Goal: Task Accomplishment & Management: Complete application form

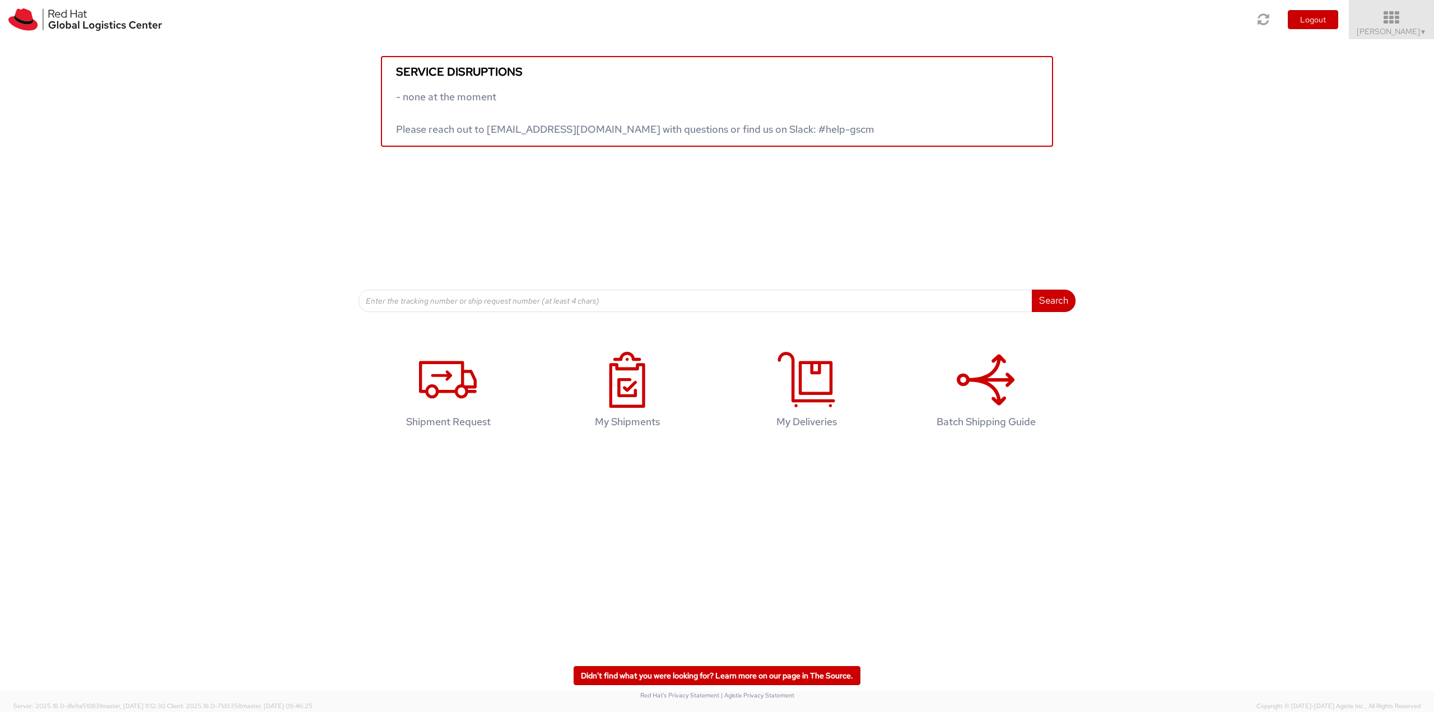
click at [1393, 29] on span "[PERSON_NAME] ▼" at bounding box center [1391, 31] width 70 height 10
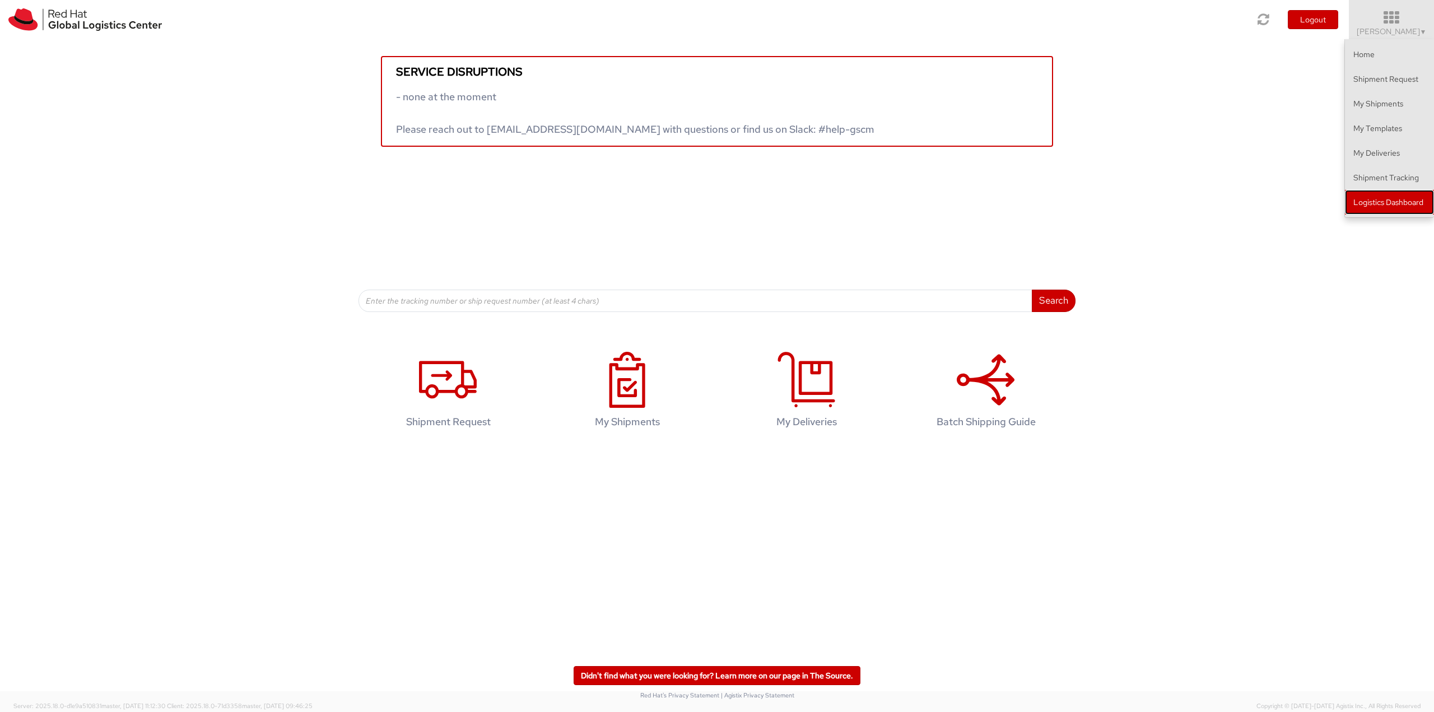
click at [1388, 195] on link "Logistics Dashboard" at bounding box center [1389, 202] width 89 height 25
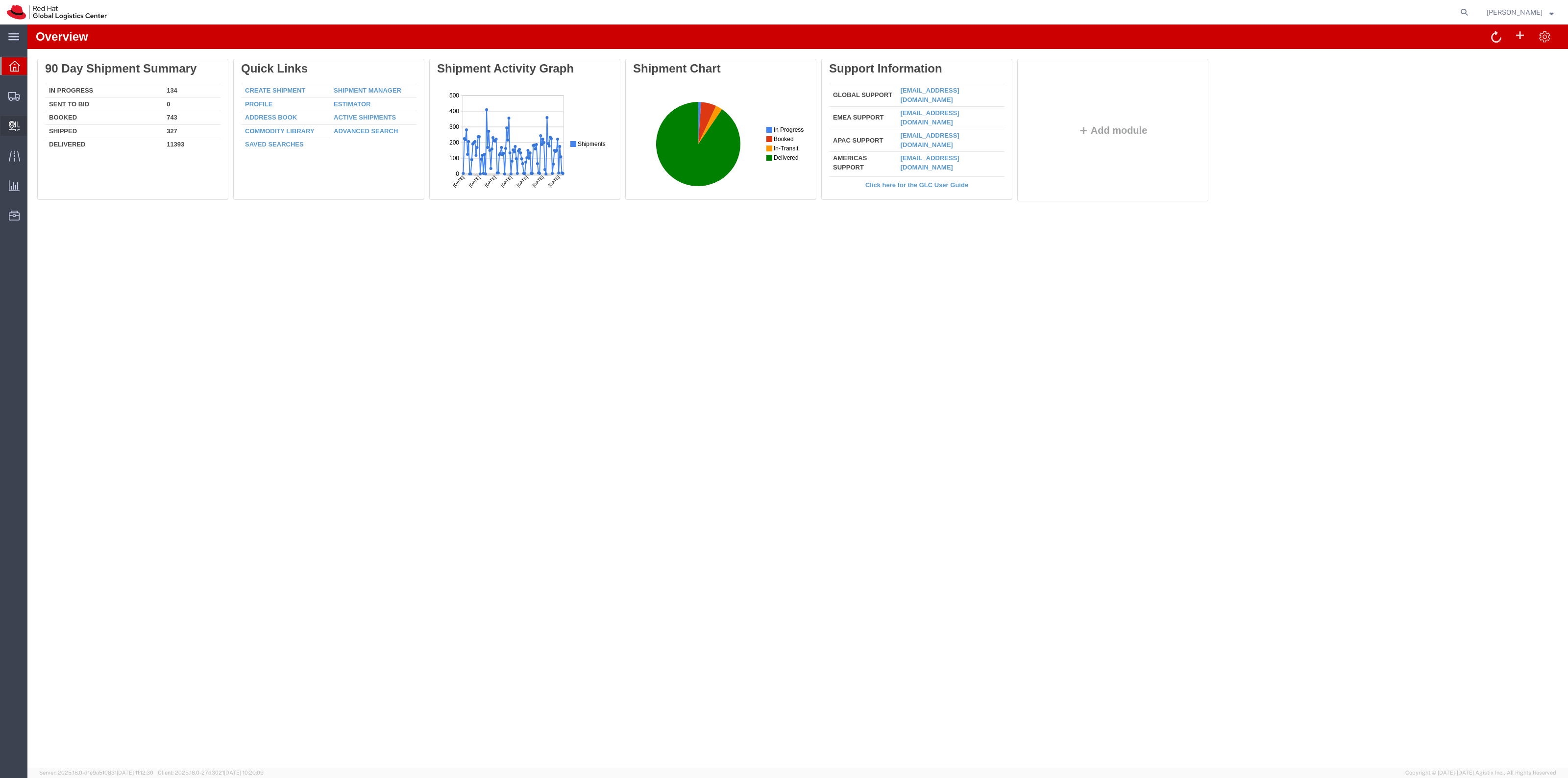
click at [0, 0] on span "Create Delivery" at bounding box center [0, 0] width 0 height 0
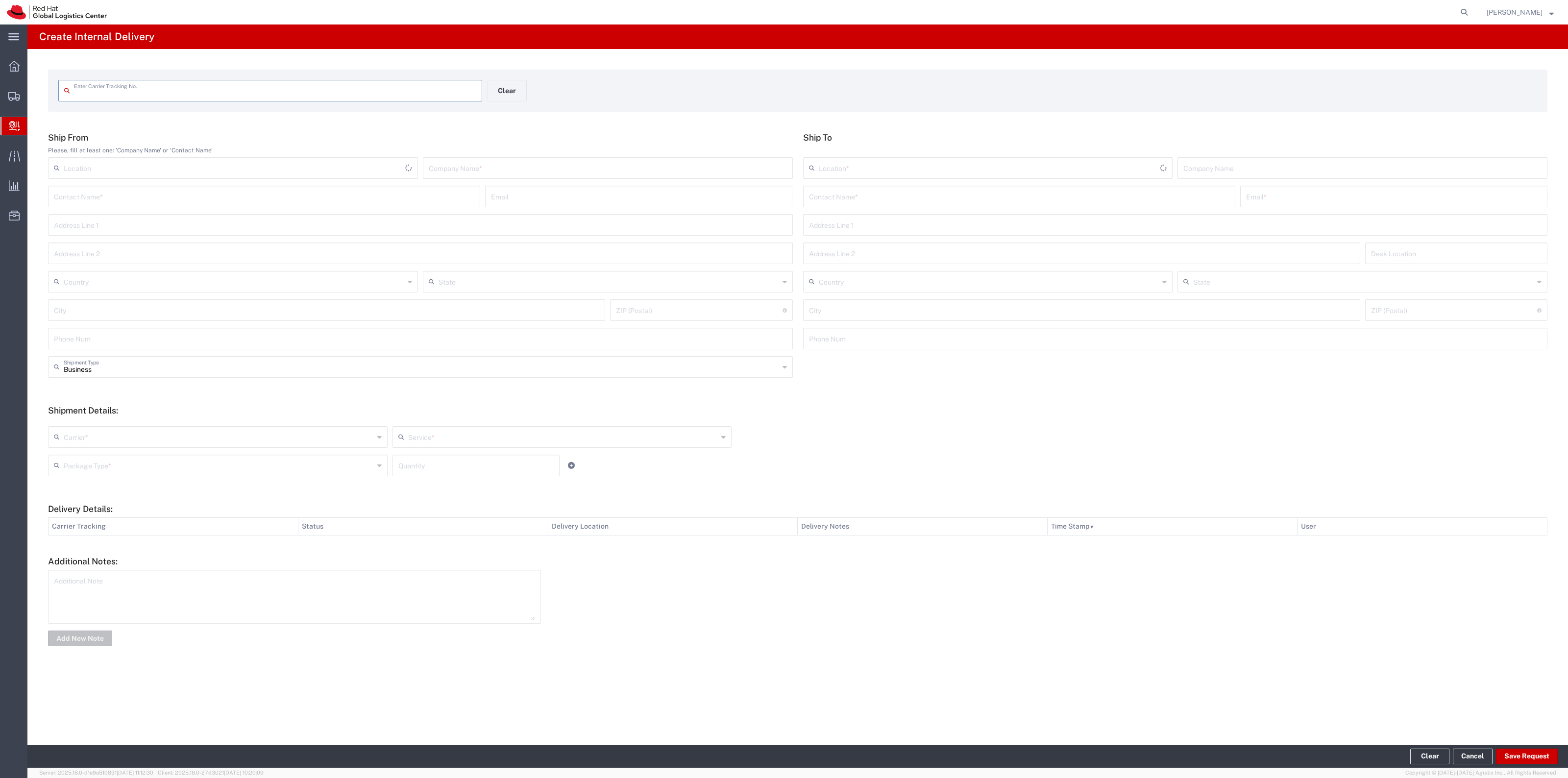
click at [310, 89] on input "text" at bounding box center [276, 90] width 402 height 18
type input "TBA324221171461"
click at [847, 210] on input "text" at bounding box center [1019, 204] width 420 height 18
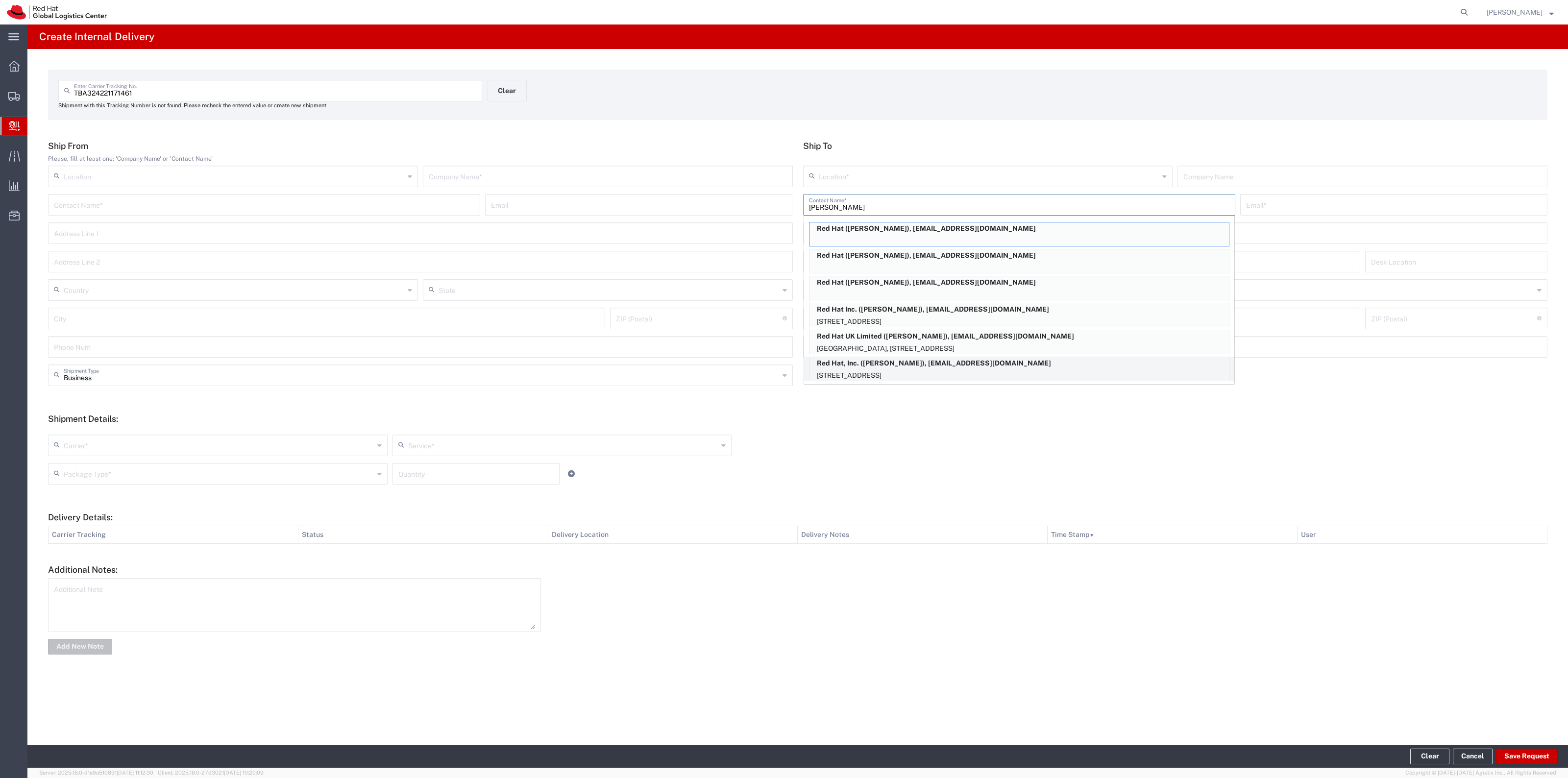
type input "Gwen"
click at [1071, 357] on p "Red Hat, Inc. (Gwen Joyner), gjoyner@redhat.com" at bounding box center [1018, 363] width 419 height 12
type input "RH - Raleigh"
type input "Red Hat, Inc."
type input "Gwen Joyner"
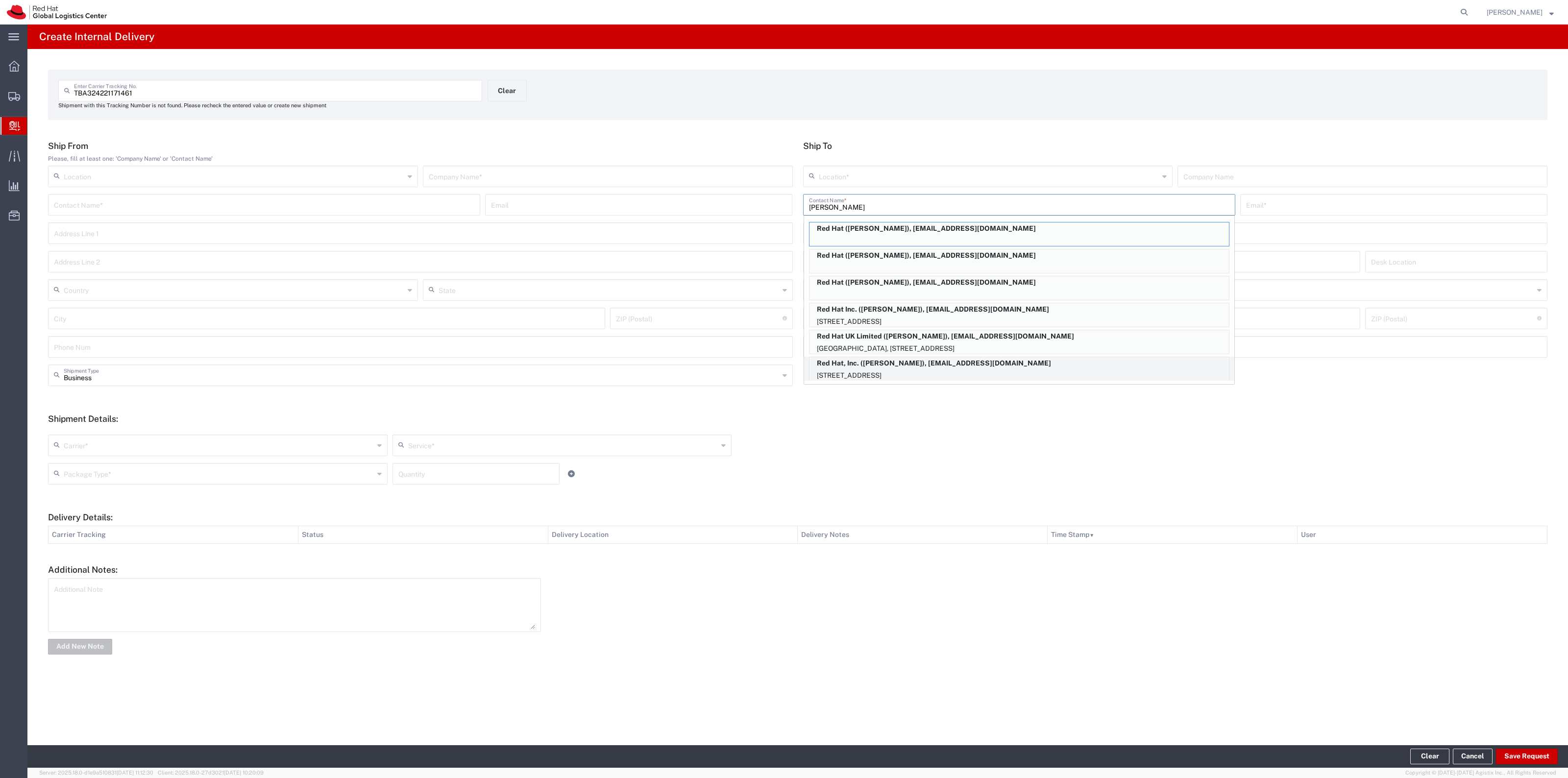
type input "gjoyner@redhat.com"
type input "100 East Davie Street"
type input "19S356"
type input "United States"
type input "RALEIGH"
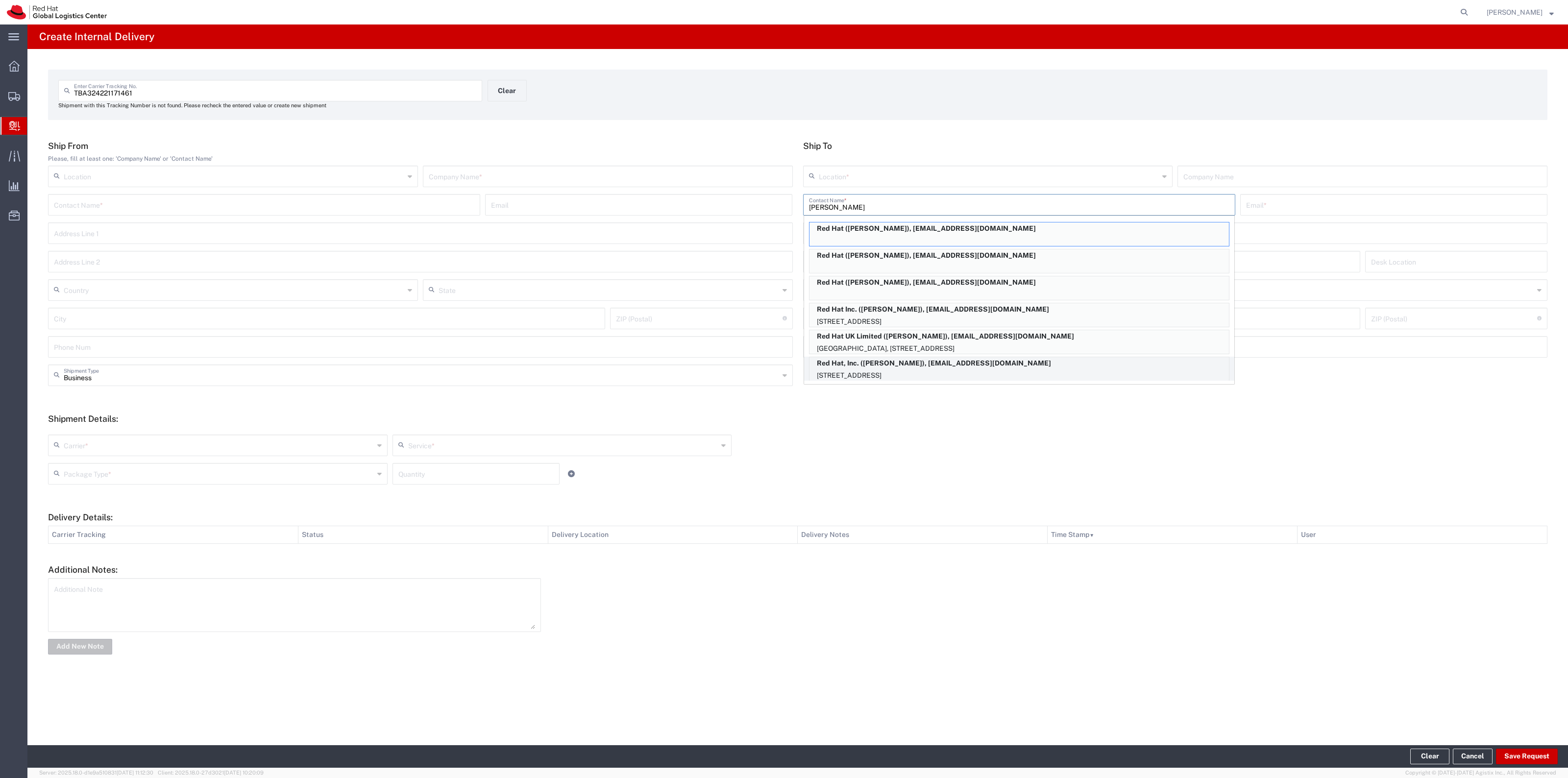
type input "27601"
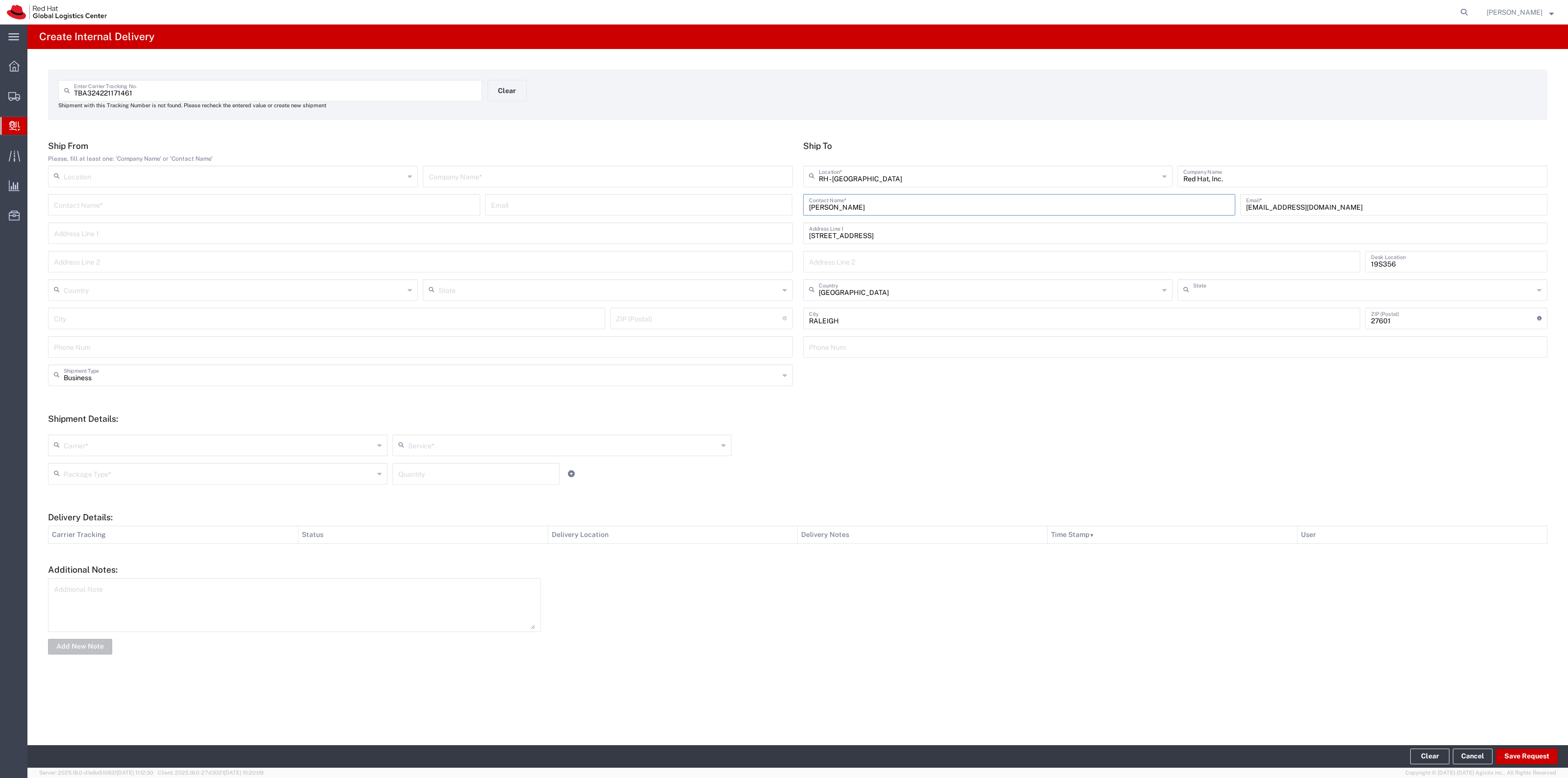
type input "North Carolina"
click at [659, 177] on input "text" at bounding box center [607, 176] width 358 height 18
type input "S"
type input "Amazon"
click at [228, 445] on input "text" at bounding box center [219, 445] width 310 height 18
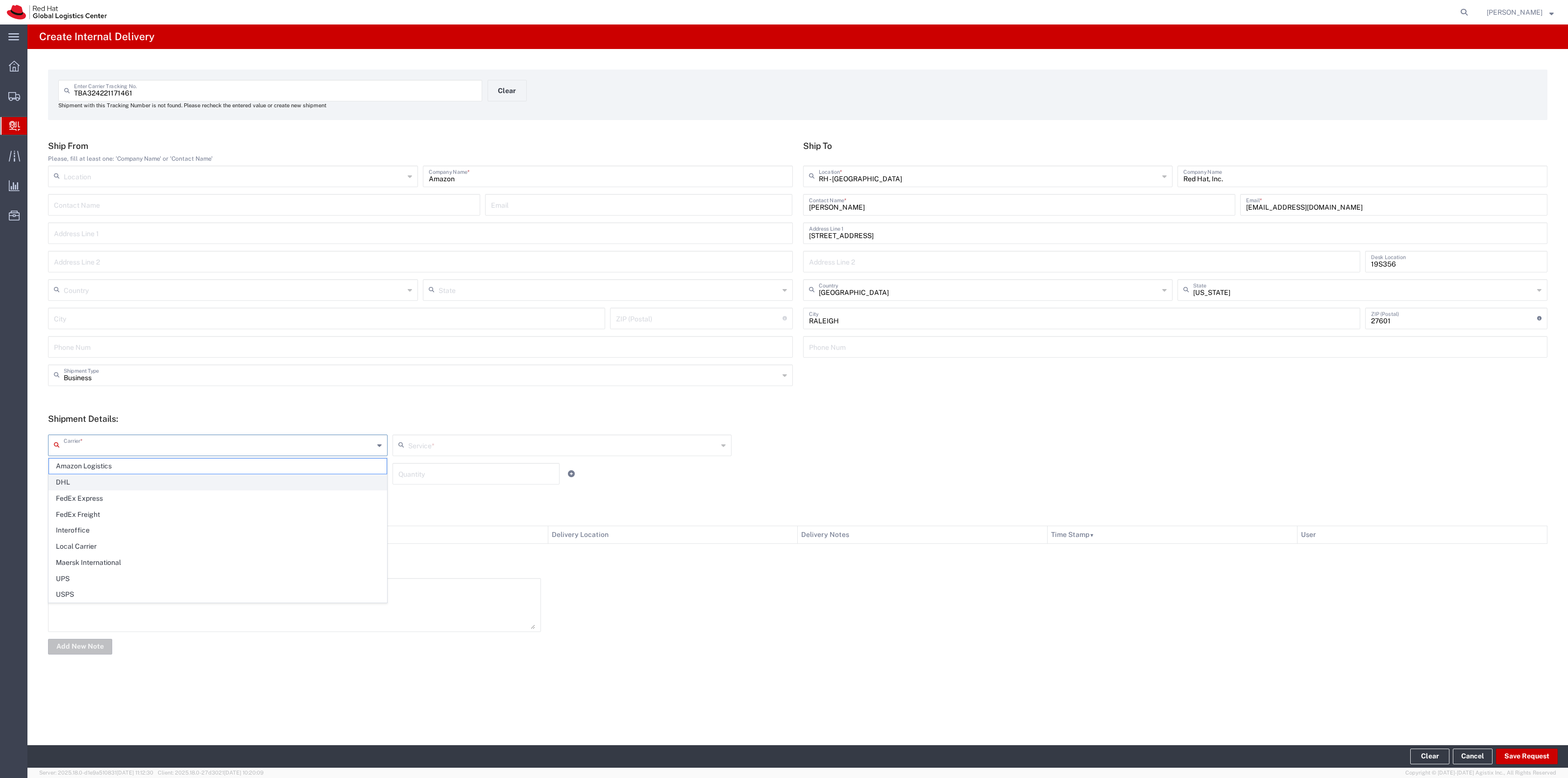
click at [214, 474] on li "DHL" at bounding box center [217, 482] width 339 height 16
click at [219, 452] on input "DHL" at bounding box center [219, 445] width 310 height 18
click at [189, 475] on span "Amazon Logistics" at bounding box center [218, 482] width 338 height 15
type input "Amazon Logistics"
type input "Amazon Logistics TBA"
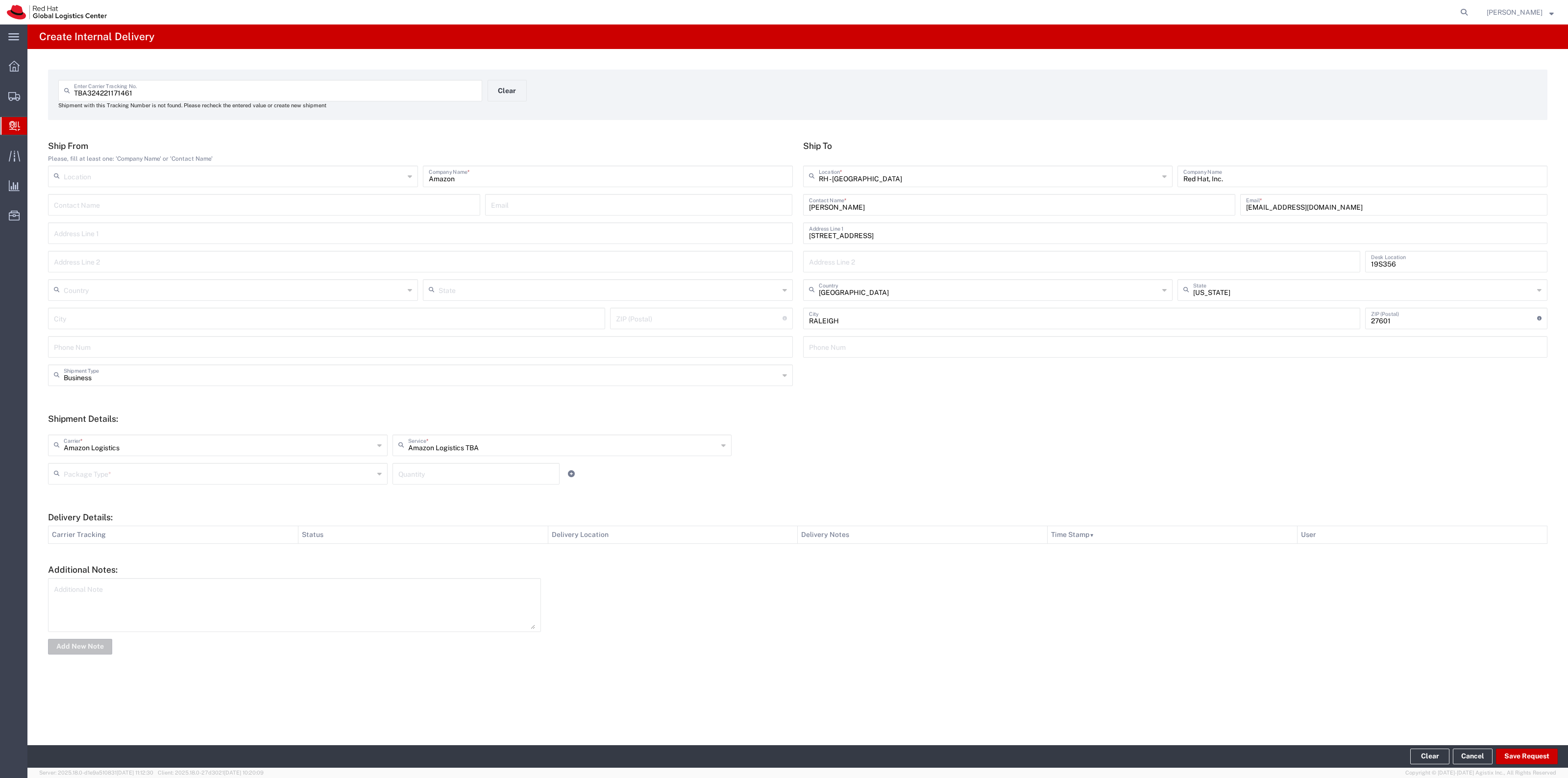
click at [187, 475] on input "text" at bounding box center [219, 473] width 310 height 18
click at [169, 527] on span "PAK" at bounding box center [218, 527] width 338 height 15
type input "PAK"
click at [438, 469] on input "number" at bounding box center [476, 473] width 156 height 18
type input "1"
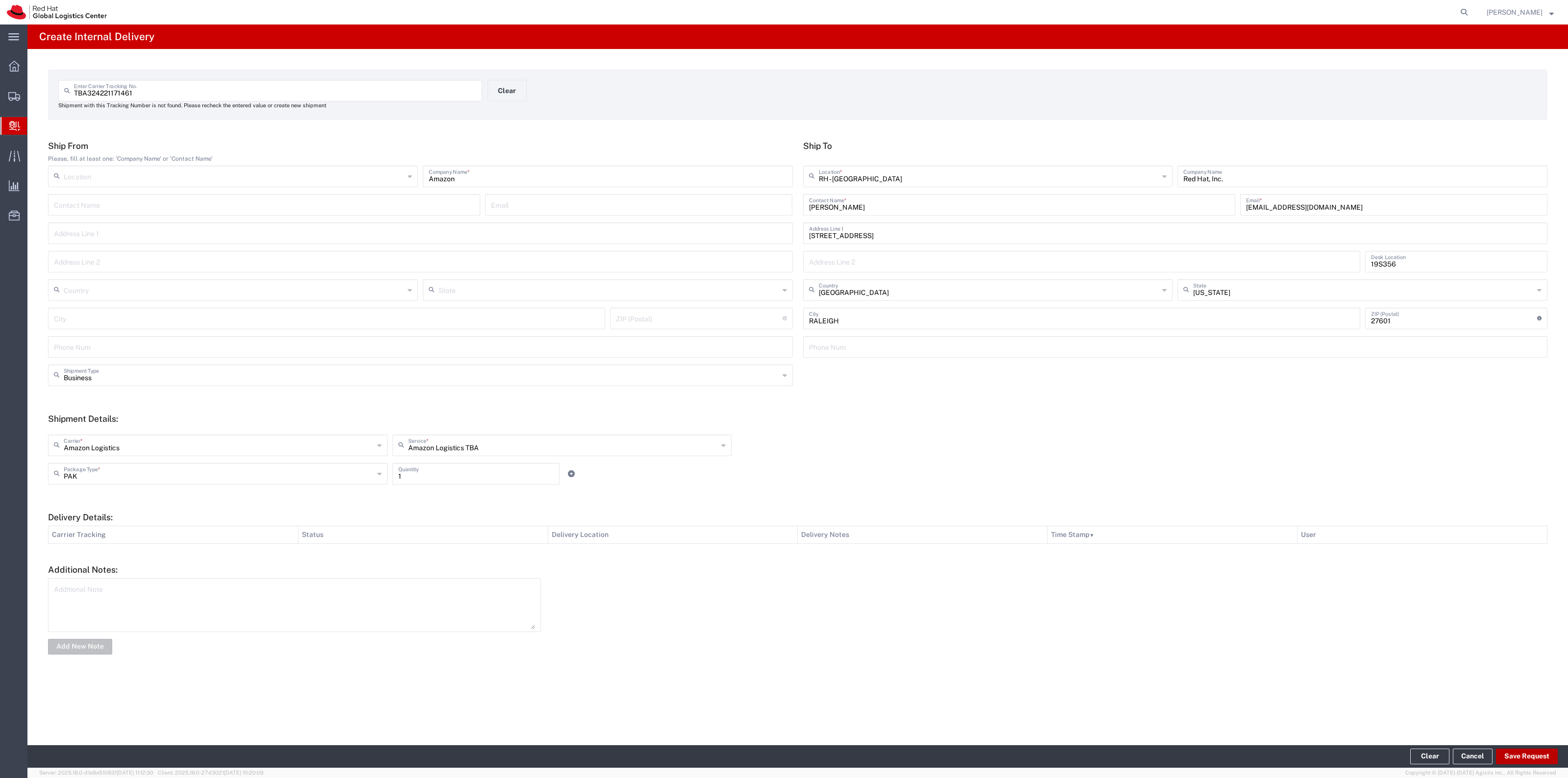
click at [1537, 750] on button "Save Request" at bounding box center [1527, 757] width 62 height 16
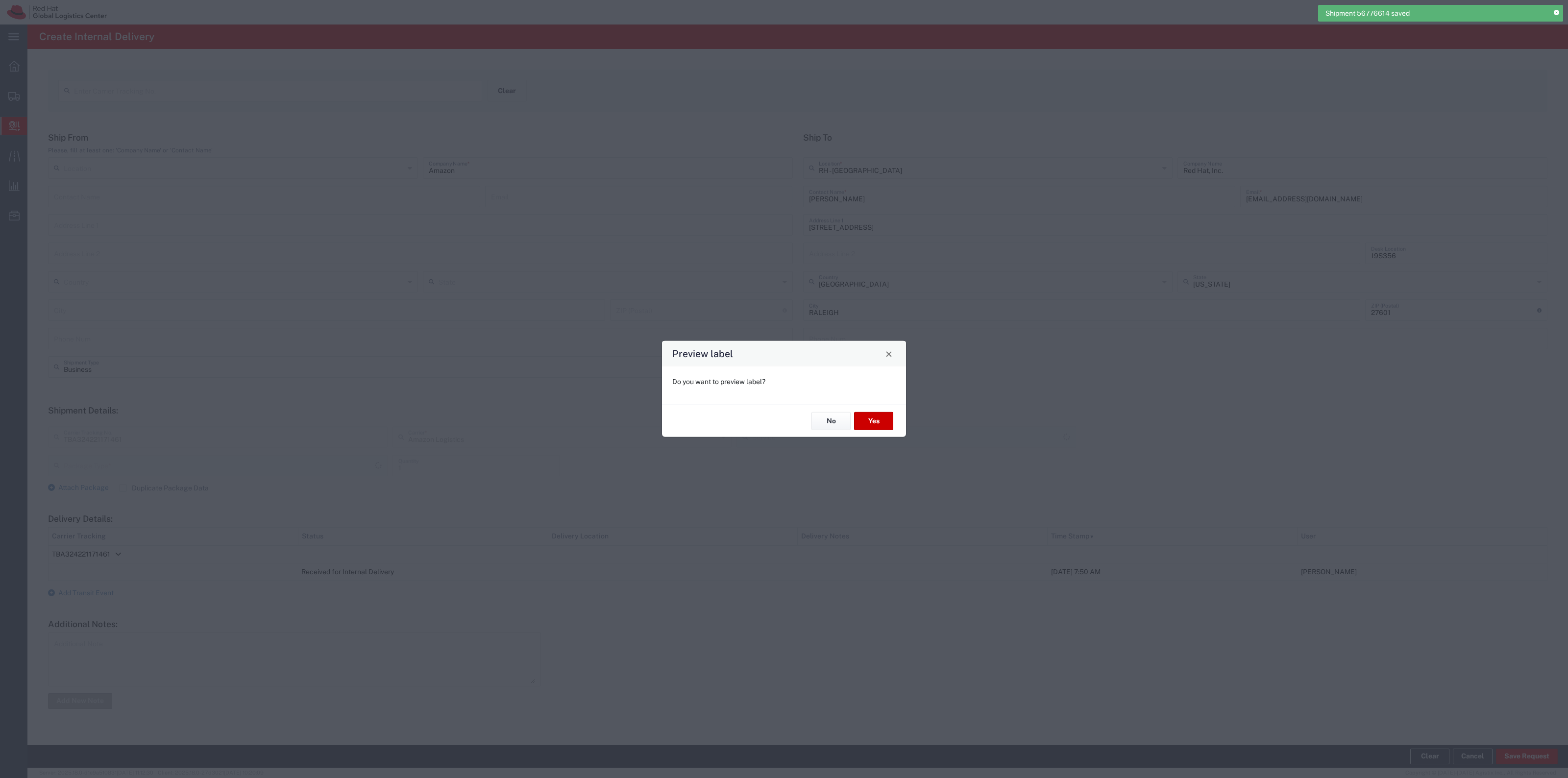
type input "Amazon Logistics TBA"
type input "PAK"
click at [848, 419] on button "No" at bounding box center [830, 421] width 39 height 18
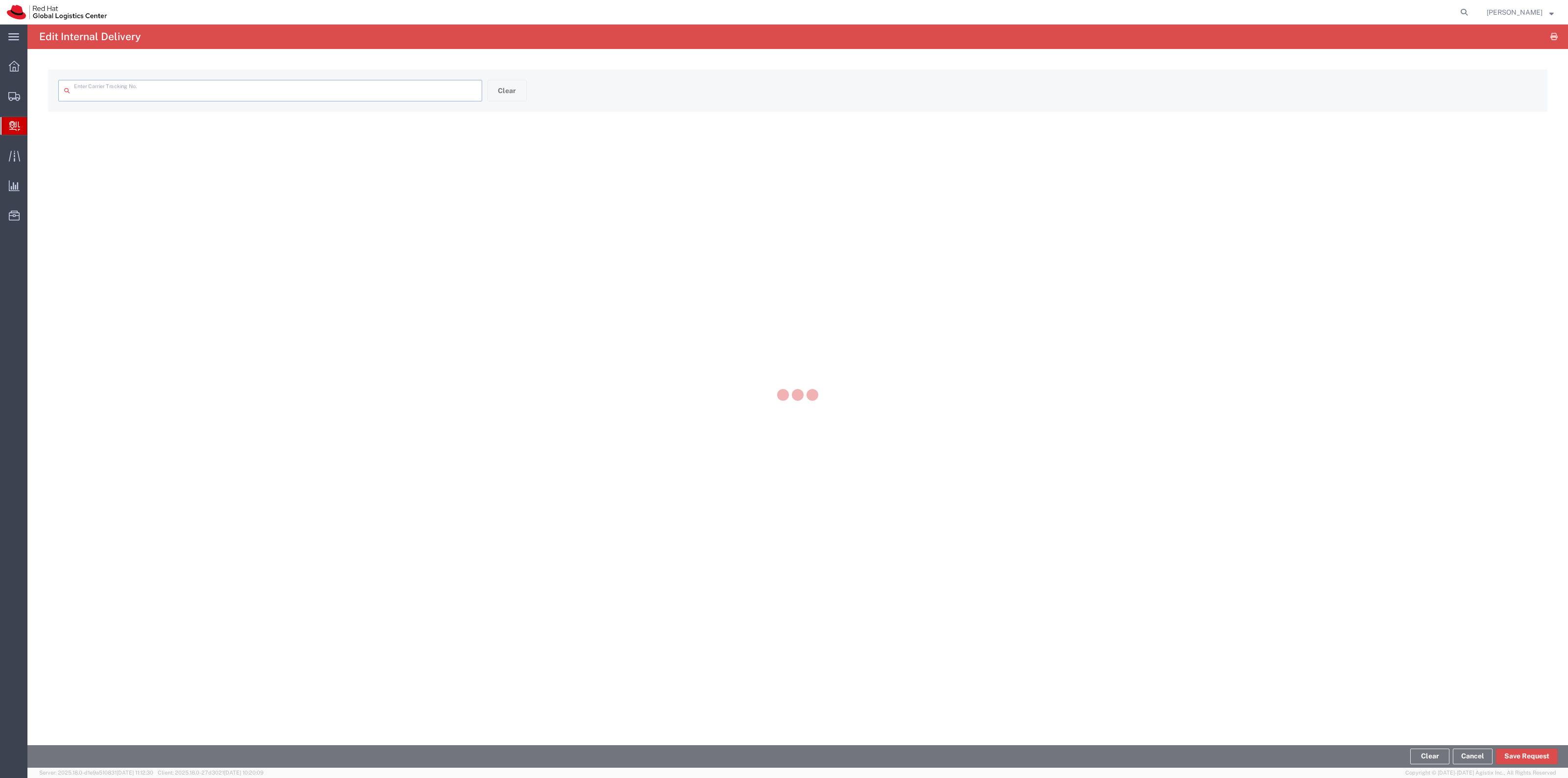
type input "TBA324221171461"
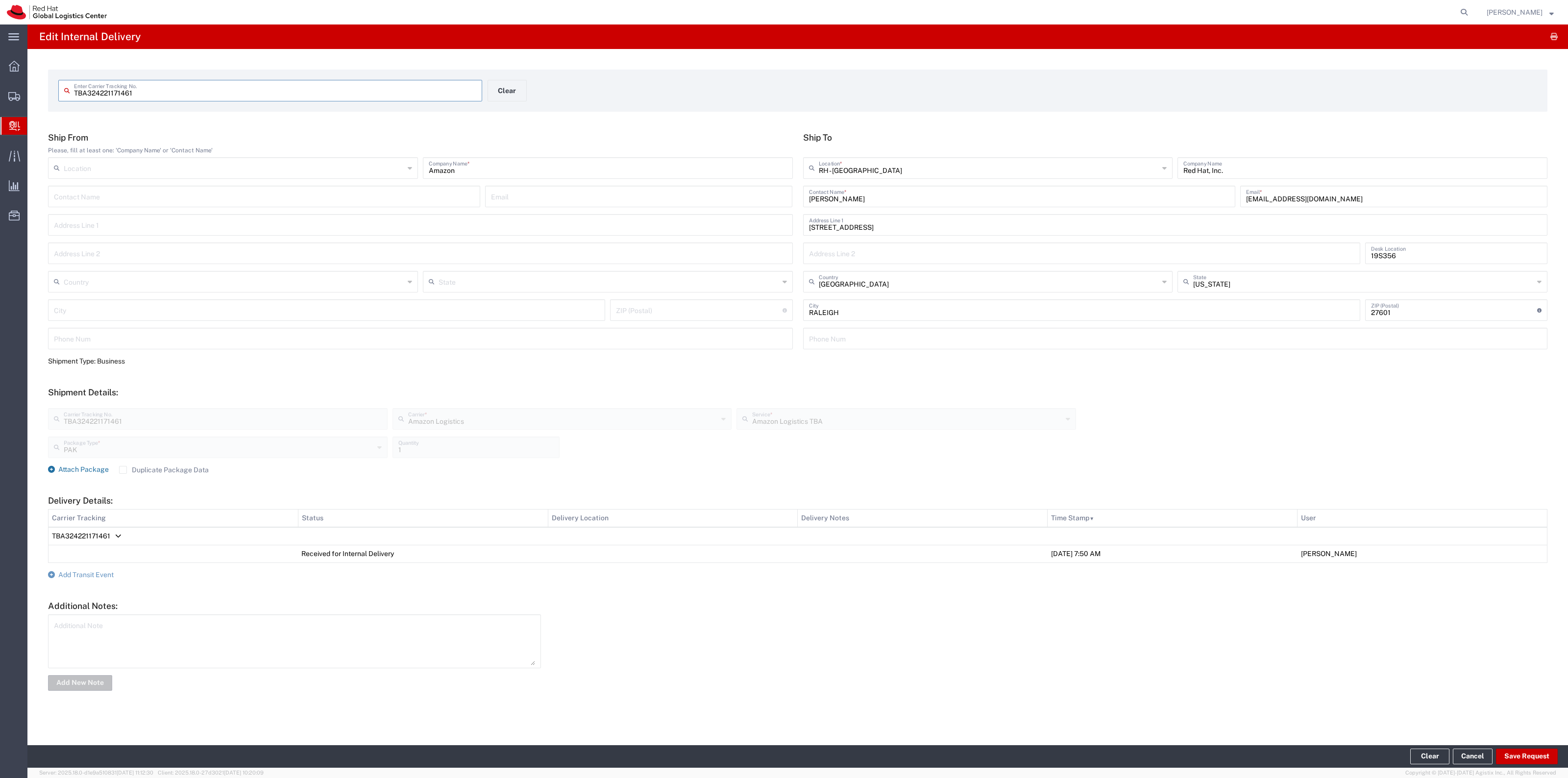
click at [102, 467] on span "Attach Package" at bounding box center [84, 469] width 51 height 8
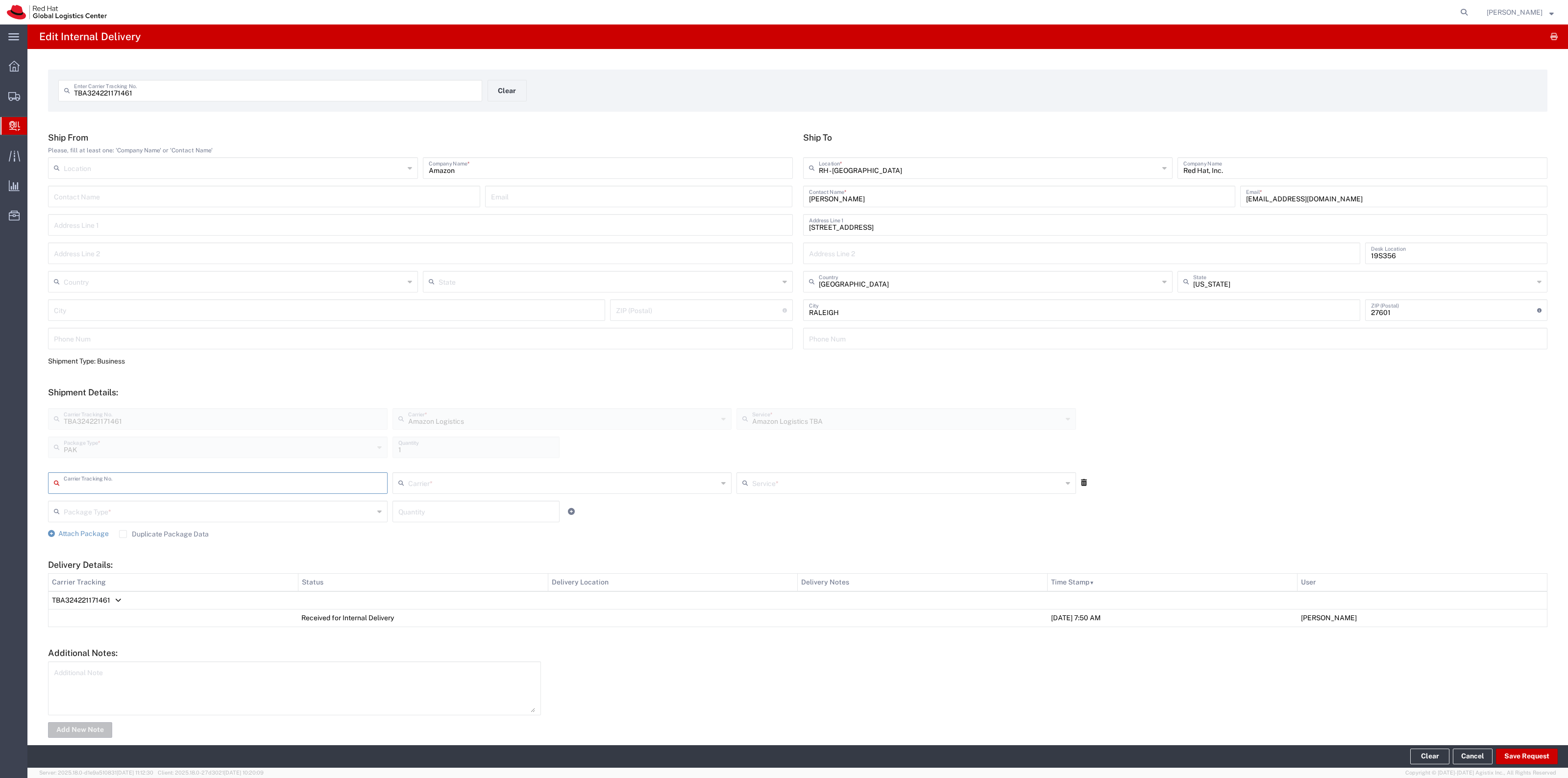
click at [1081, 480] on div at bounding box center [1126, 483] width 94 height 22
click at [1081, 481] on icon at bounding box center [1083, 483] width 6 height 7
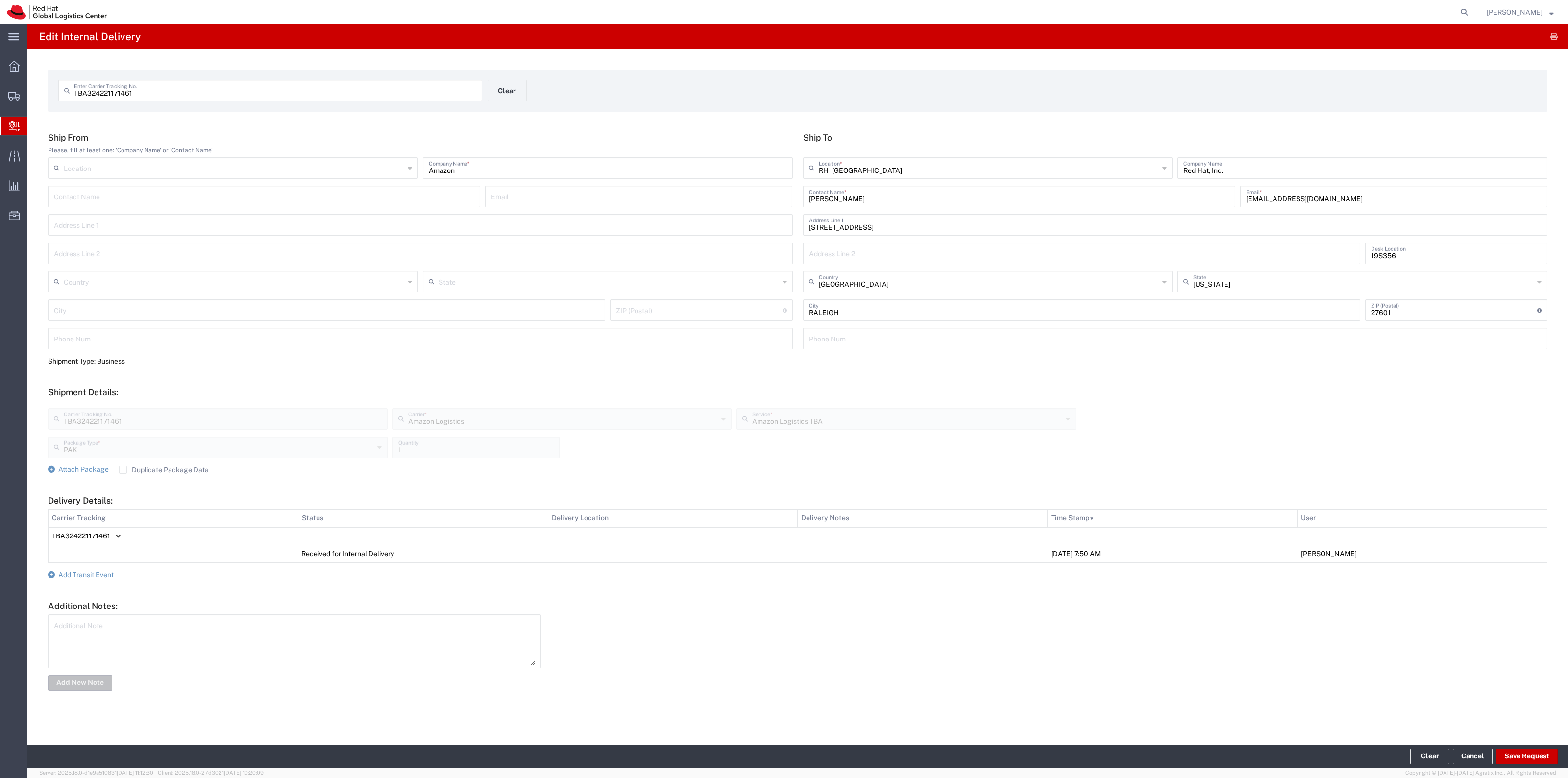
drag, startPoint x: 202, startPoint y: 468, endPoint x: 135, endPoint y: 466, distance: 67.0
click at [202, 468] on label "Duplicate Package Data" at bounding box center [164, 470] width 89 height 8
click at [123, 470] on input "Duplicate Package Data" at bounding box center [123, 470] width 0 height 0
click at [111, 466] on div "Attach Package Duplicate Package Data" at bounding box center [798, 469] width 1500 height 10
click at [105, 466] on span "Attach Package" at bounding box center [84, 469] width 51 height 8
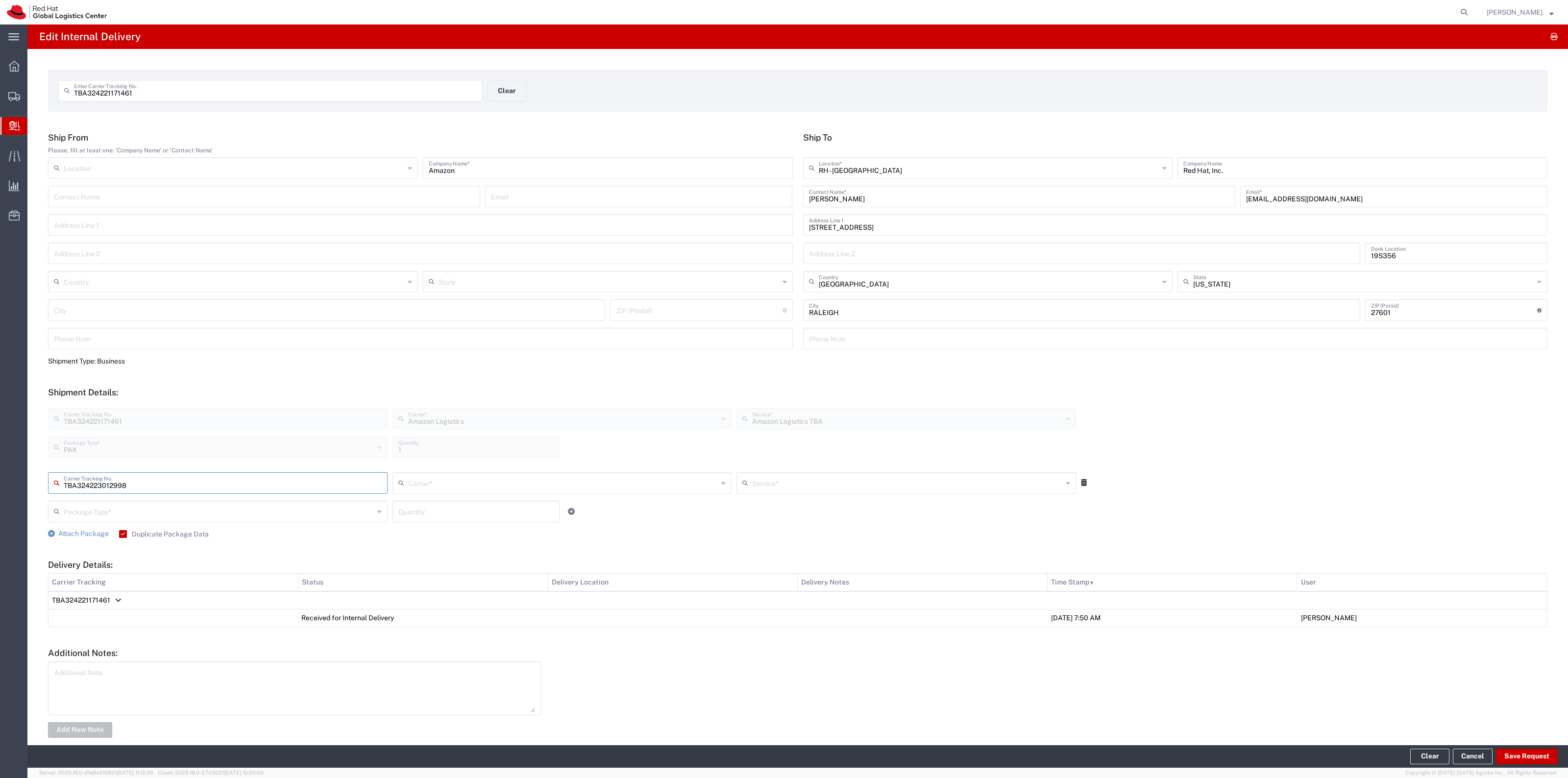
type input "TBA324223012998"
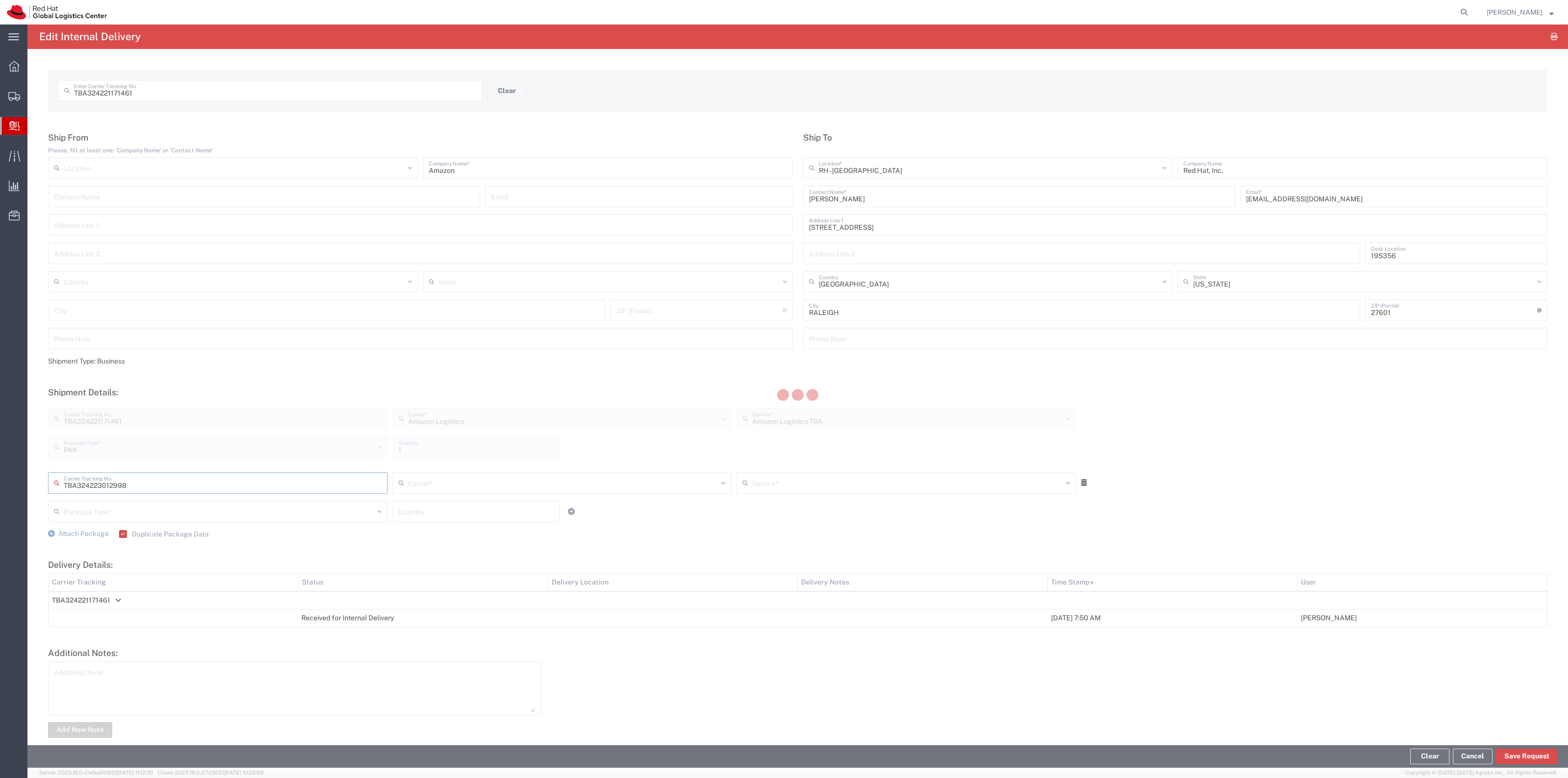
type input "Amazon Logistics"
type input "PAK"
type input "1"
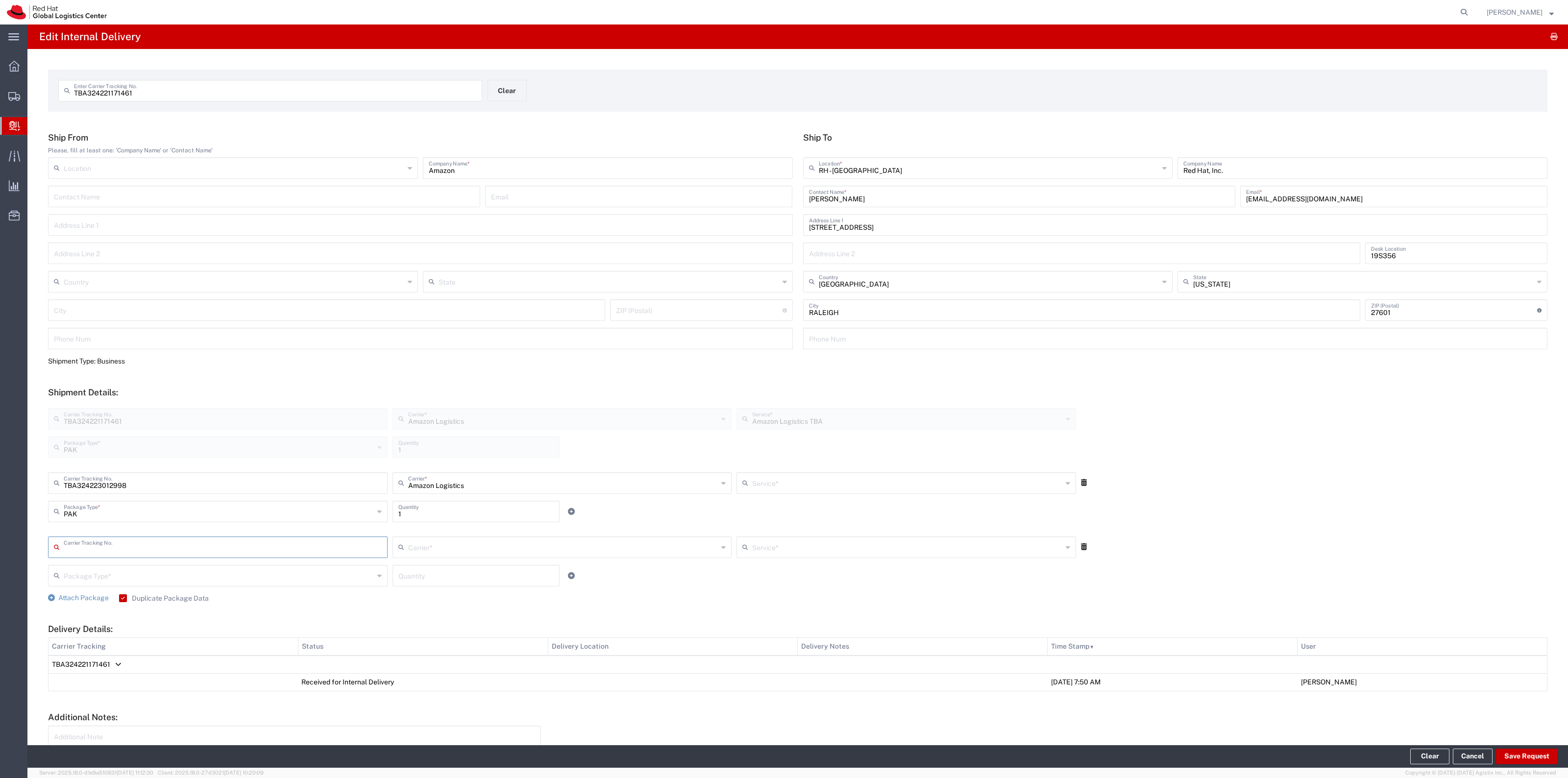
type input "Amazon Logistics TBA"
type input "TBA324161610290"
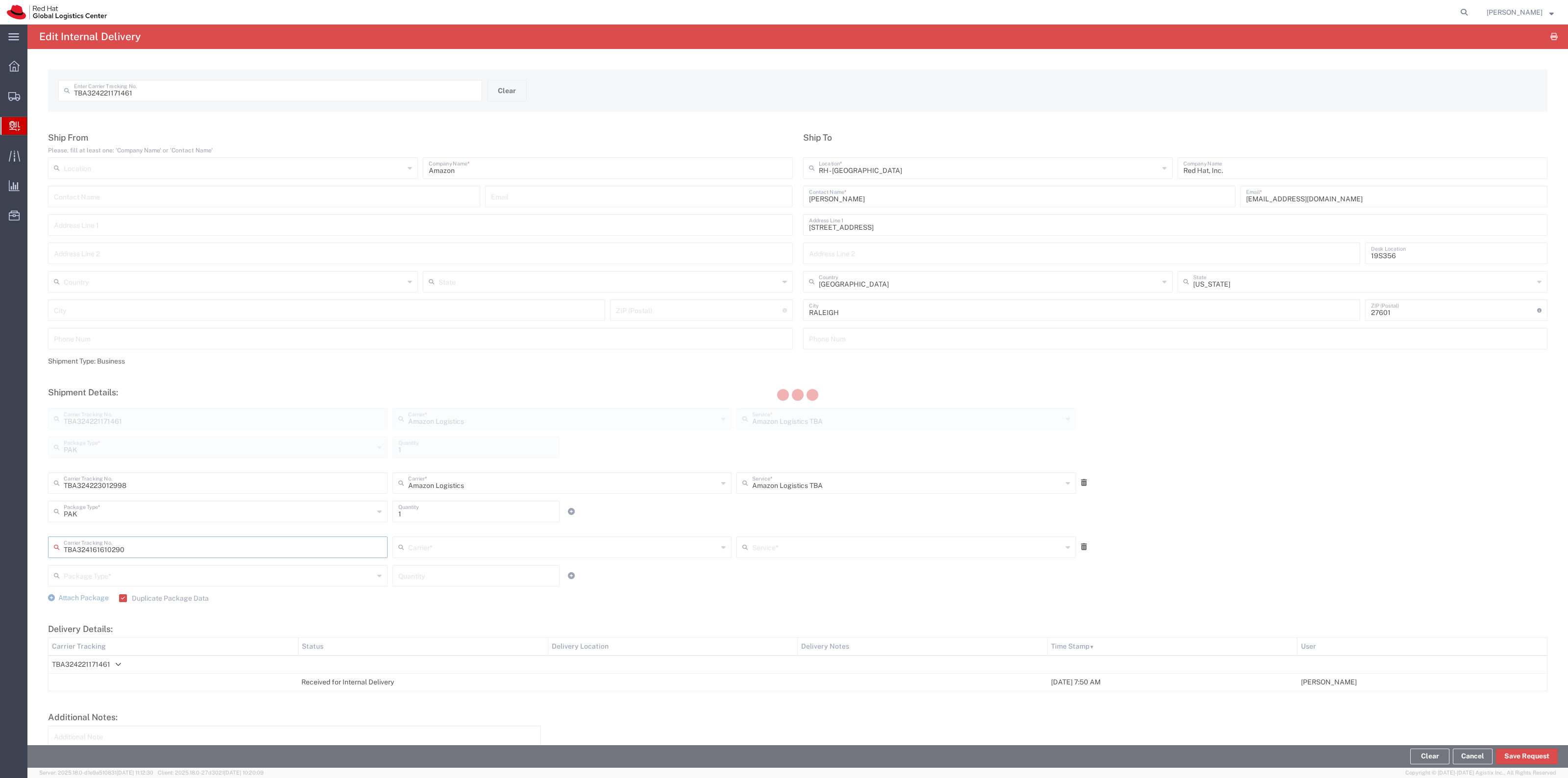
type input "Amazon Logistics"
type input "PAK"
type input "1"
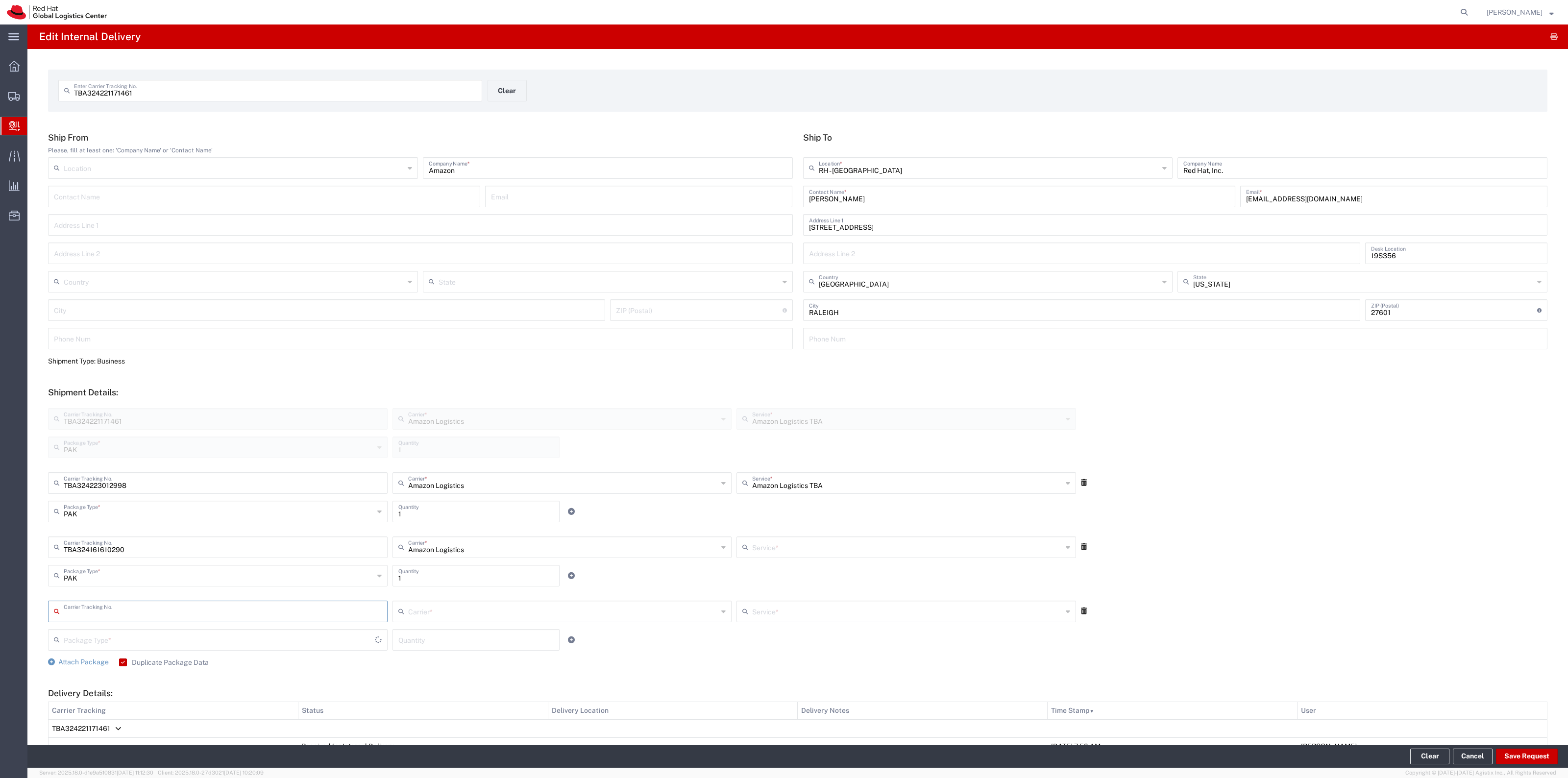
type input "Amazon Logistics TBA"
click at [1520, 753] on button "Save Request" at bounding box center [1527, 757] width 62 height 16
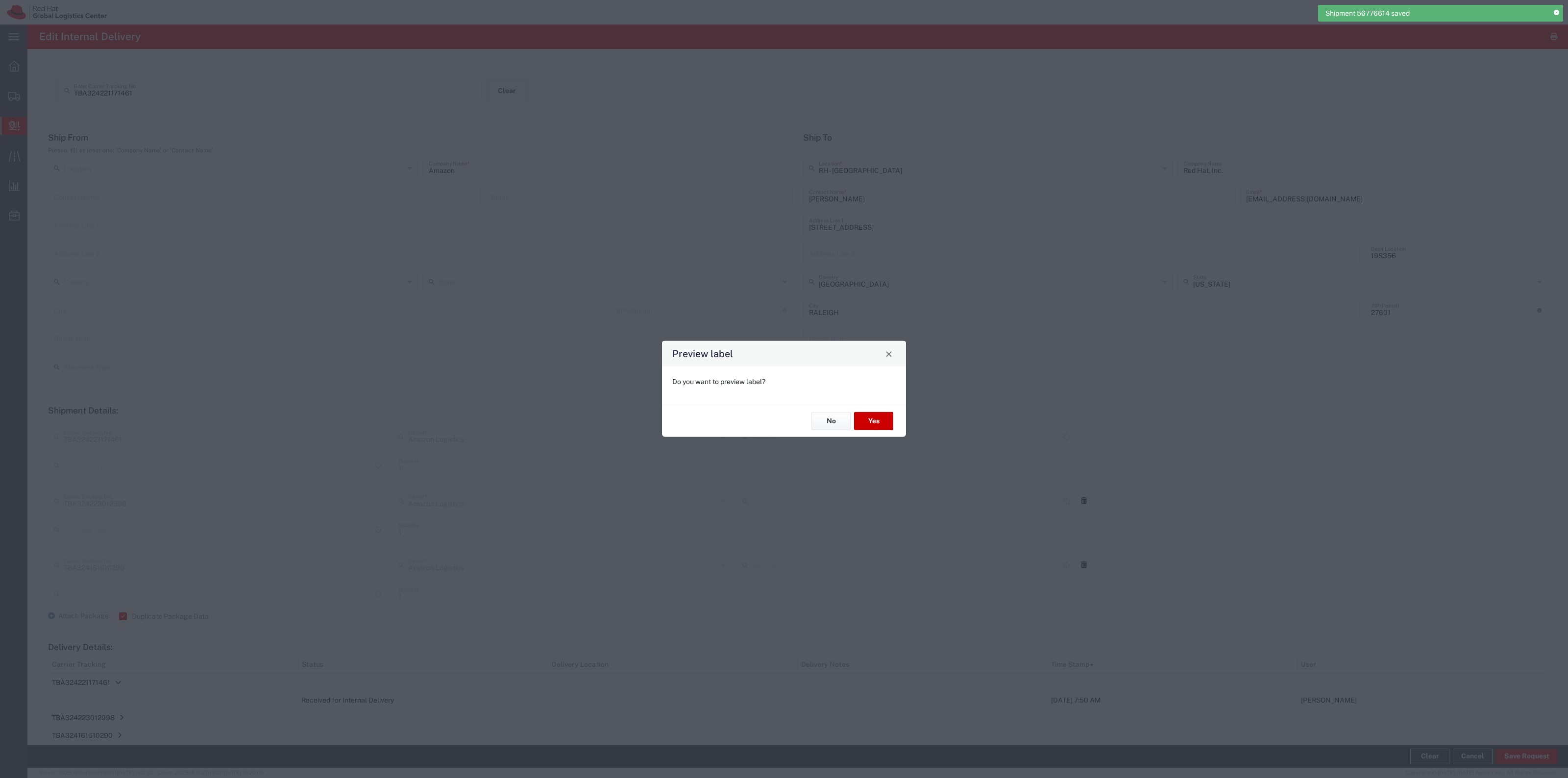
type input "PAK"
type input "Amazon Logistics TBA"
type input "PAK"
type input "Amazon Logistics TBA"
type input "PAK"
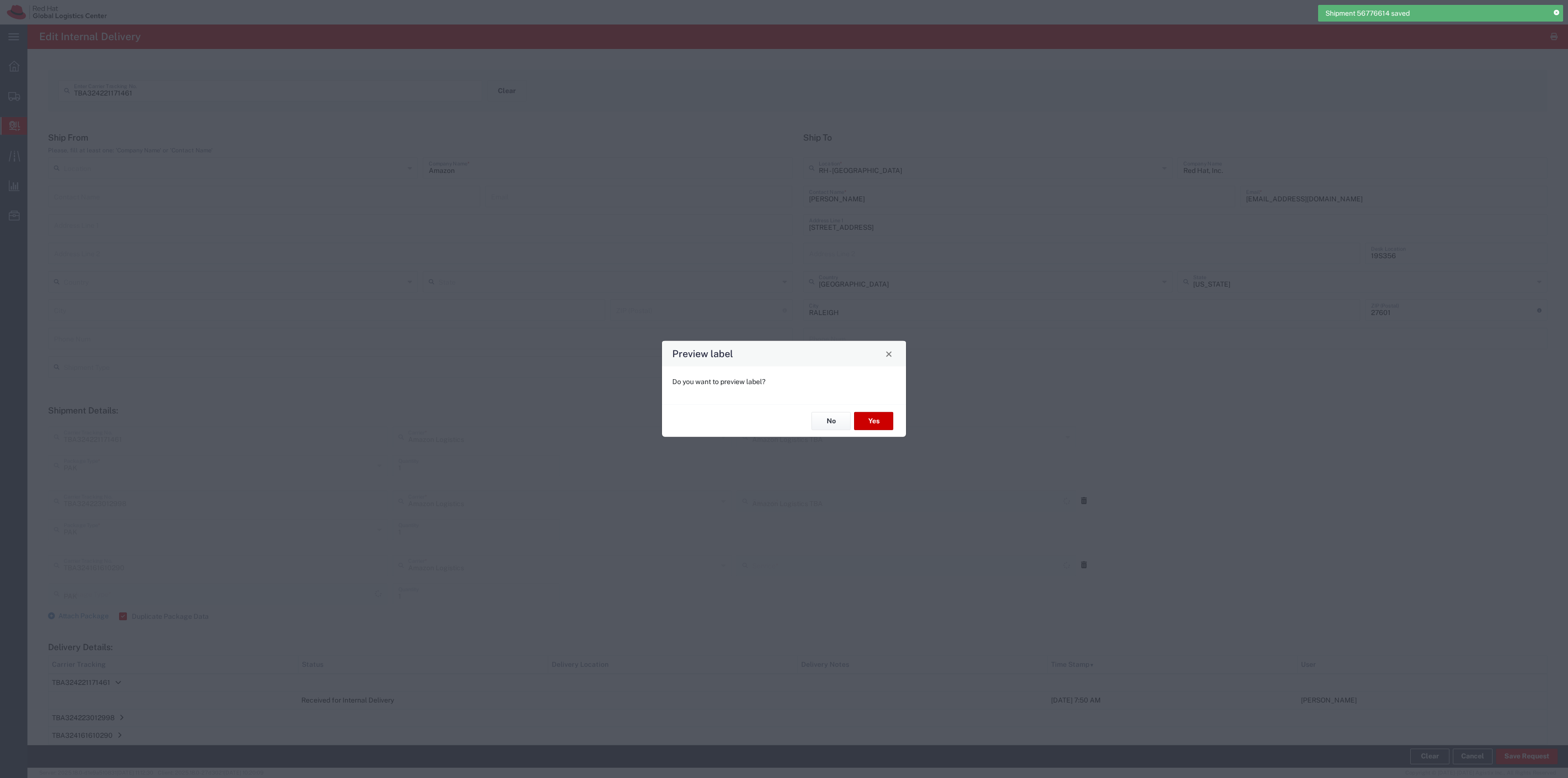
type input "Amazon Logistics TBA"
click at [842, 422] on button "No" at bounding box center [830, 421] width 39 height 18
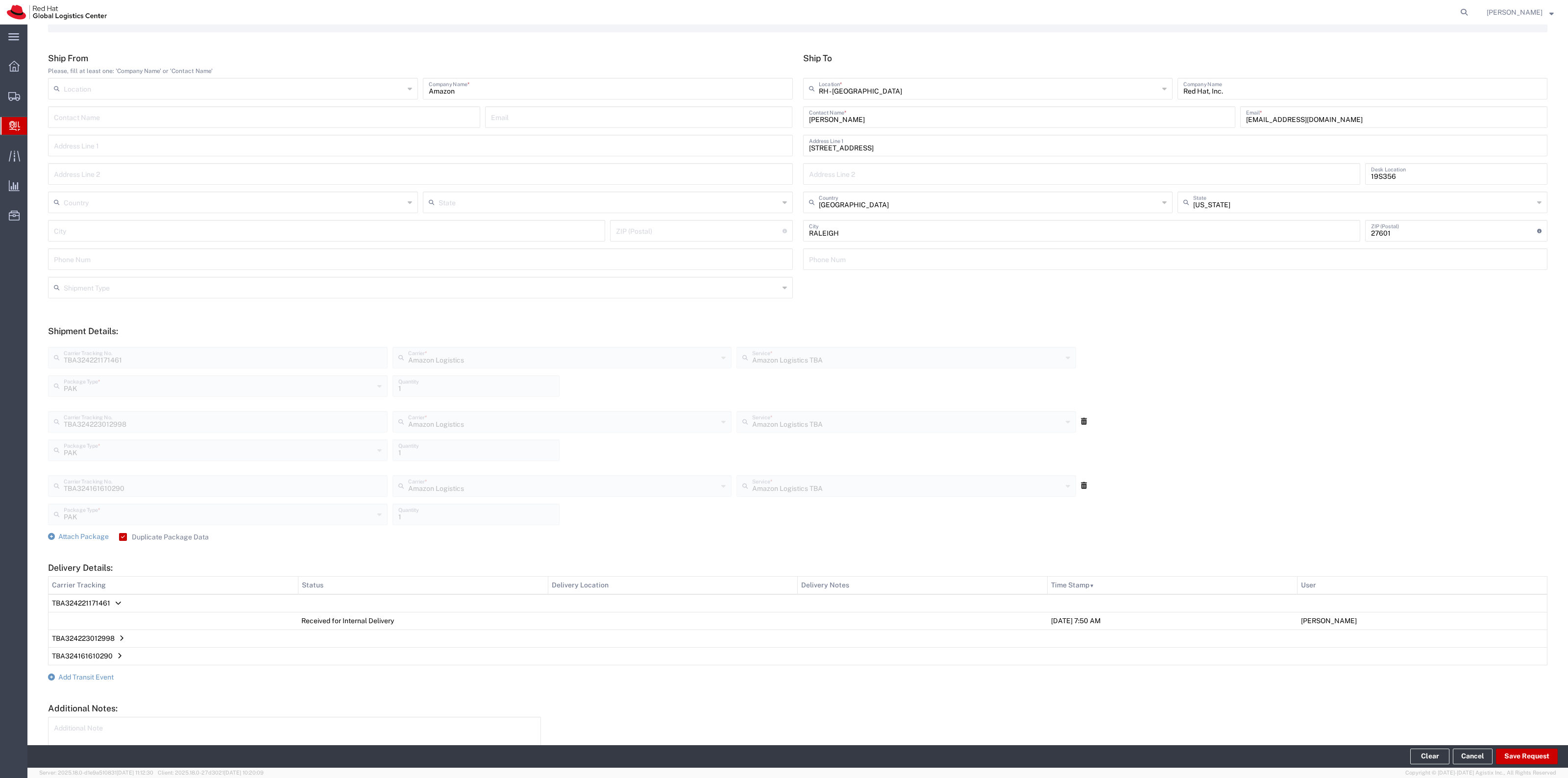
scroll to position [150, 0]
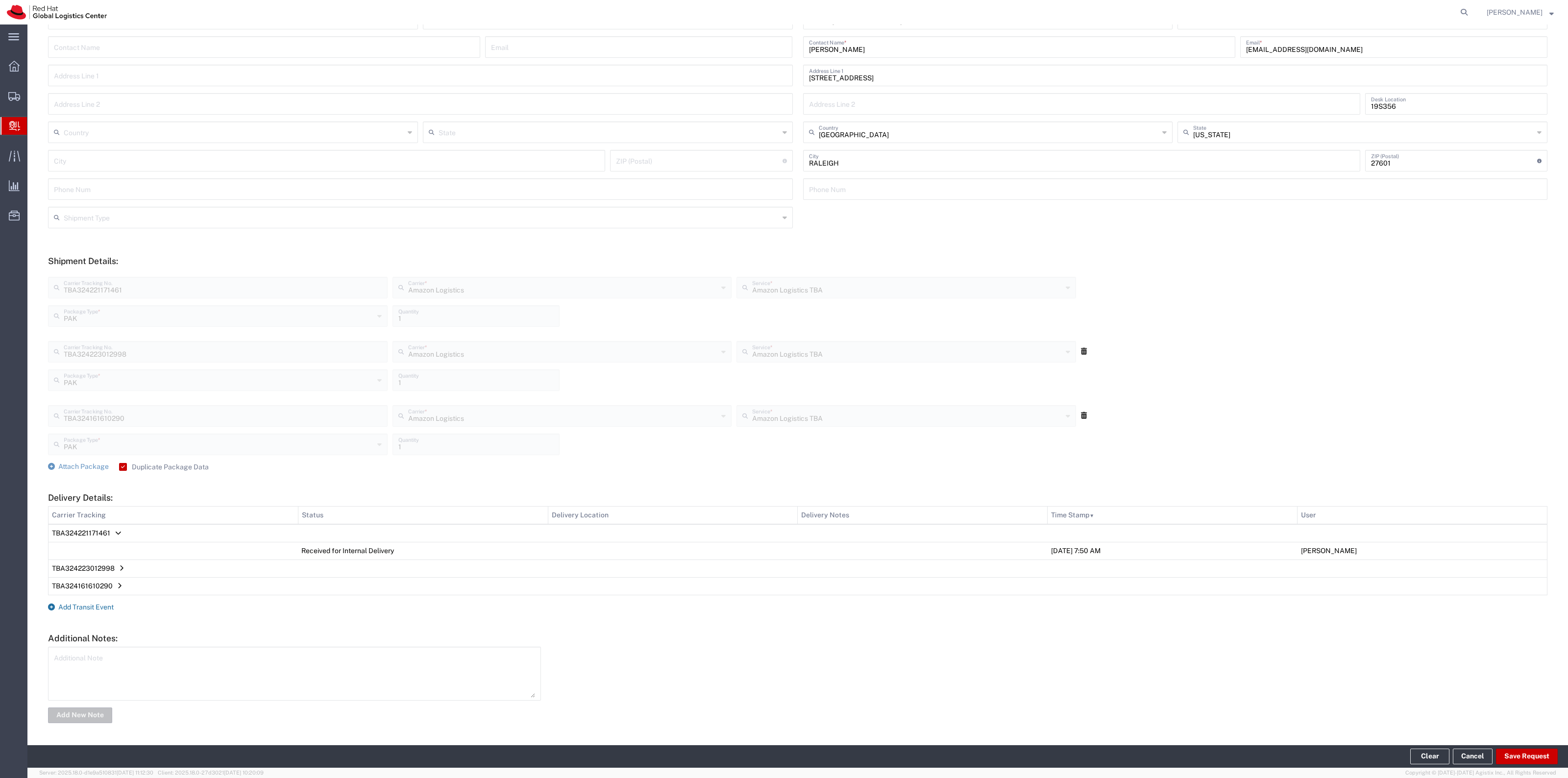
click at [108, 610] on span "Add Transit Event" at bounding box center [86, 606] width 55 height 8
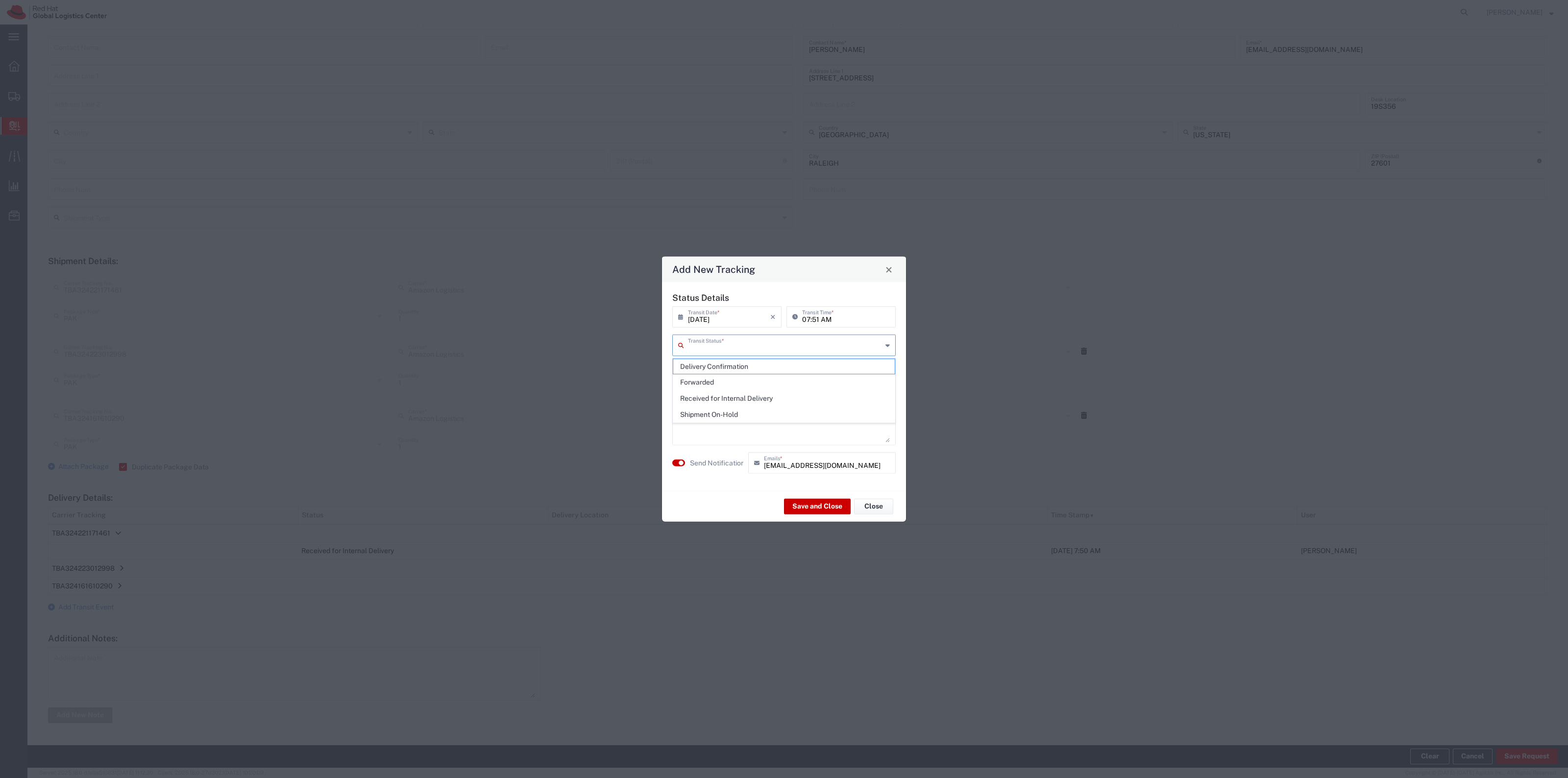
click at [740, 352] on input "text" at bounding box center [785, 345] width 194 height 18
click at [730, 361] on span "Delivery Confirmation" at bounding box center [783, 366] width 221 height 15
type input "Delivery Confirmation"
click at [713, 459] on label "Send Notification" at bounding box center [717, 463] width 55 height 11
click at [790, 502] on button "Save and Close" at bounding box center [817, 507] width 66 height 16
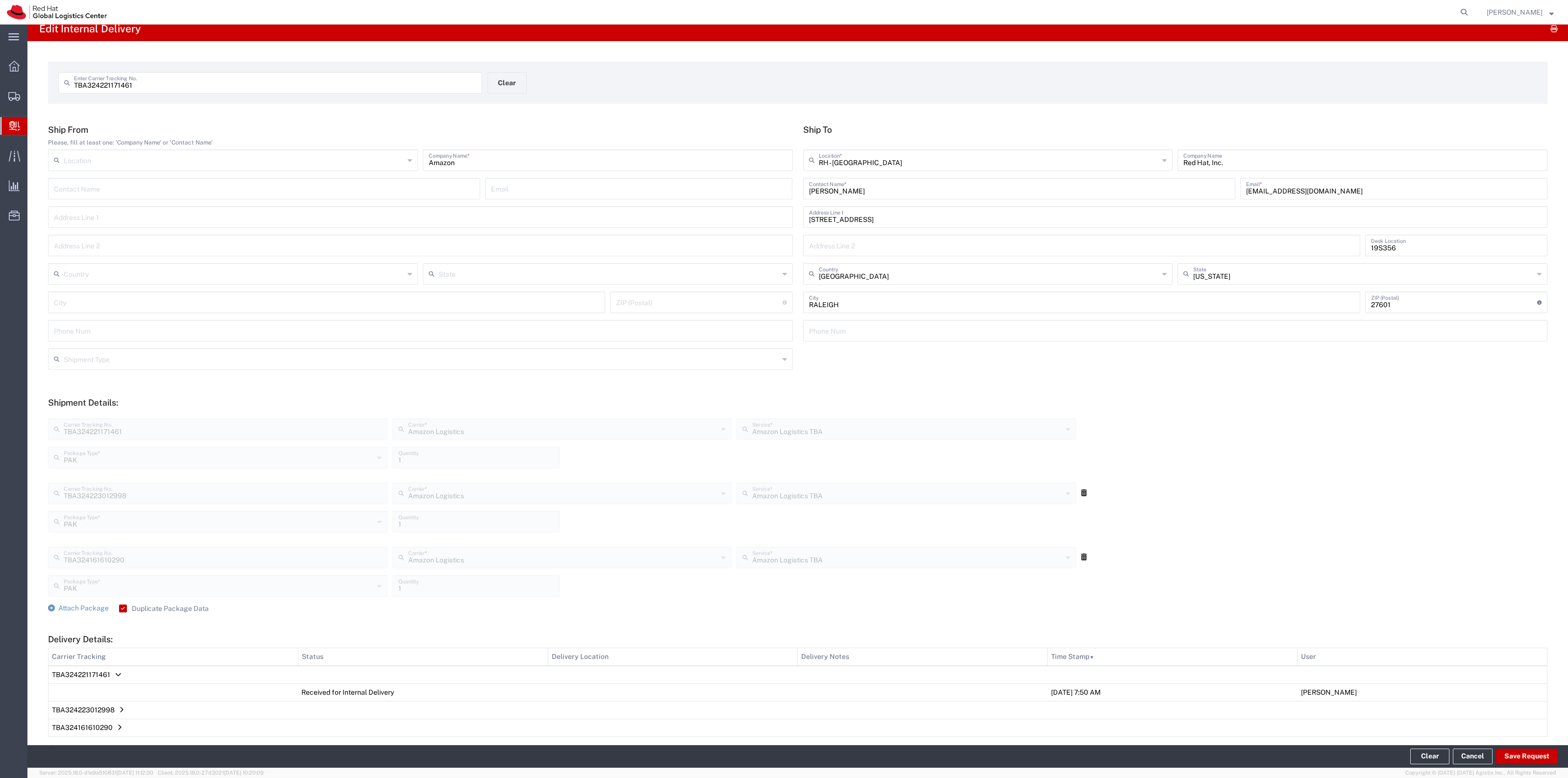
scroll to position [0, 0]
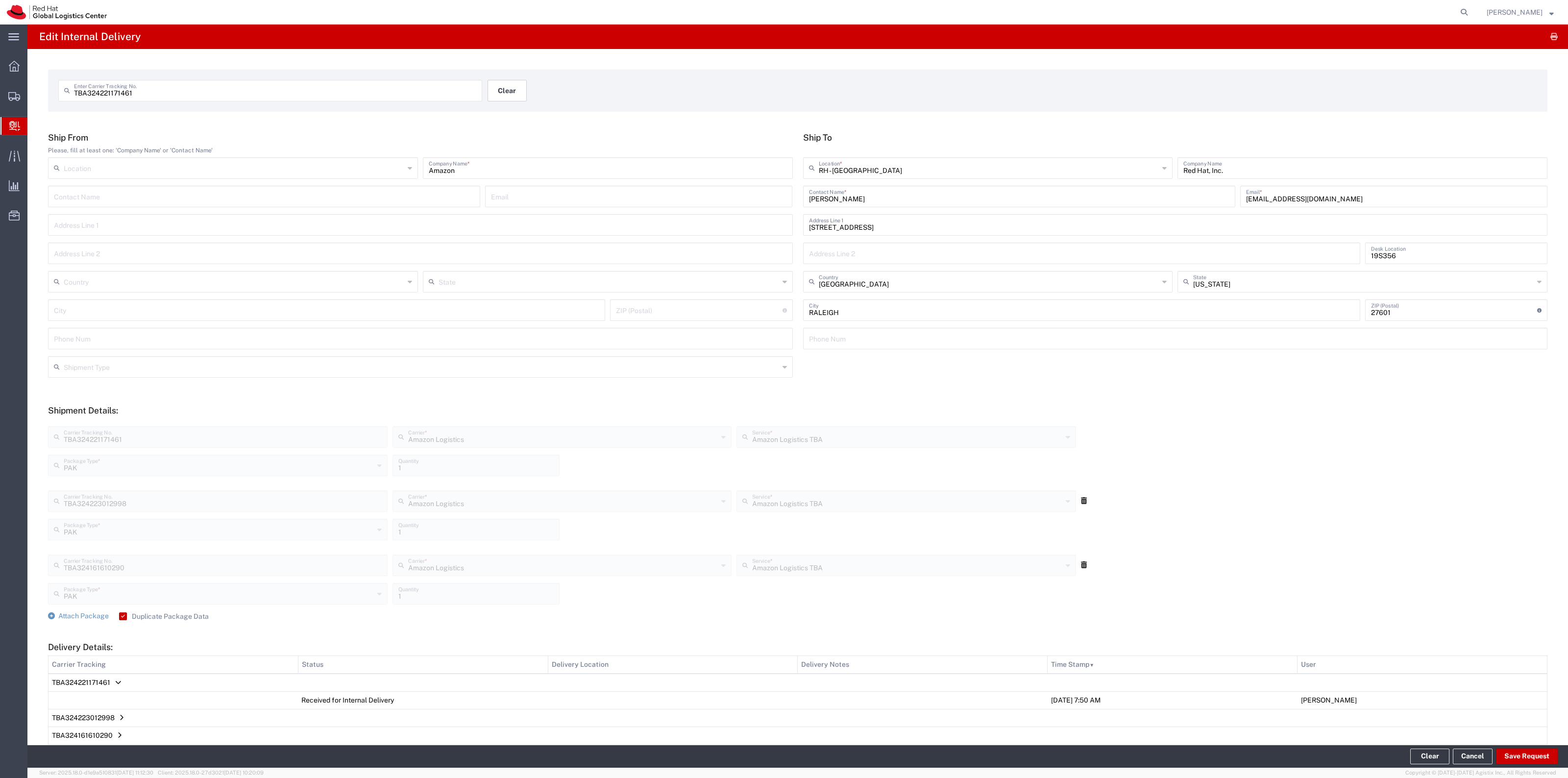
click at [493, 95] on button "Clear" at bounding box center [507, 90] width 39 height 22
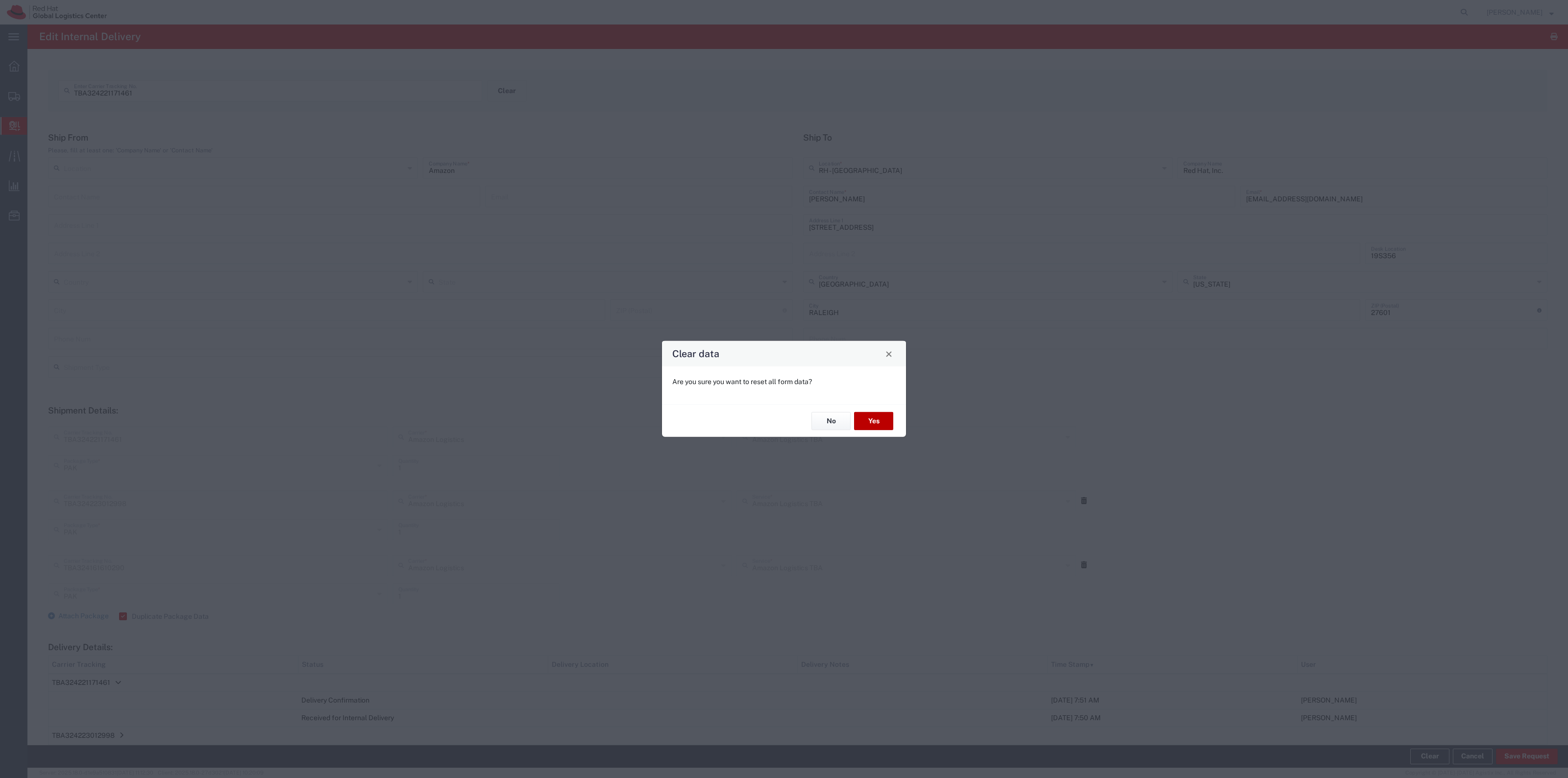
click at [869, 423] on button "Yes" at bounding box center [873, 421] width 39 height 18
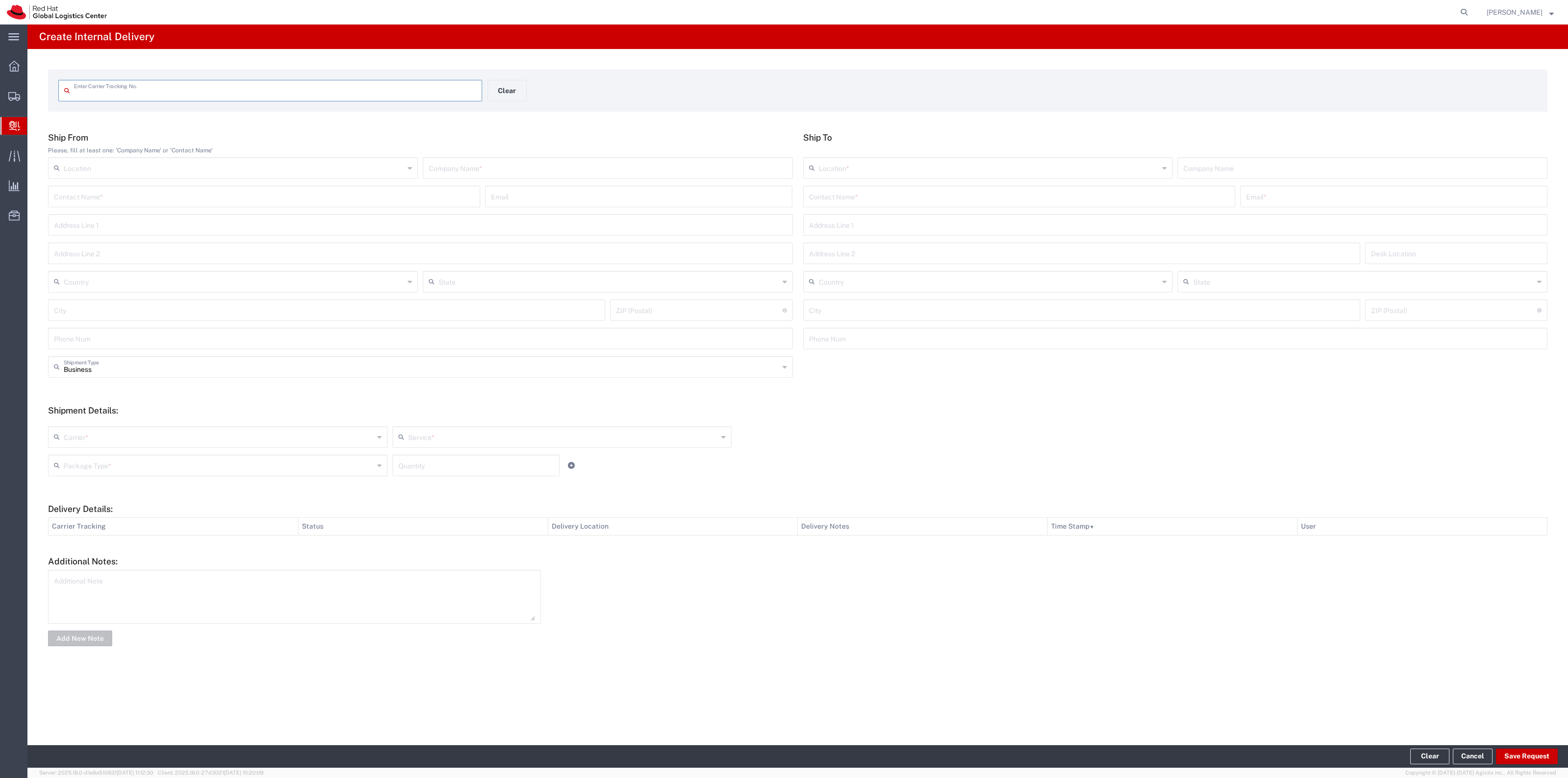
click at [331, 87] on input "text" at bounding box center [276, 90] width 402 height 18
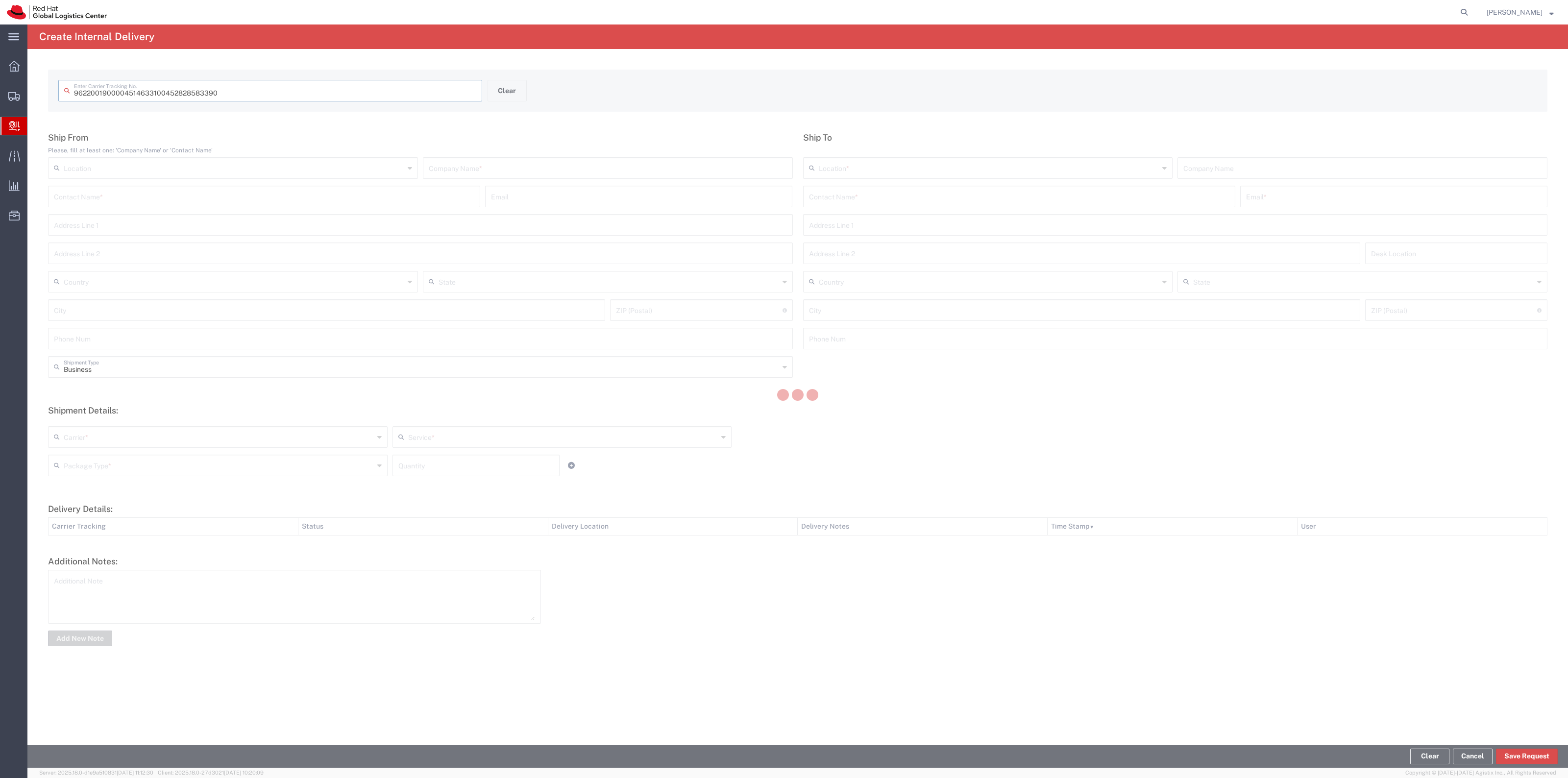
type input "452828583390"
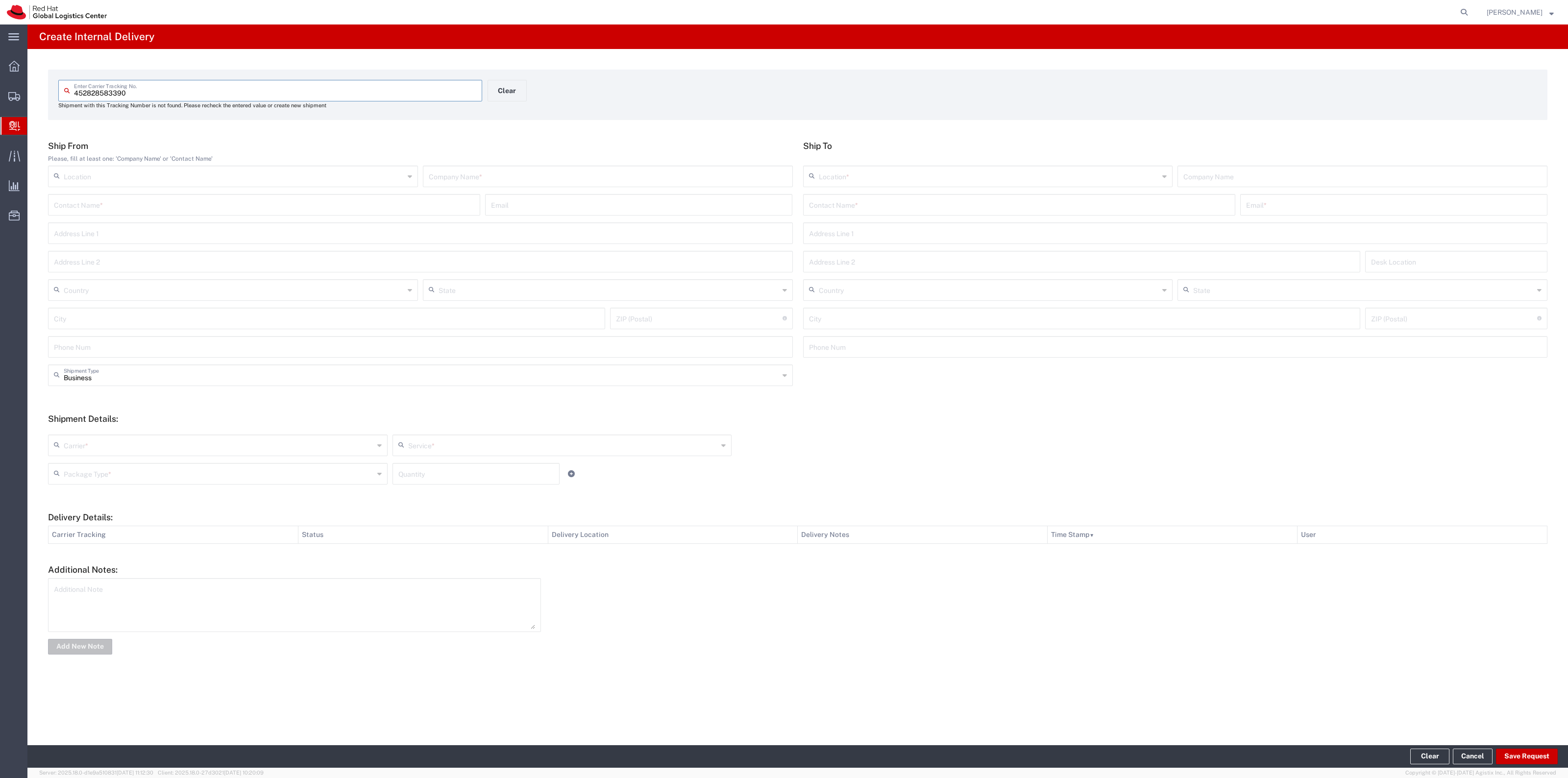
drag, startPoint x: 333, startPoint y: 82, endPoint x: 814, endPoint y: 151, distance: 485.9
click at [677, 109] on div "452828583390 Enter Carrier Tracking No. Shipment with this Tracking Number is n…" at bounding box center [487, 98] width 869 height 37
click at [864, 204] on input "text" at bounding box center [1019, 204] width 420 height 18
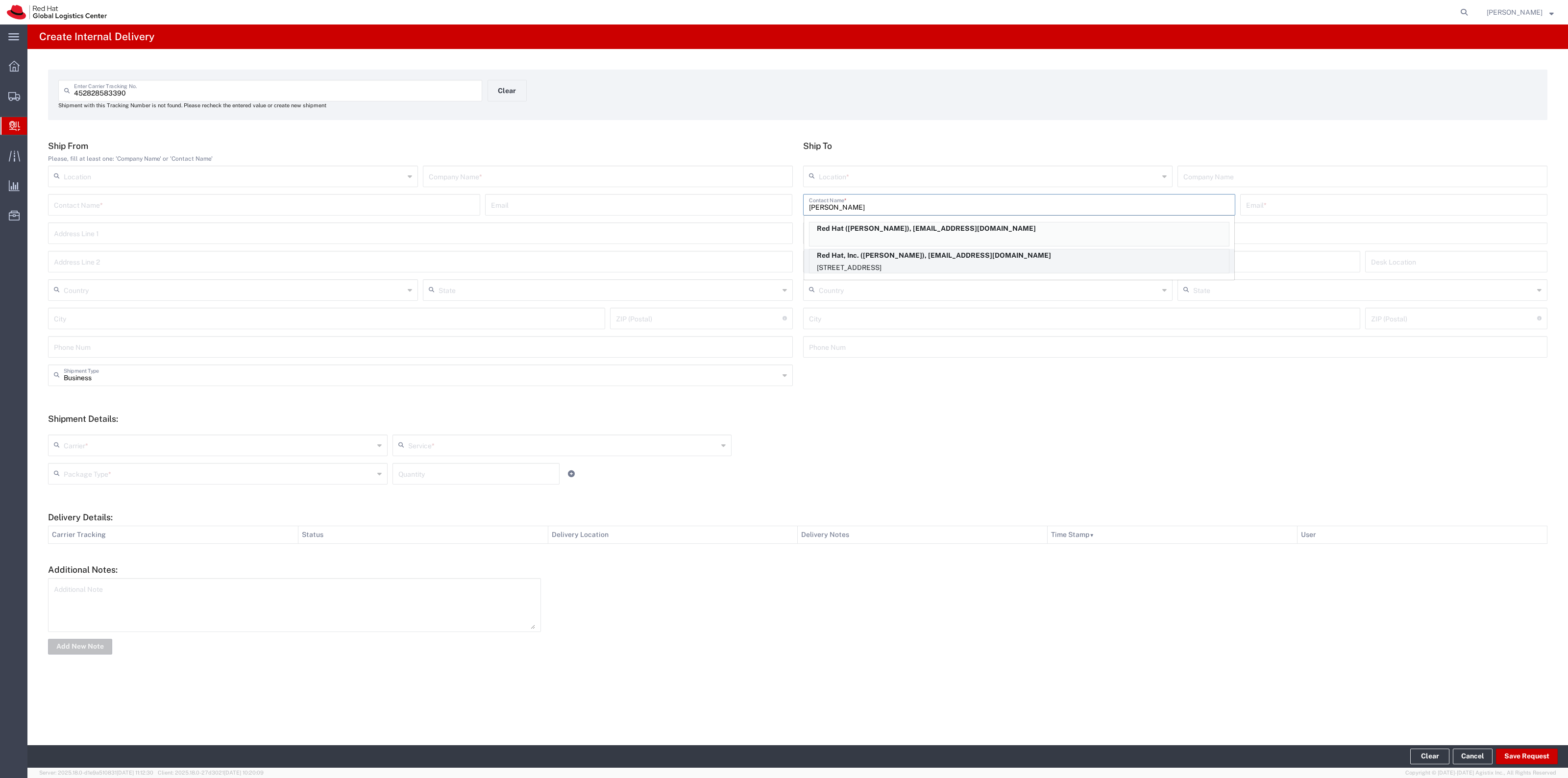
type input "raquel"
click at [906, 257] on p "Red Hat, Inc. (Raquel Ledbetter), rreyes@redhat.com" at bounding box center [1018, 256] width 419 height 12
type input "RH - Raleigh"
type input "Red Hat, Inc."
type input "Raquel Ledbetter"
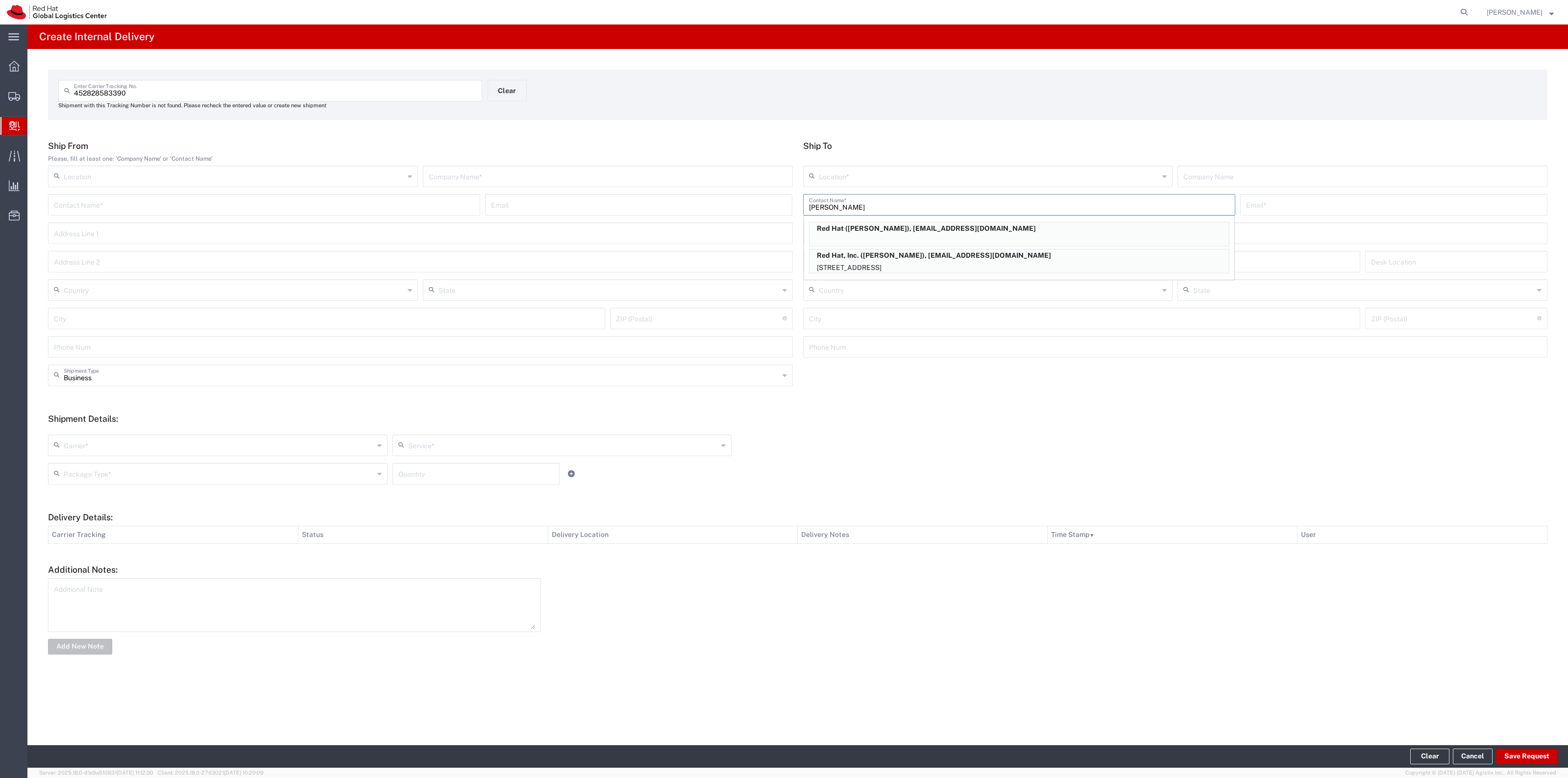
type input "rreyes@redhat.com"
type input "100 East Davie Street"
type input "19S361"
type input "United States"
type input "RALEIGH"
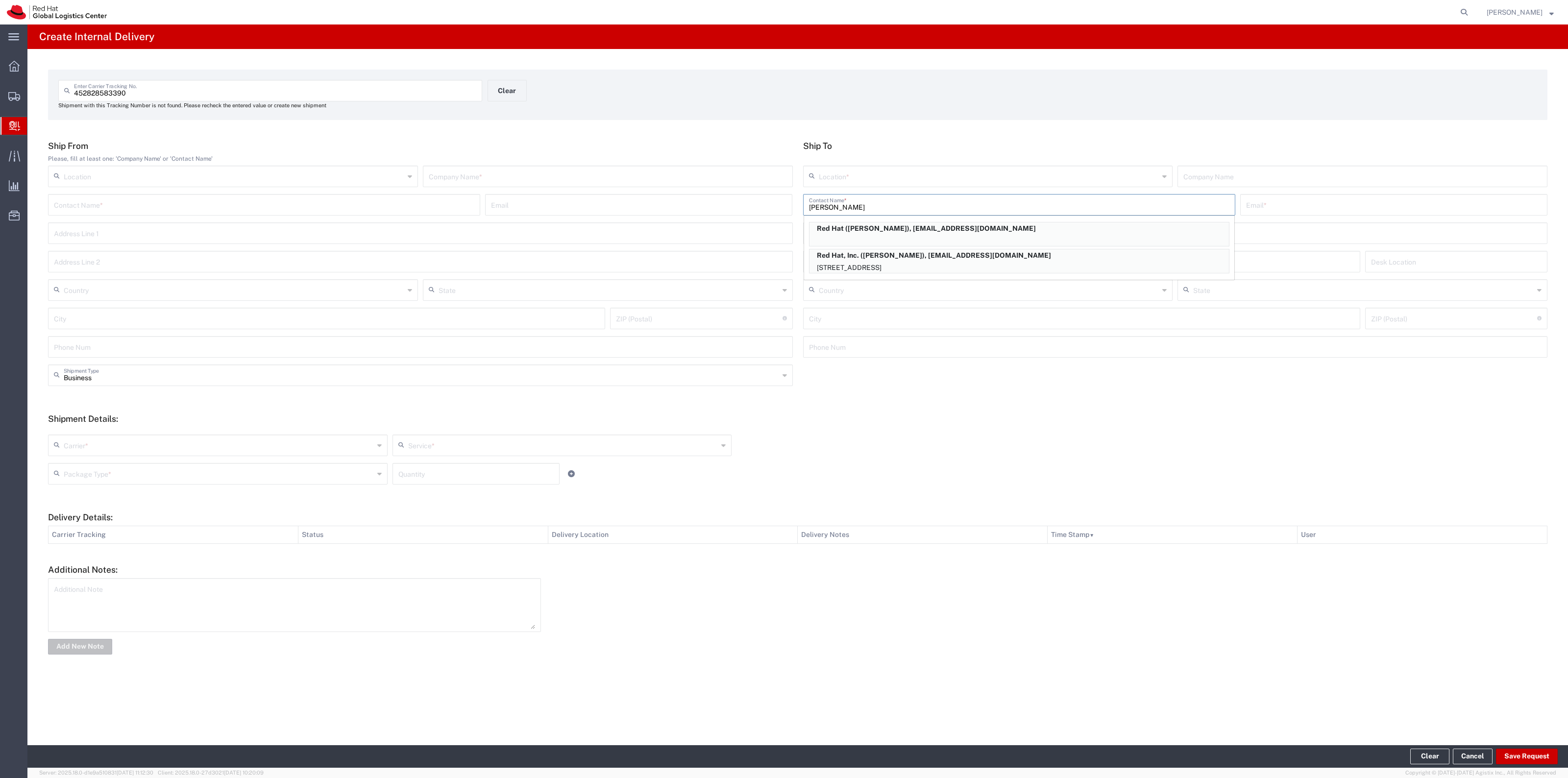
type input "27601"
type input "19196478534"
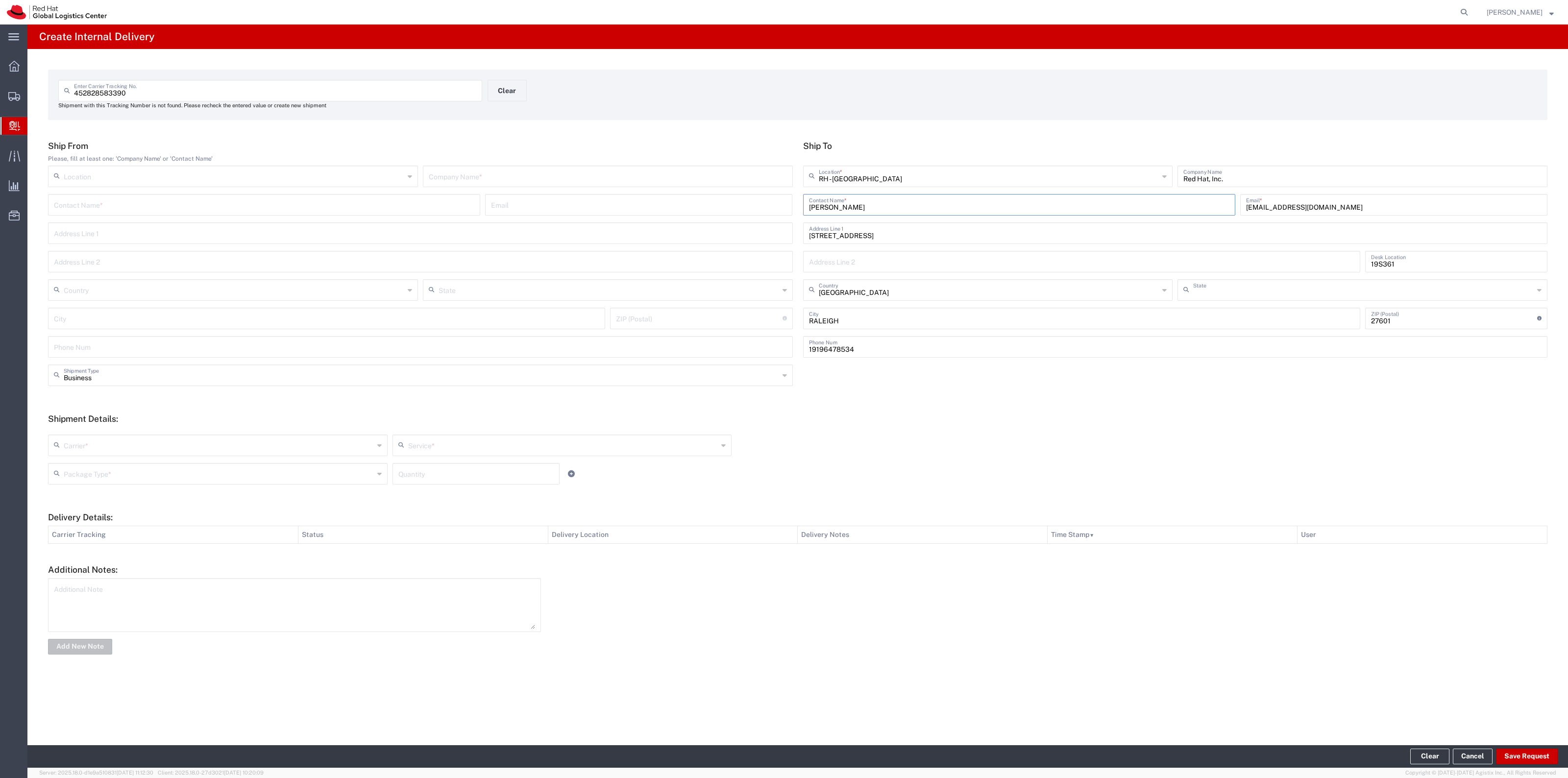
type input "North Carolina"
click at [747, 178] on input "text" at bounding box center [607, 176] width 358 height 18
click at [747, 178] on input "Fed" at bounding box center [607, 176] width 358 height 18
type input "Fedex"
click at [201, 446] on input "text" at bounding box center [219, 445] width 310 height 18
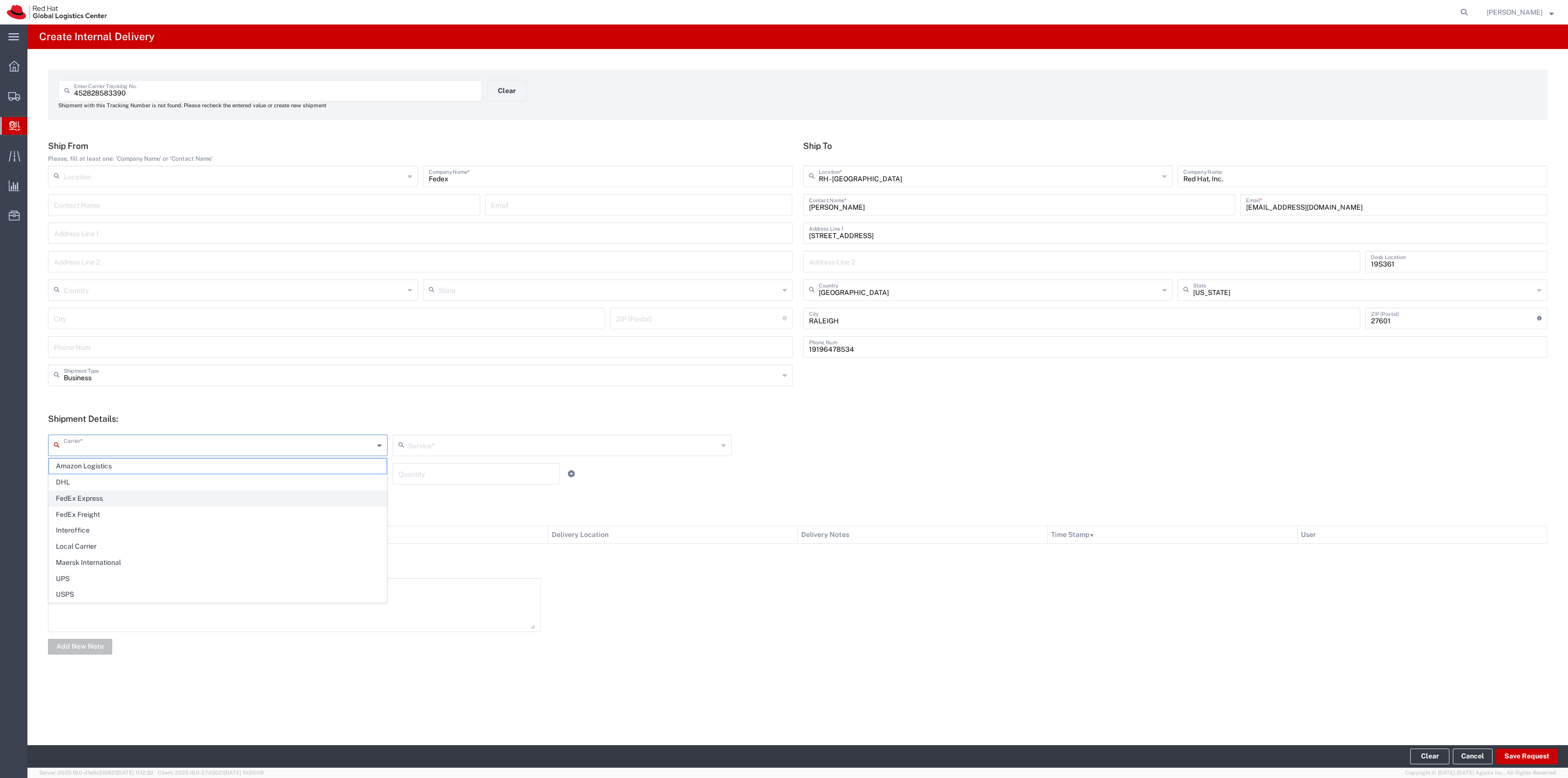
click at [174, 499] on span "FedEx Express" at bounding box center [218, 498] width 338 height 15
type input "FedEx Express"
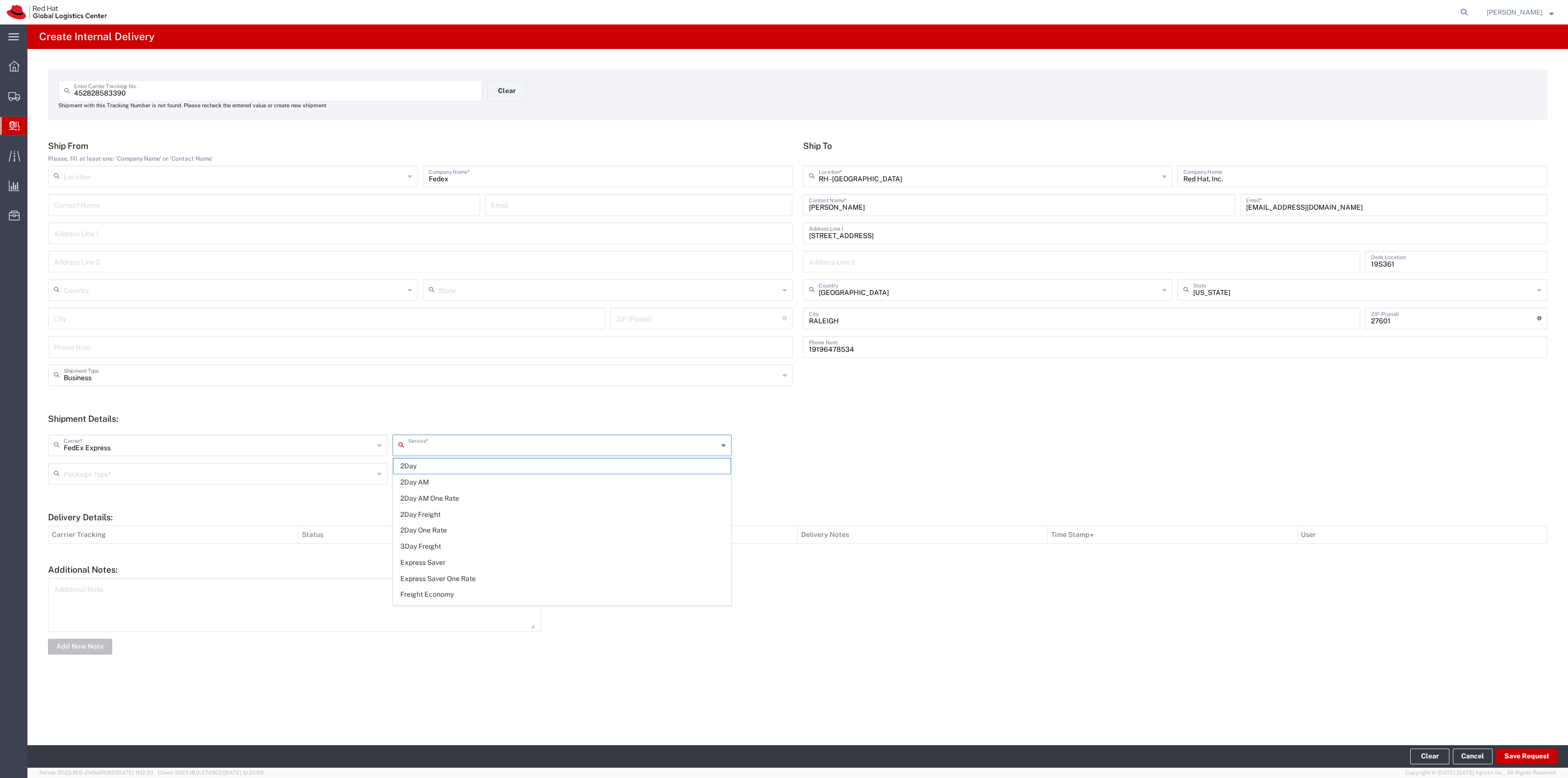
click at [434, 438] on input "text" at bounding box center [563, 445] width 310 height 18
click at [511, 494] on span "Ground" at bounding box center [563, 487] width 338 height 15
type input "Ground"
click at [344, 474] on input "text" at bounding box center [219, 473] width 310 height 18
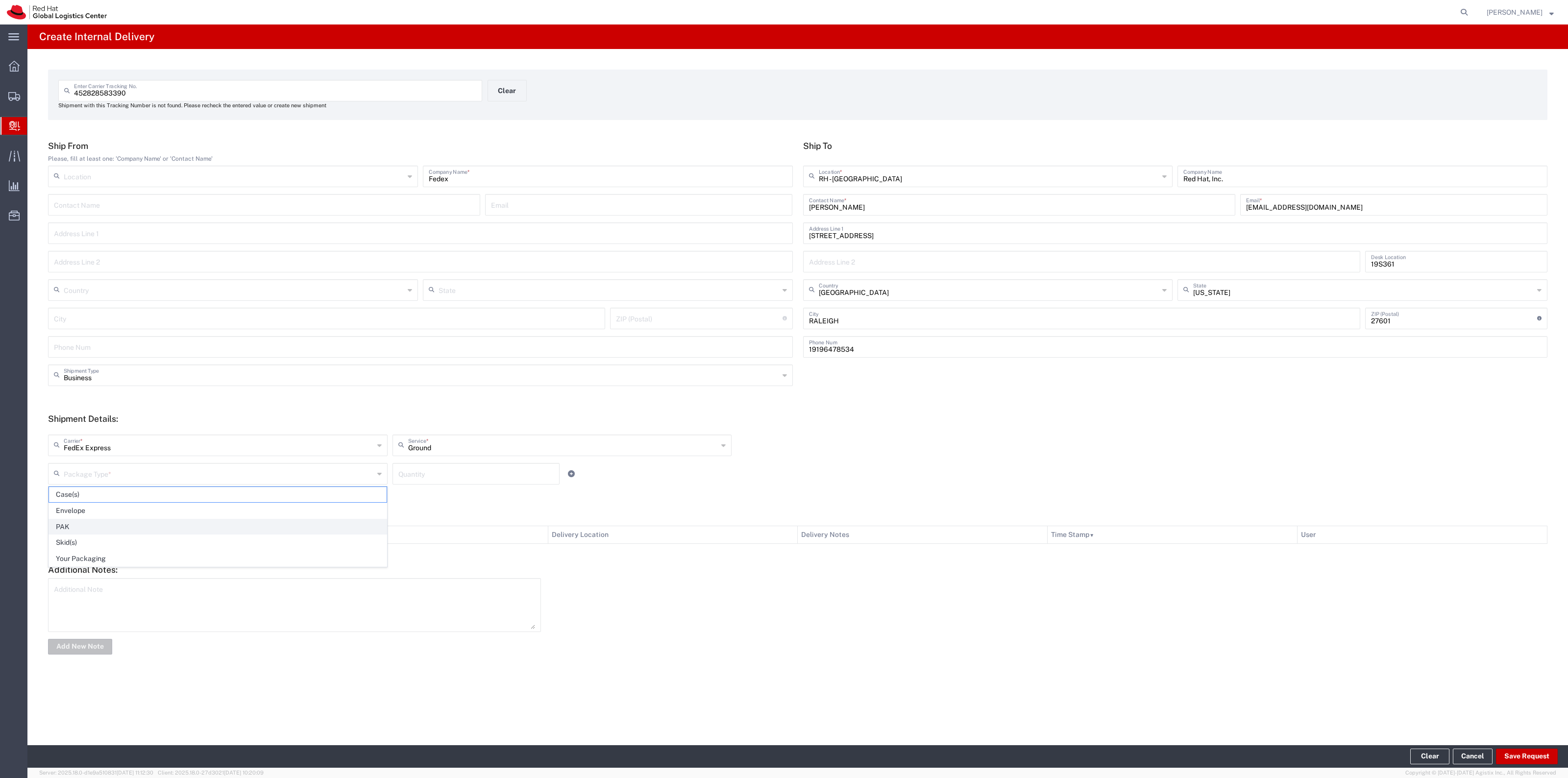
click at [302, 529] on span "PAK" at bounding box center [218, 527] width 338 height 15
click at [238, 474] on input "PAK" at bounding box center [219, 473] width 310 height 18
click at [181, 564] on span "Your Packaging" at bounding box center [218, 558] width 338 height 15
type input "Your Packaging"
click at [410, 480] on input "number" at bounding box center [476, 473] width 156 height 18
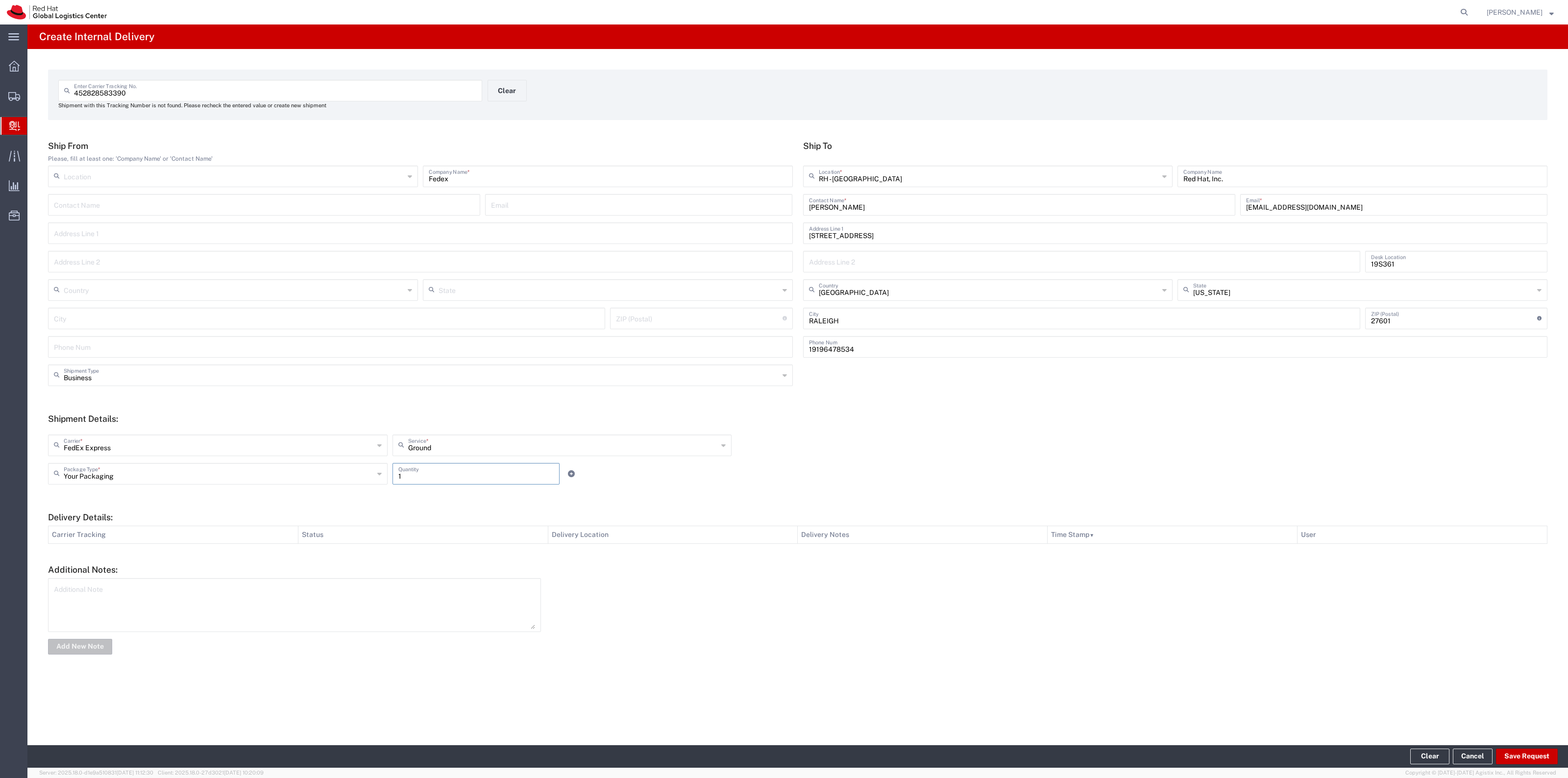
type input "1"
drag, startPoint x: 1508, startPoint y: 746, endPoint x: 1513, endPoint y: 754, distance: 9.4
click at [1513, 754] on footer "Clear Cancel Save Request" at bounding box center [797, 757] width 1541 height 23
click at [1513, 754] on button "Save Request" at bounding box center [1527, 757] width 62 height 16
type input "United States"
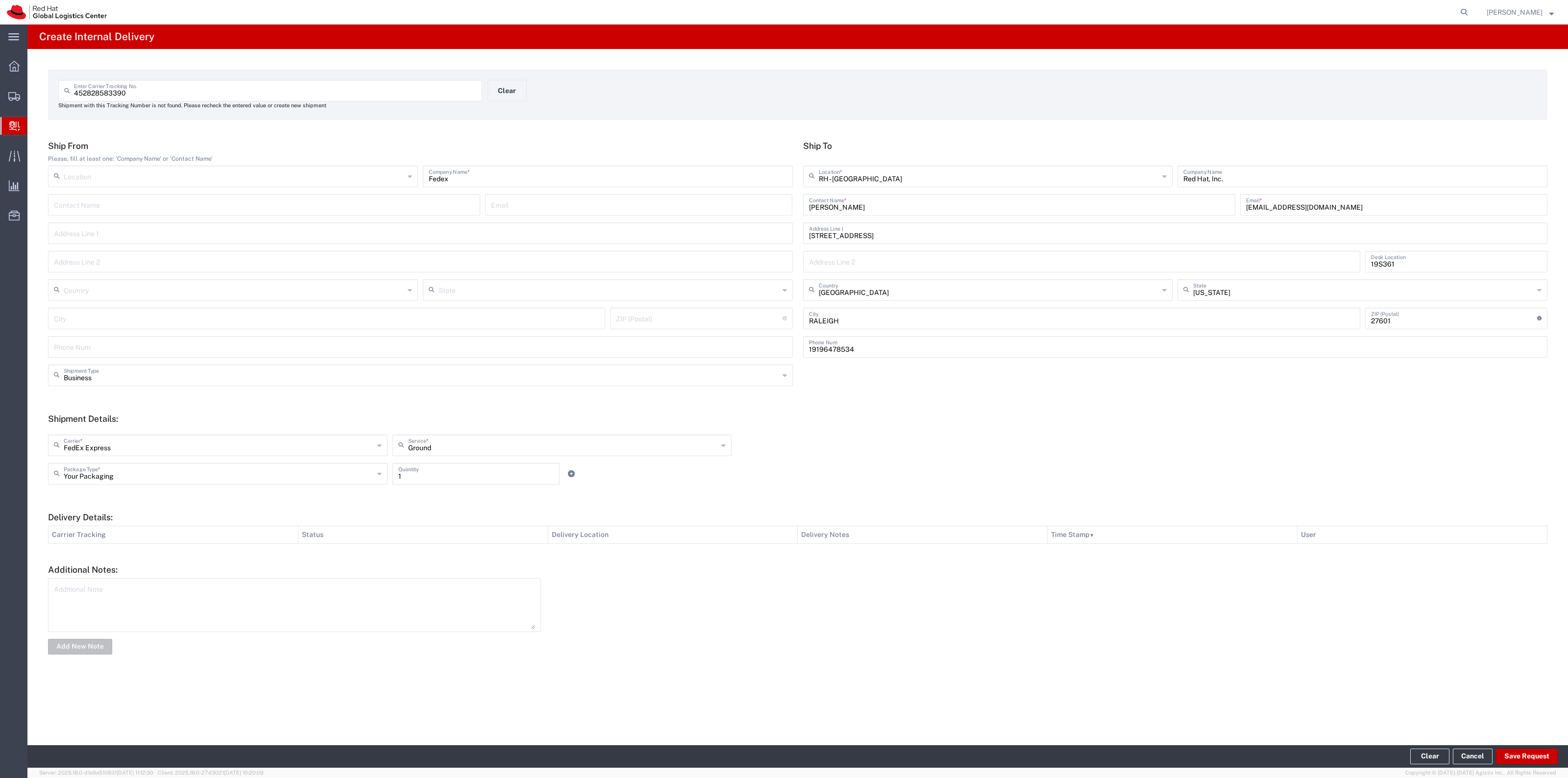
type input "TRENTON"
type input "08601"
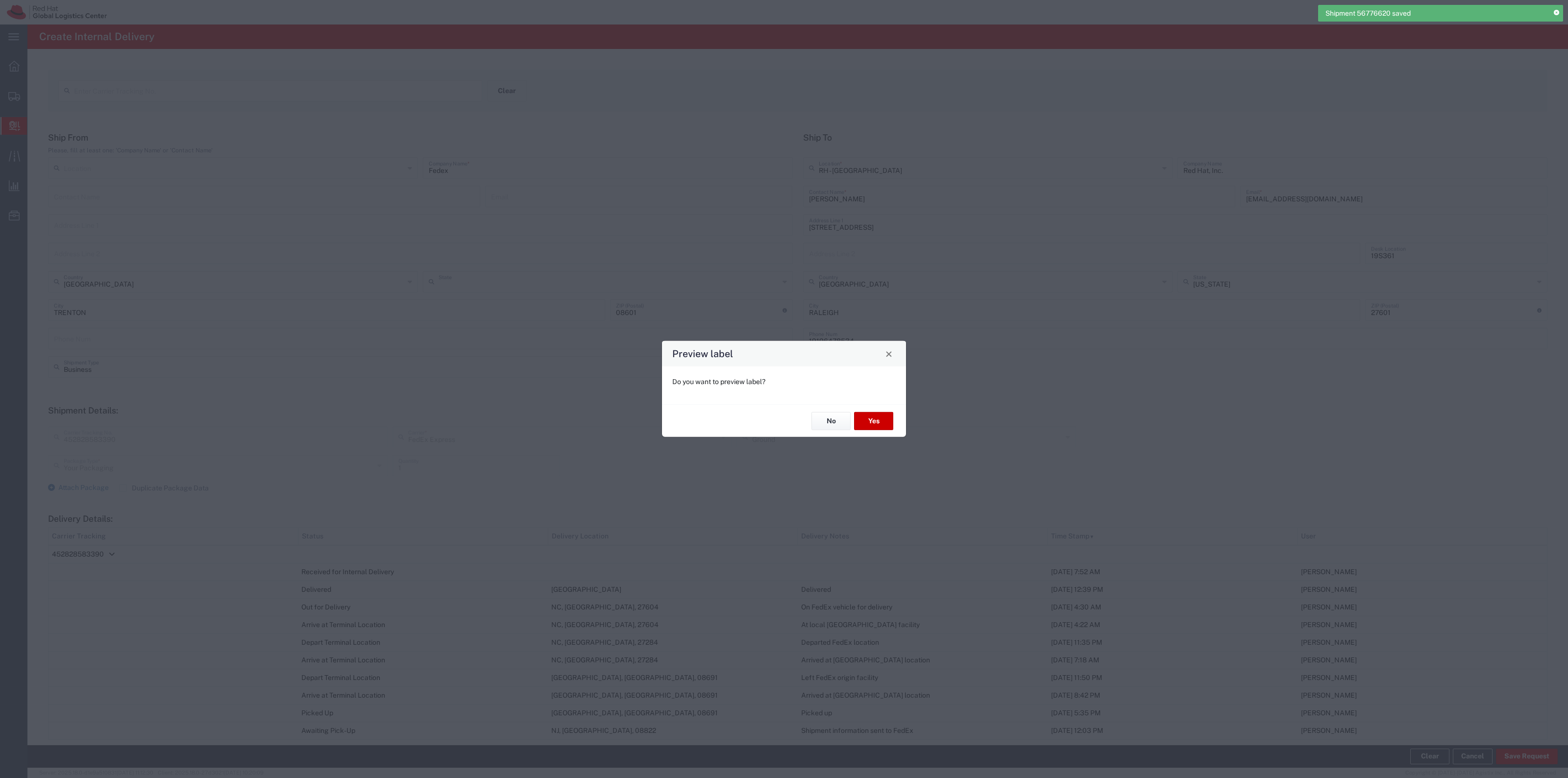
type input "New Jersey"
click at [836, 419] on button "No" at bounding box center [830, 421] width 39 height 18
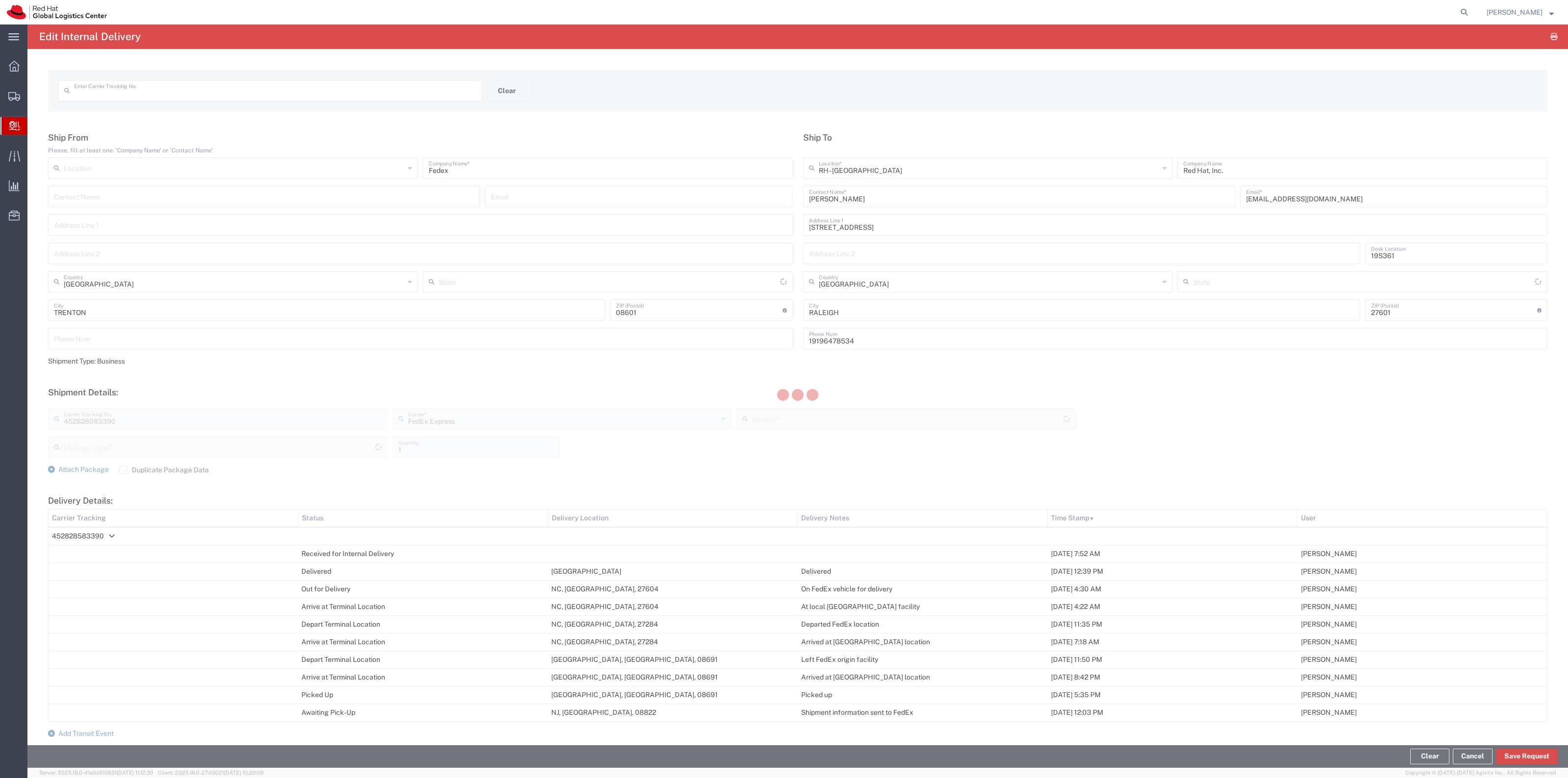
type input "452828583390"
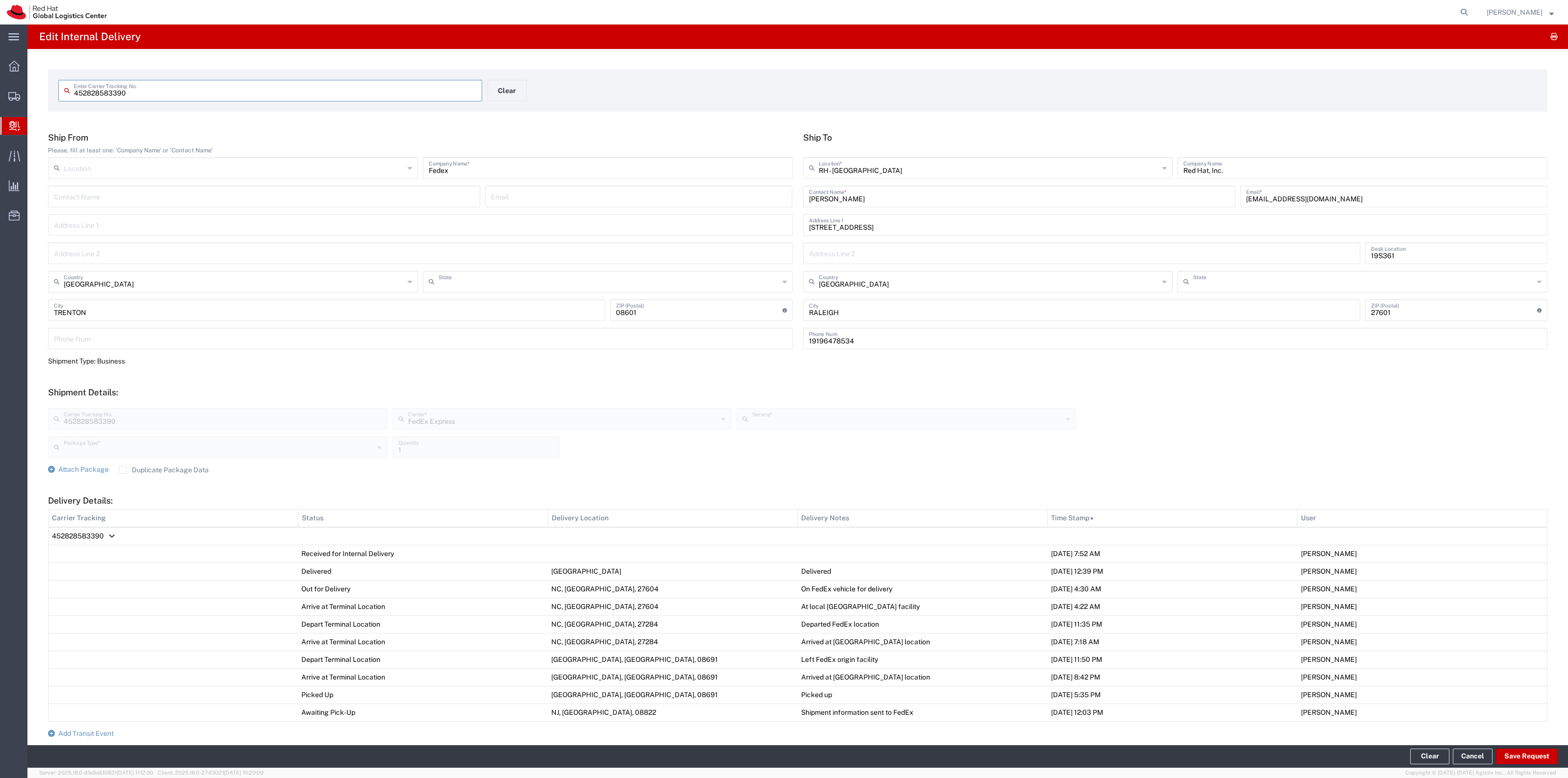
type input "New Jersey"
type input "North Carolina"
type input "Ground"
type input "Your Packaging"
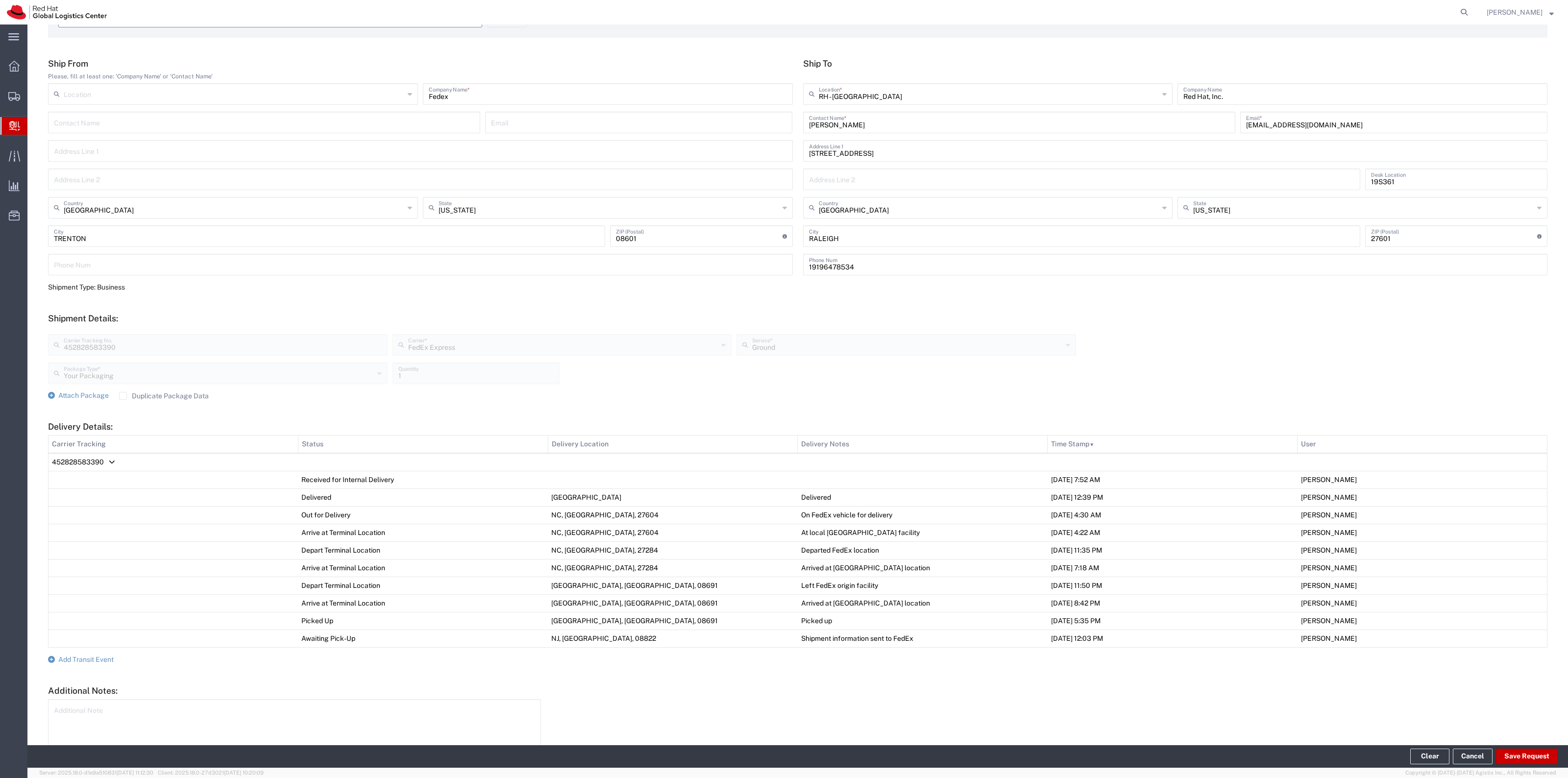
scroll to position [128, 0]
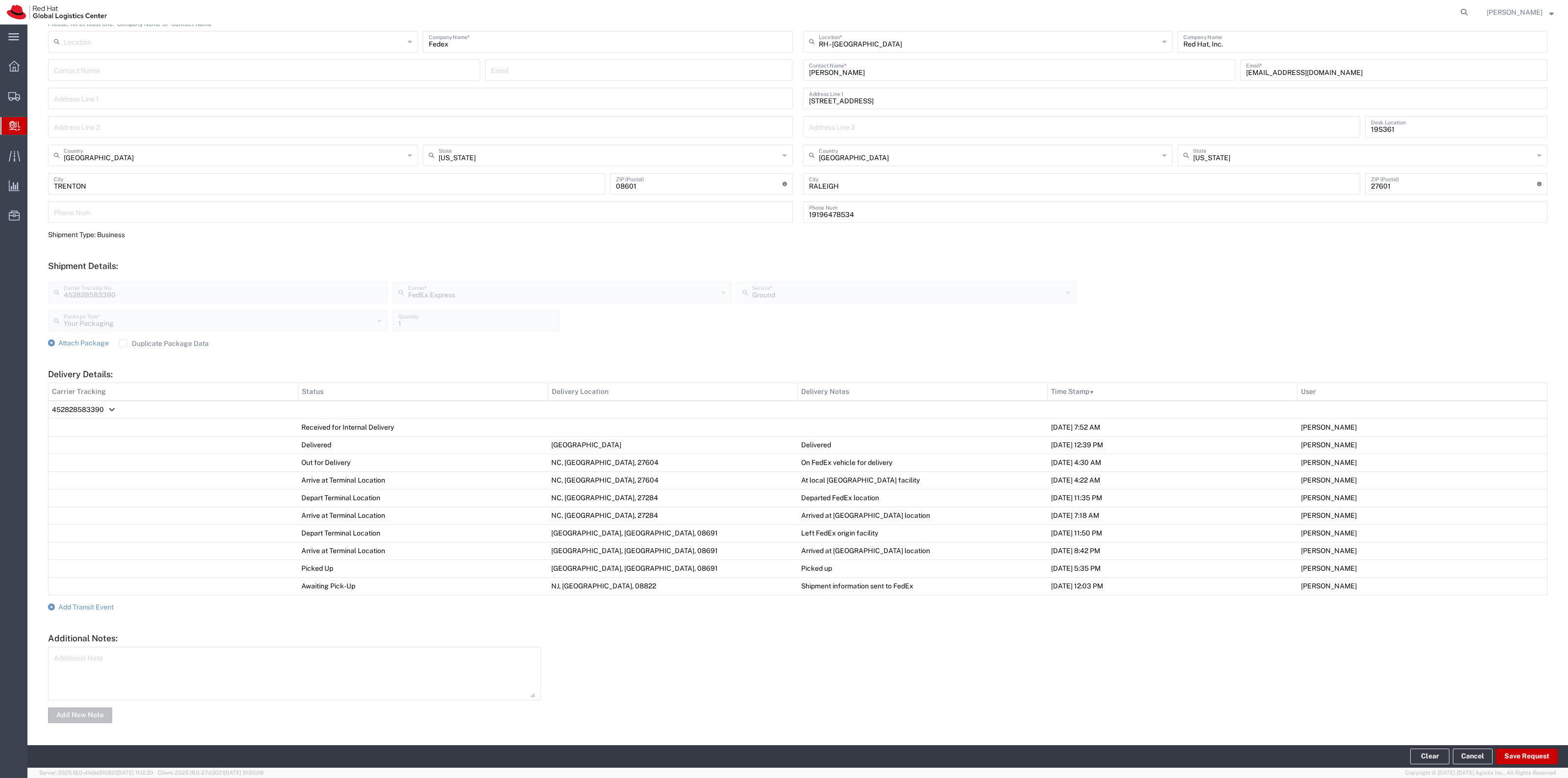
click at [103, 601] on form "Ship From Please, fill at least one: 'Company Name' or 'Contact Name' Location …" at bounding box center [798, 366] width 1500 height 719
click at [102, 604] on span "Add Transit Event" at bounding box center [86, 606] width 55 height 8
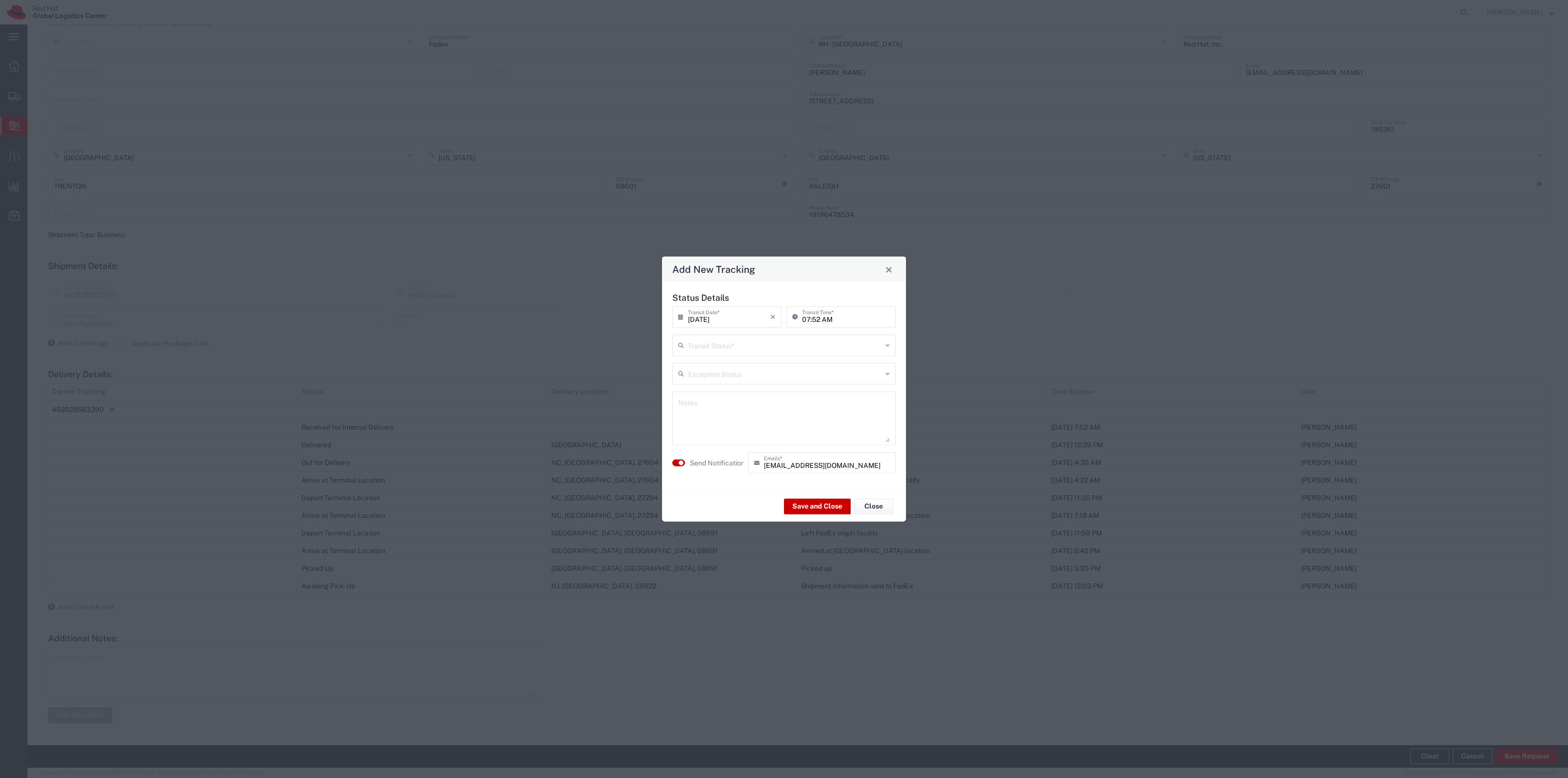
click at [766, 337] on input "text" at bounding box center [785, 345] width 194 height 18
click at [756, 361] on span "Delivery Confirmation" at bounding box center [783, 366] width 221 height 15
type input "Delivery Confirmation"
click at [724, 464] on label "Send Notification" at bounding box center [717, 463] width 55 height 11
click at [794, 501] on button "Save and Close" at bounding box center [817, 507] width 66 height 16
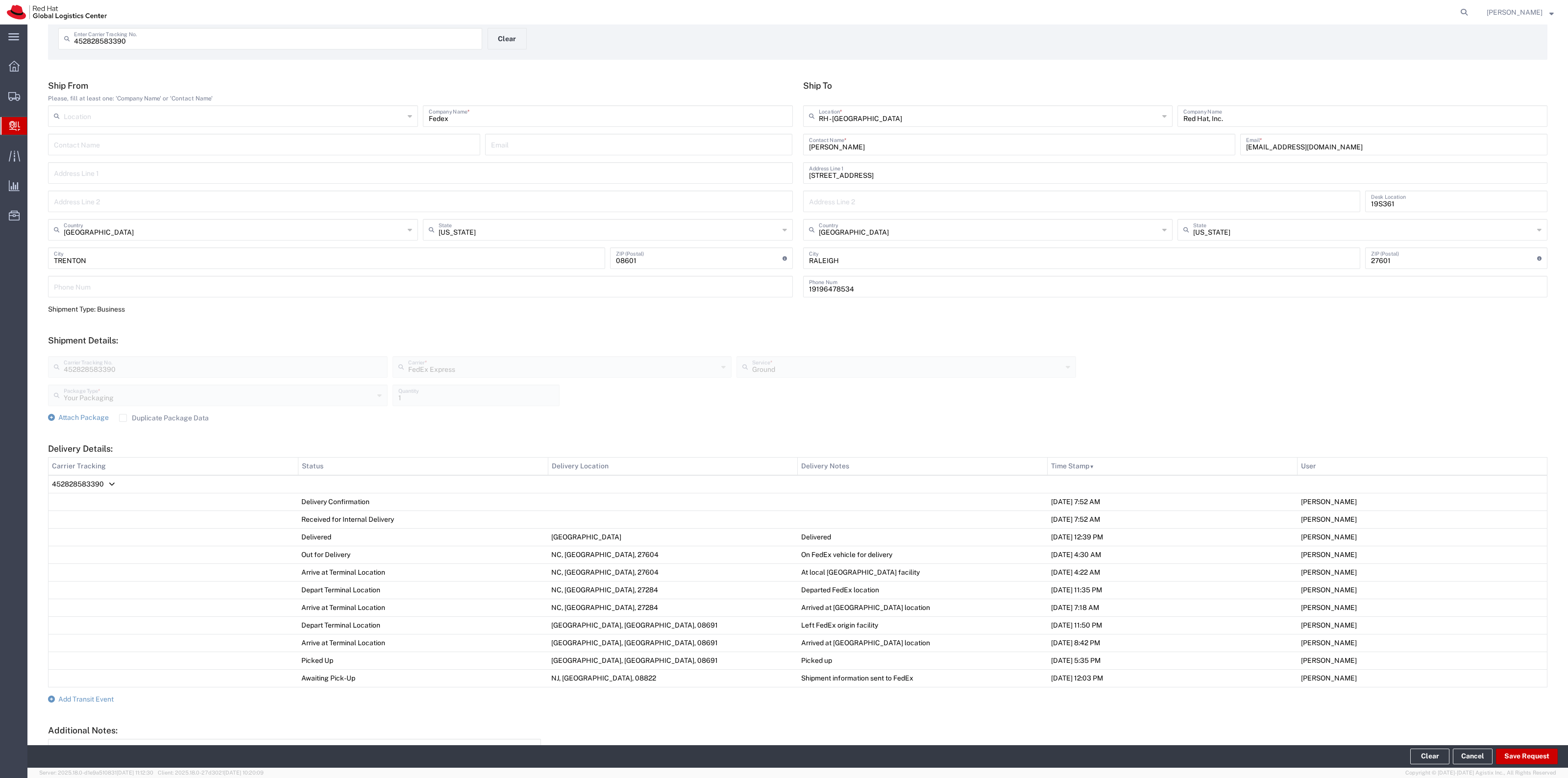
scroll to position [0, 0]
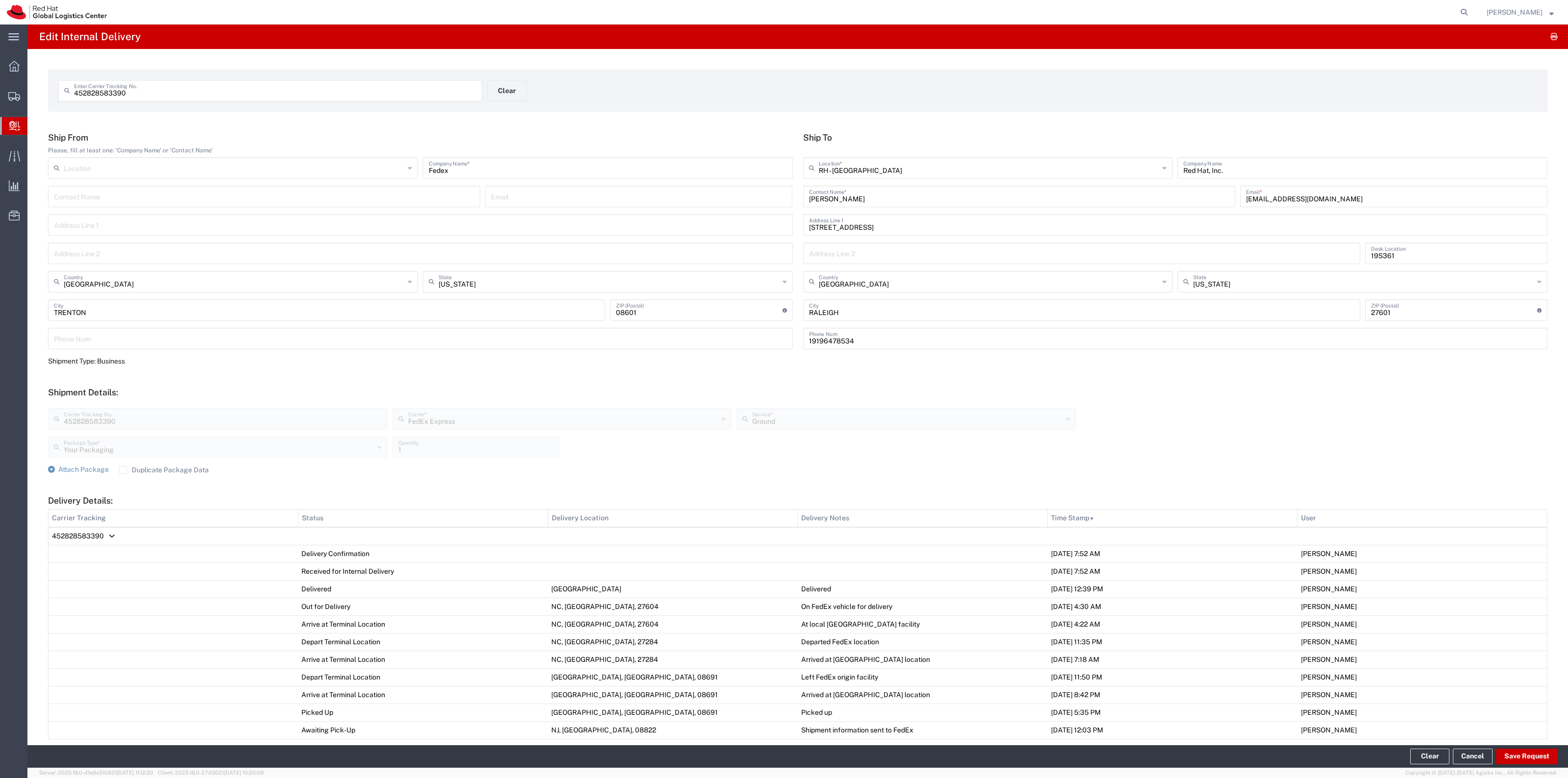
click at [506, 79] on form "452828583390 Enter Carrier Tracking No. Clear" at bounding box center [798, 91] width 1500 height 42
click at [504, 88] on button "Clear" at bounding box center [507, 90] width 39 height 22
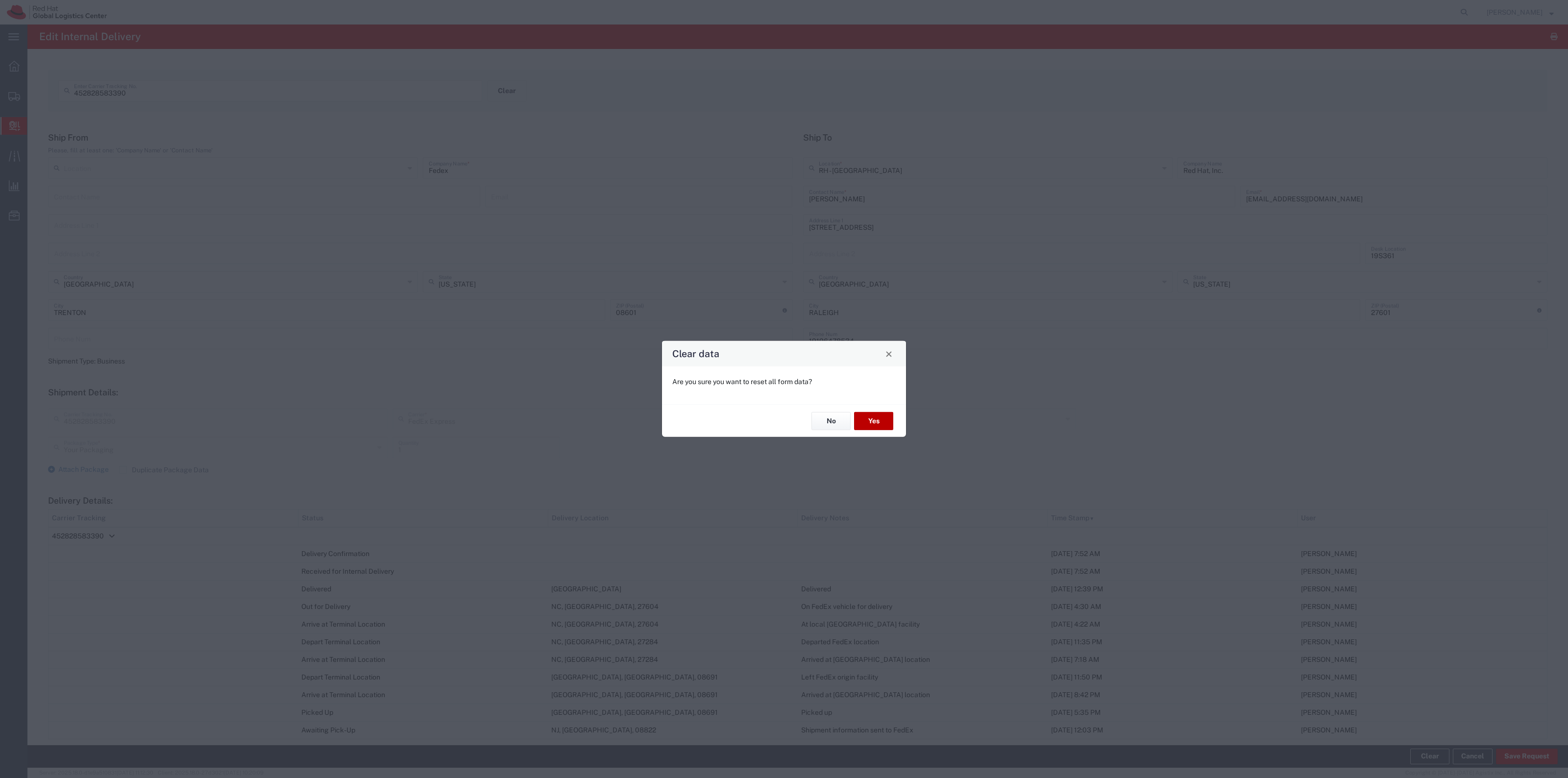
click at [880, 420] on button "Yes" at bounding box center [873, 421] width 39 height 18
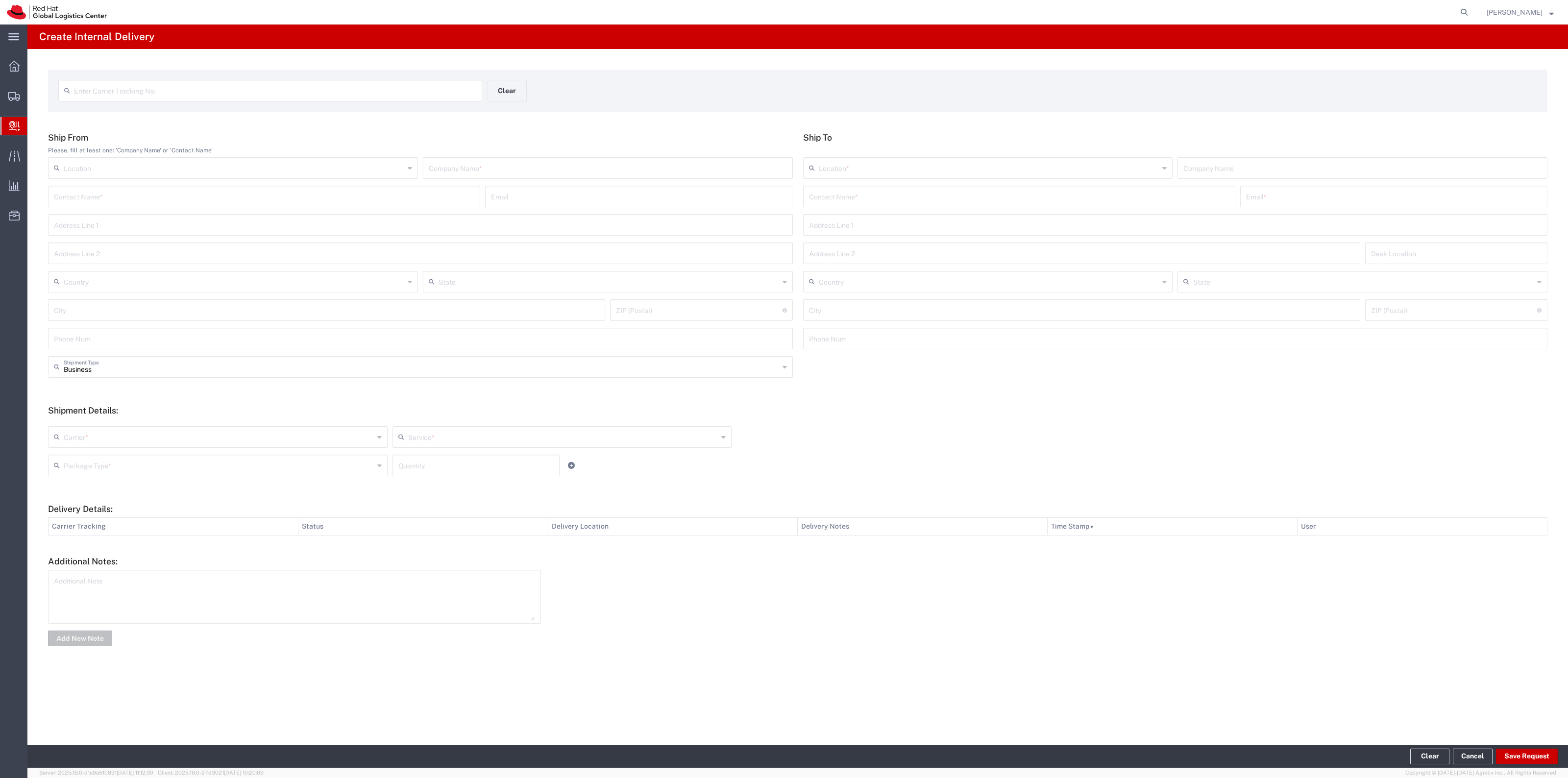
click at [343, 99] on div "Enter Carrier Tracking No." at bounding box center [270, 90] width 424 height 22
click at [343, 96] on input "text" at bounding box center [276, 90] width 402 height 18
click at [343, 95] on input "text" at bounding box center [276, 90] width 402 height 18
type input "474592740570"
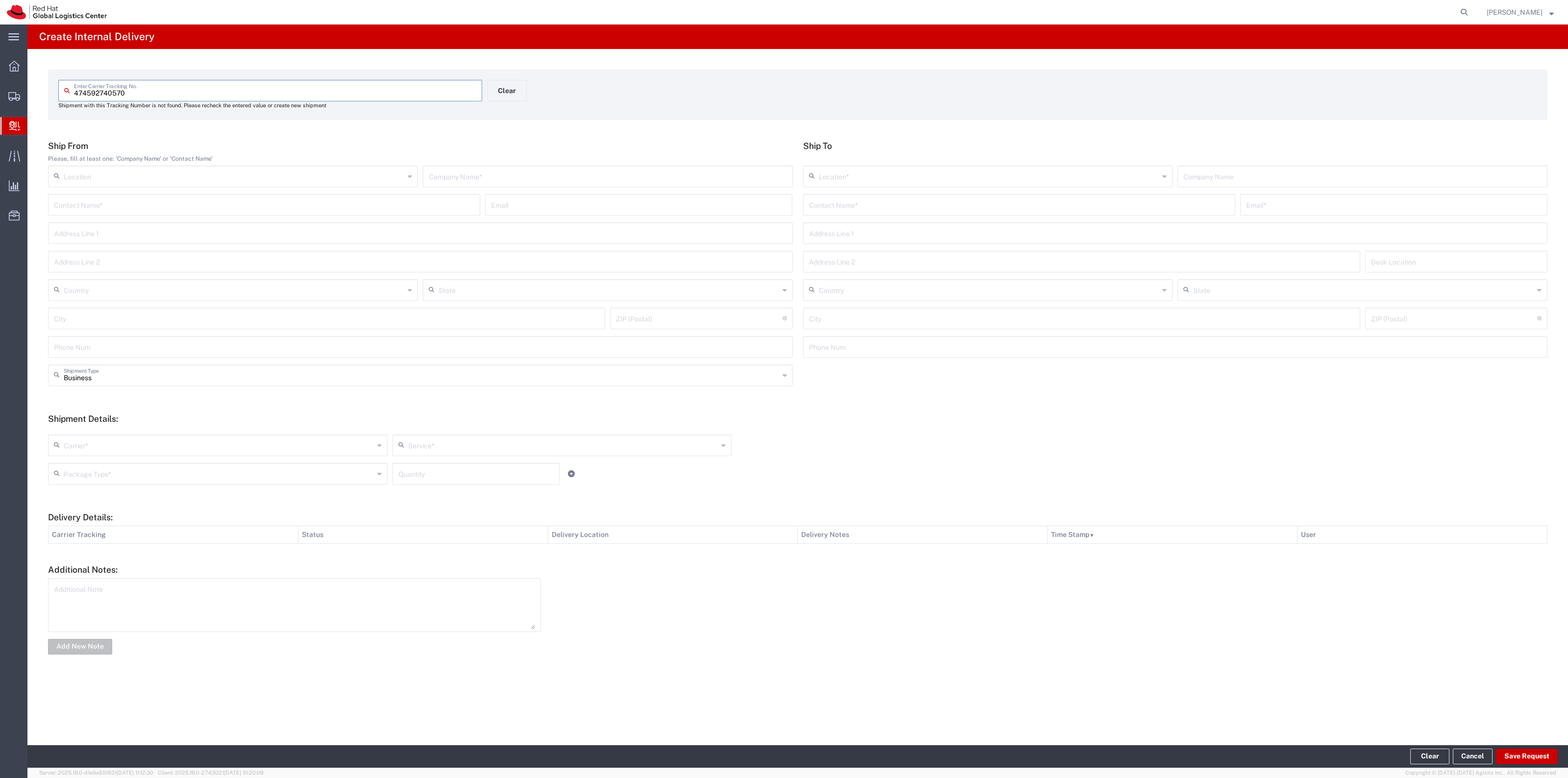
click at [827, 200] on input "text" at bounding box center [1019, 204] width 420 height 18
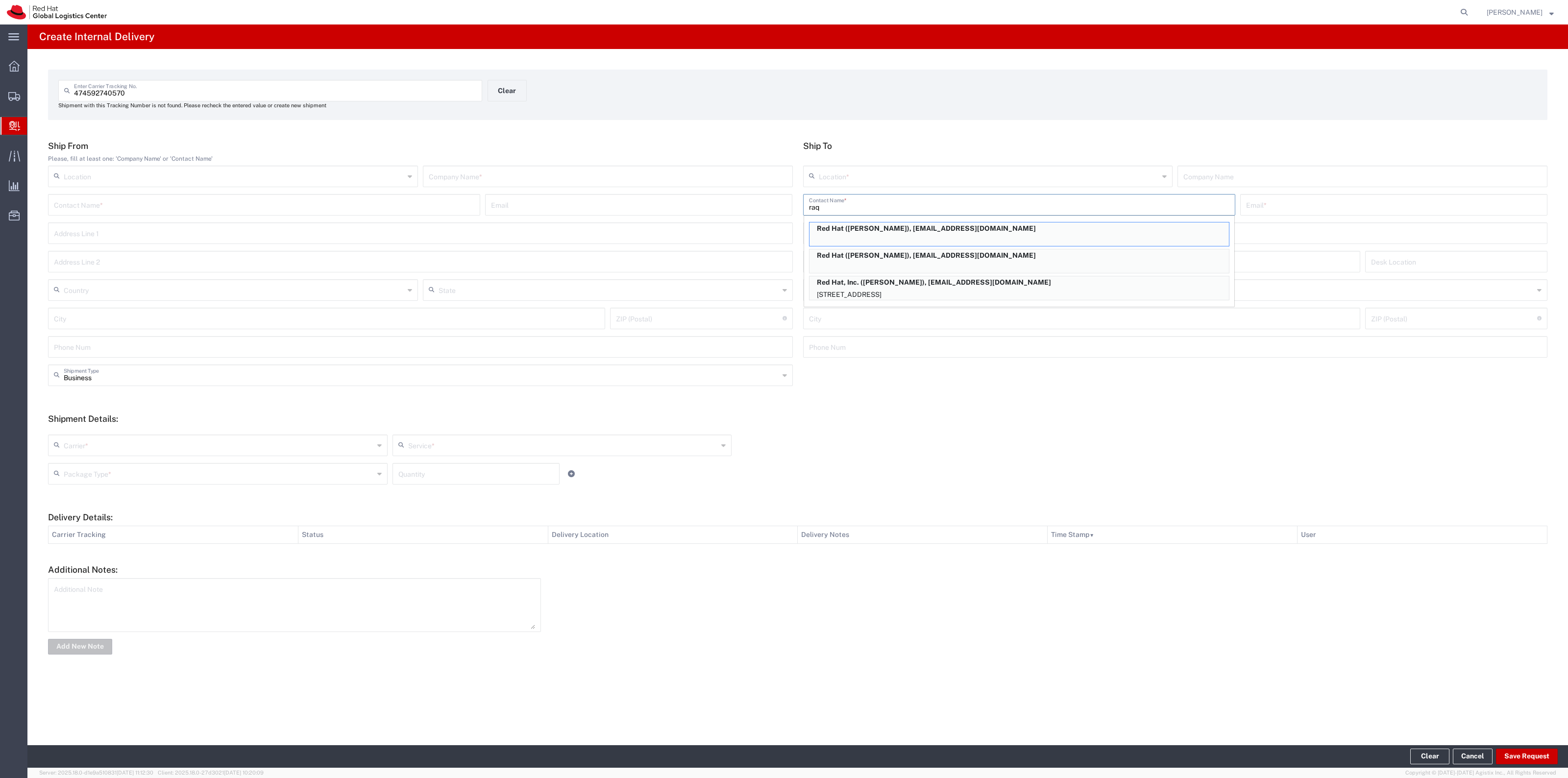
type input "raq"
click at [888, 289] on p "100 East Davie Street, 19S361, RALEIGH, NC, 27601, US" at bounding box center [1018, 295] width 419 height 12
type input "RH - Raleigh"
type input "Red Hat, Inc."
type input "Raquel Ledbetter"
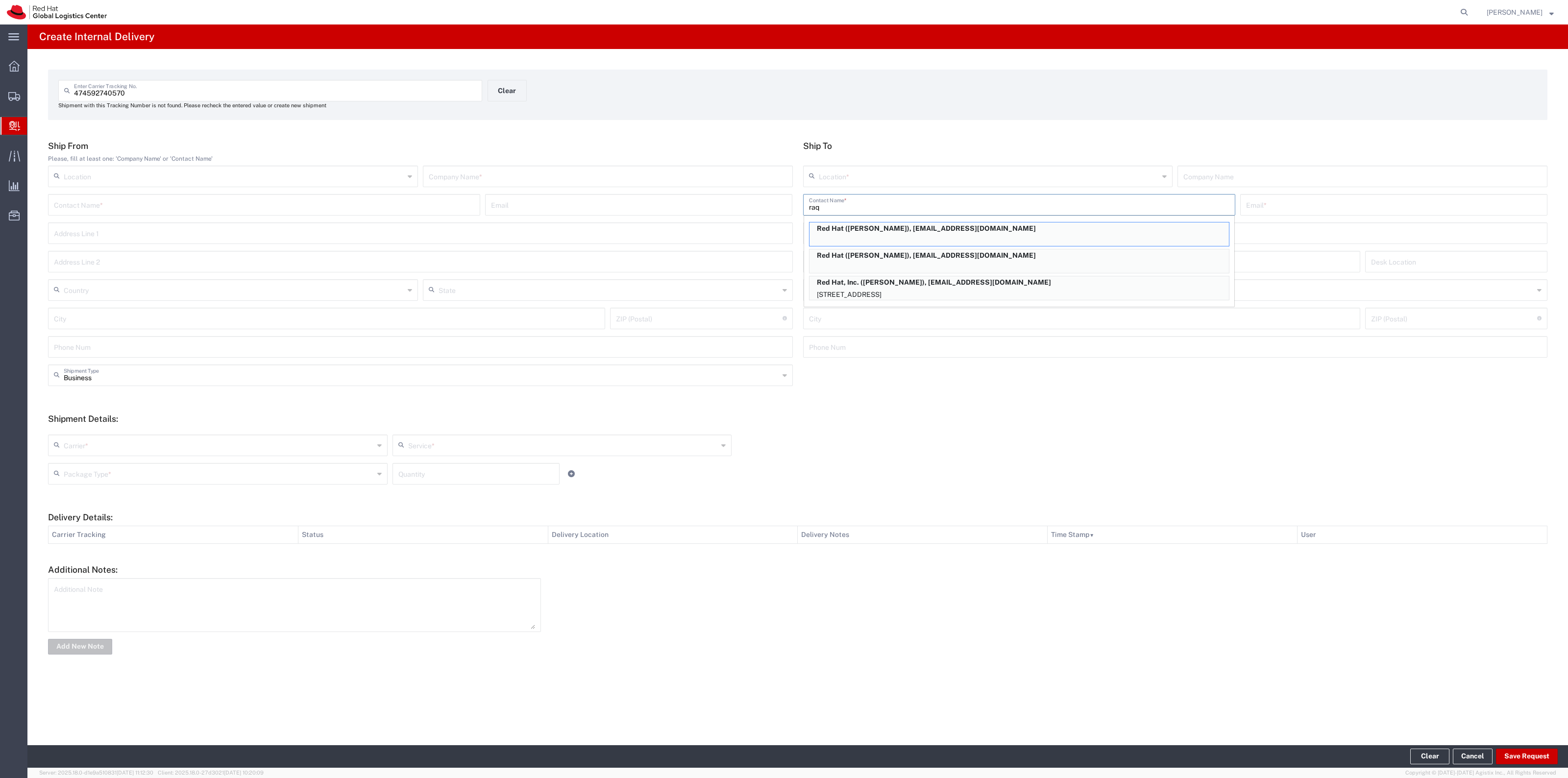
type input "rreyes@redhat.com"
type input "100 East Davie Street"
type input "19S361"
type input "United States"
type input "RALEIGH"
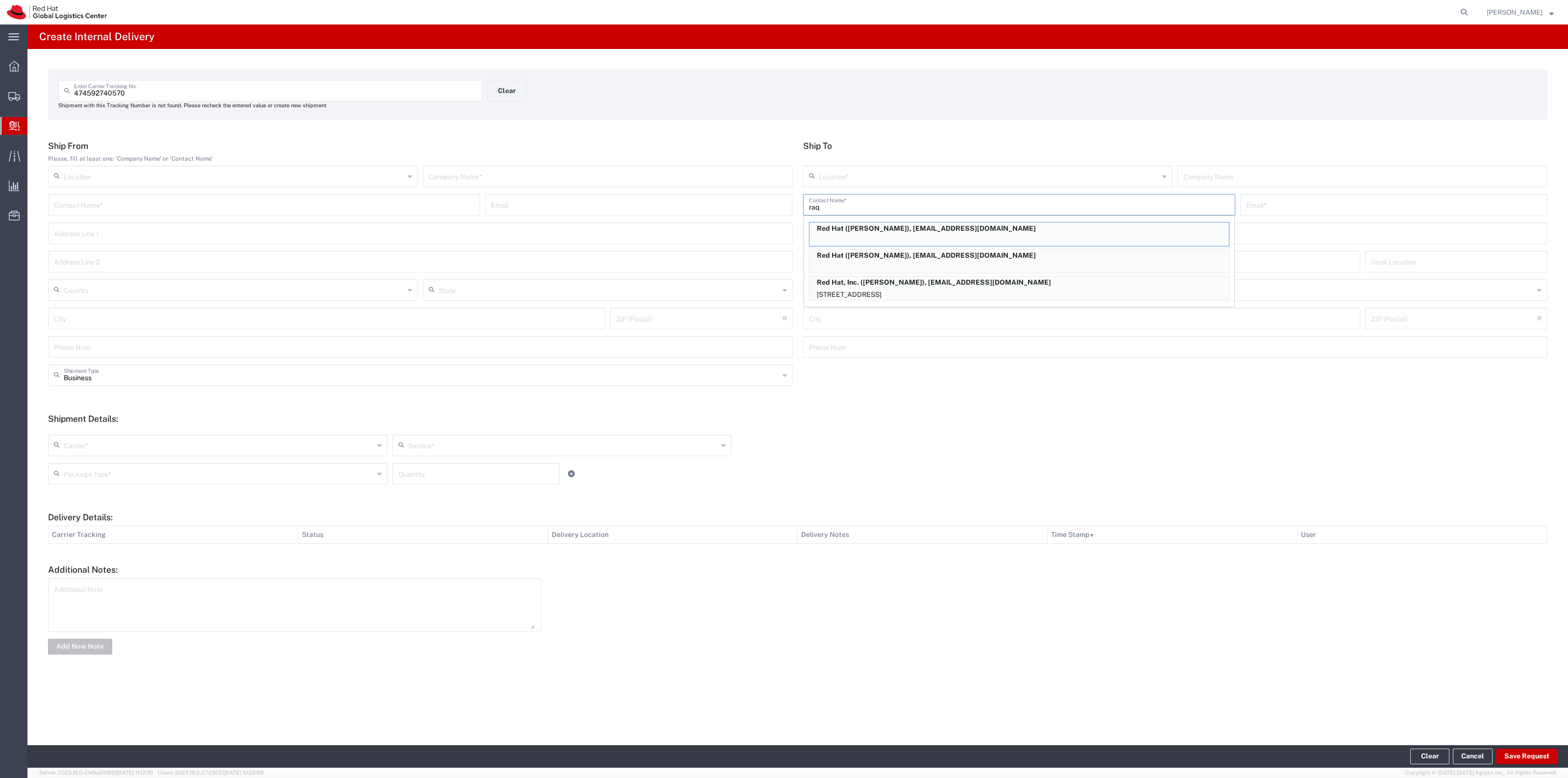
type input "27601"
type input "19196478534"
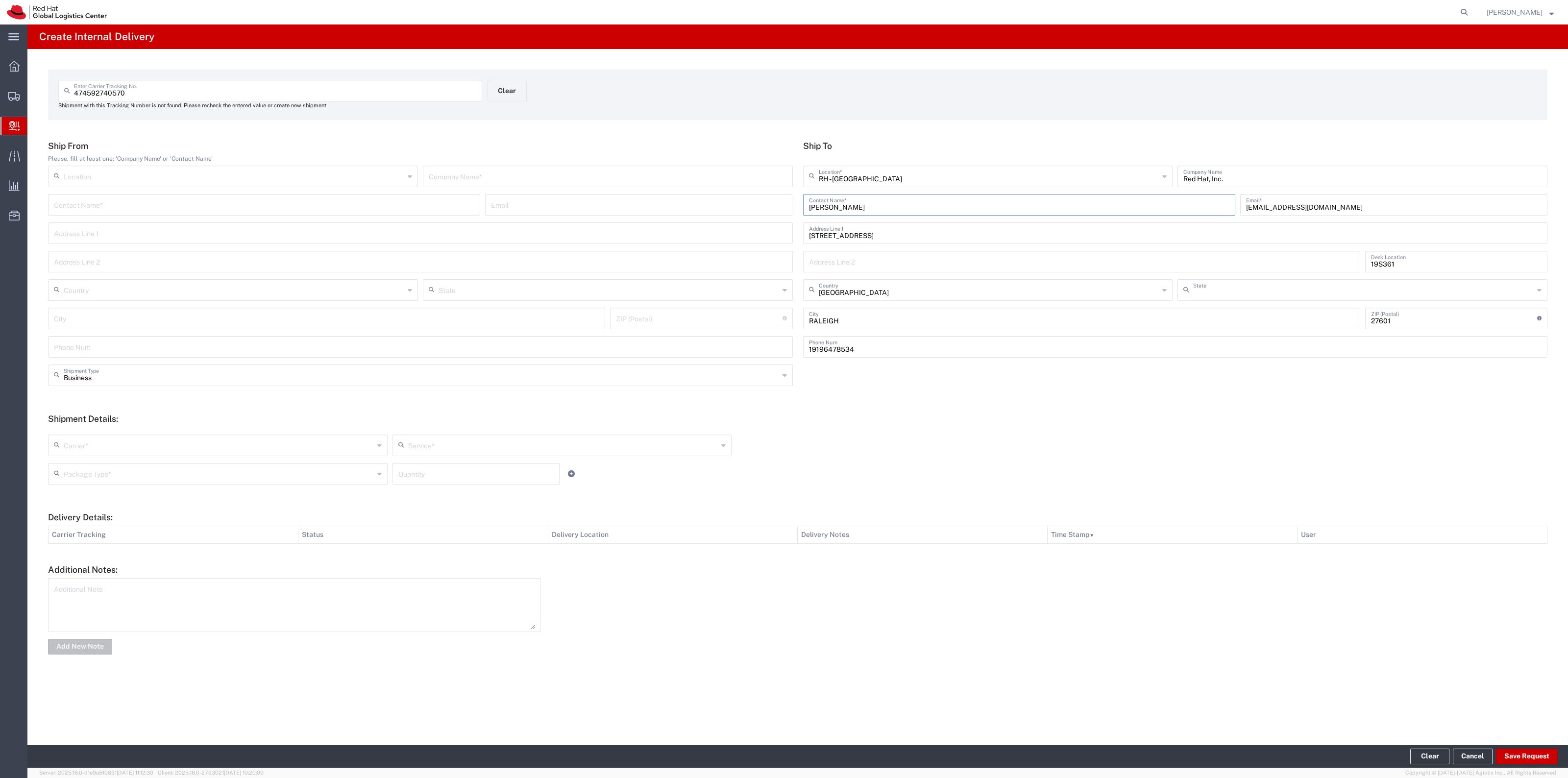
type input "North Carolina"
click at [636, 172] on input "text" at bounding box center [607, 176] width 358 height 18
type input "FedEx"
click at [340, 435] on div "Carrier *" at bounding box center [218, 445] width 340 height 22
click at [216, 501] on span "FedEx Express" at bounding box center [218, 498] width 338 height 15
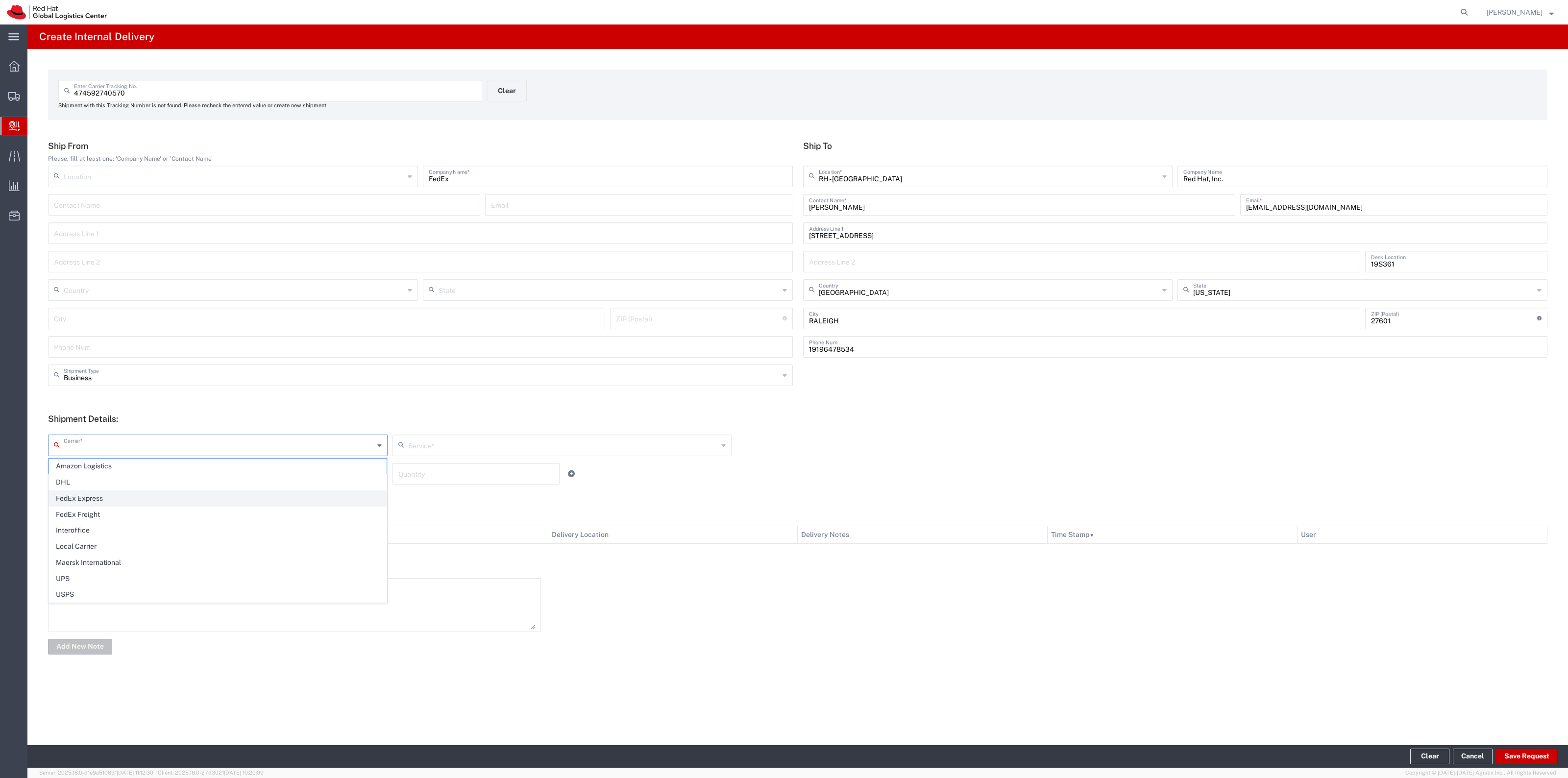
type input "FedEx Express"
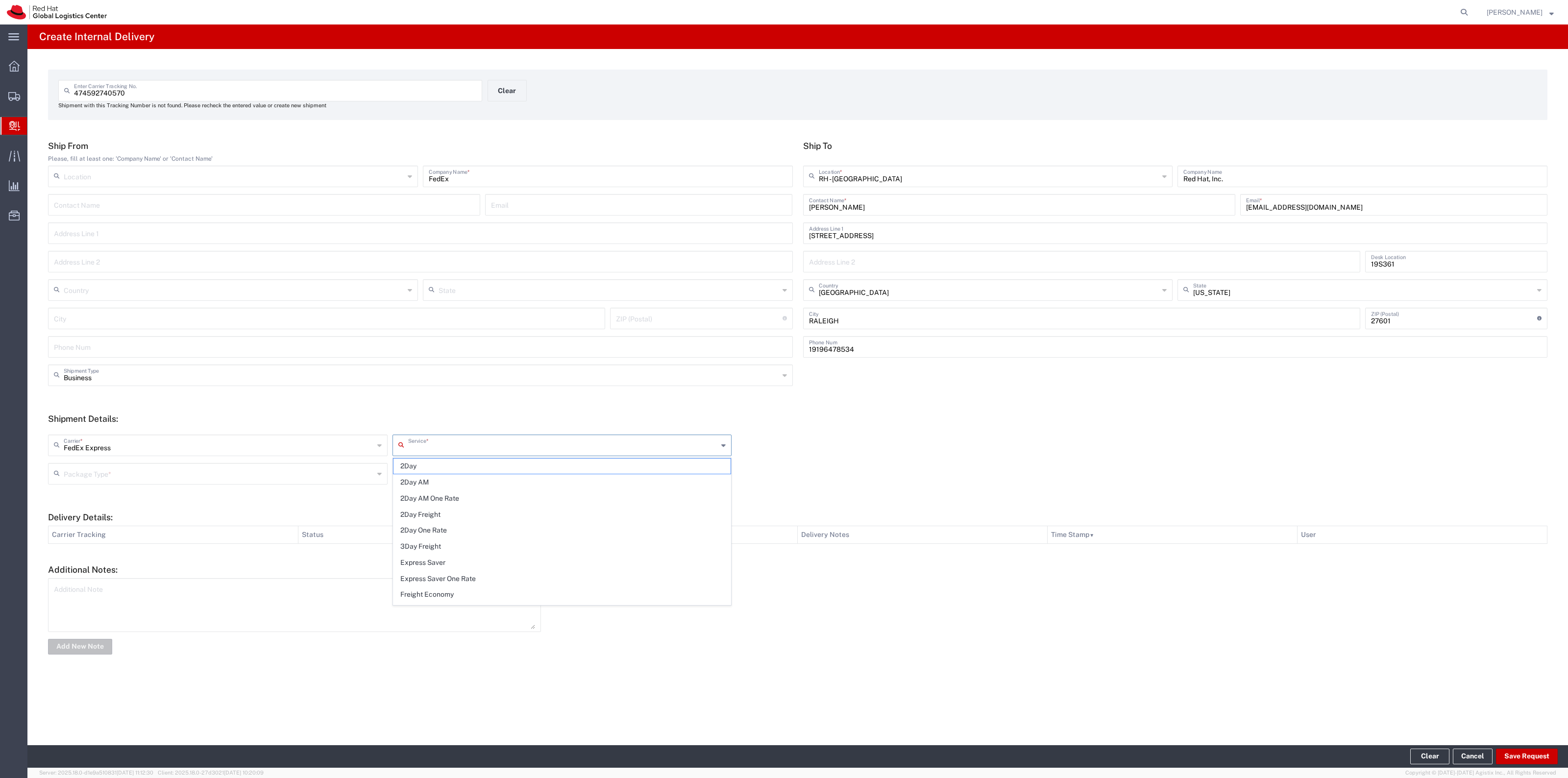
click at [436, 450] on input "text" at bounding box center [563, 445] width 310 height 18
click at [466, 492] on span "Ground" at bounding box center [563, 487] width 338 height 15
type input "Ground"
click at [373, 474] on input "text" at bounding box center [219, 473] width 310 height 18
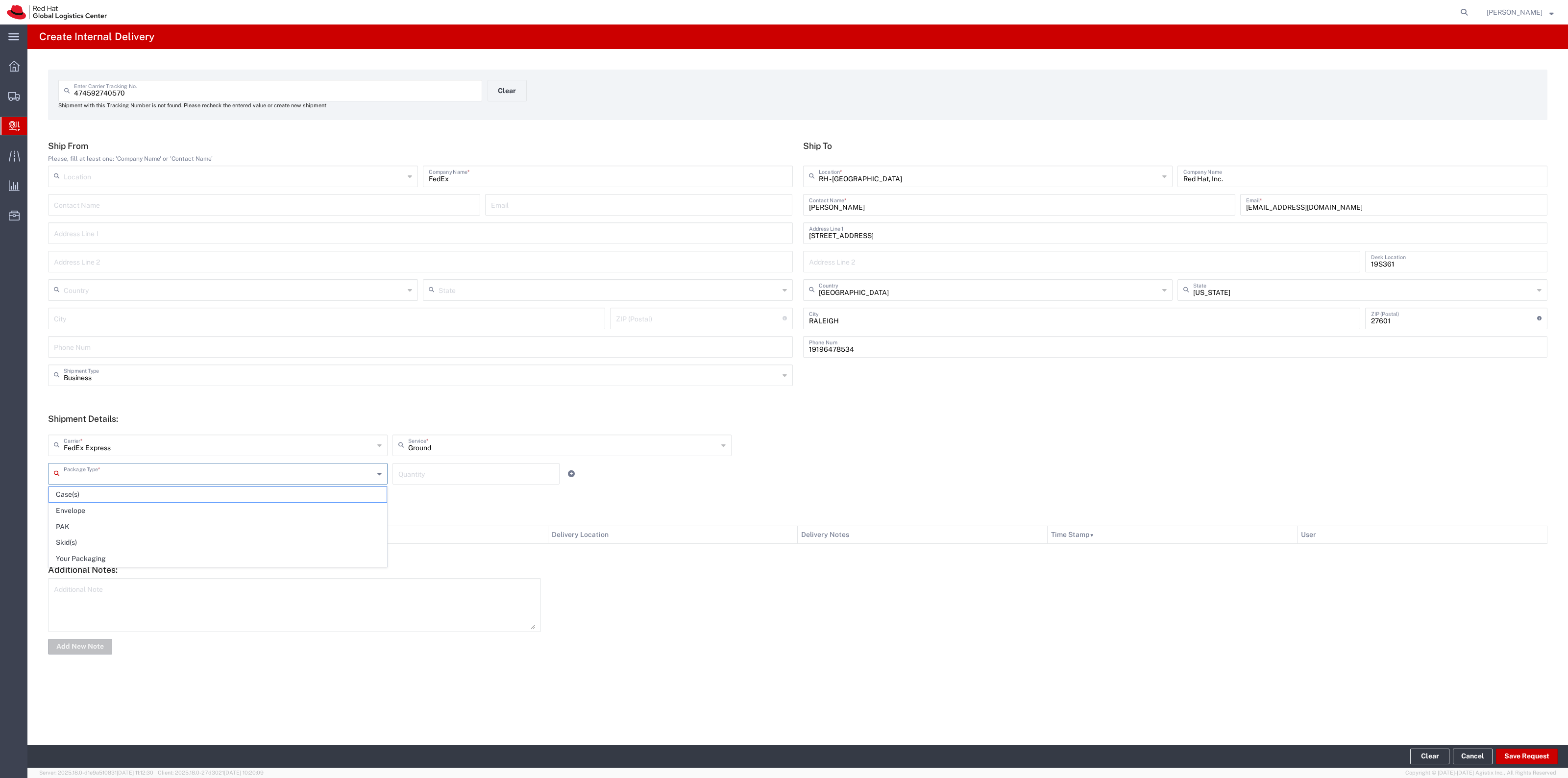
click at [257, 554] on span "Your Packaging" at bounding box center [218, 558] width 338 height 15
type input "Your Packaging"
click at [418, 474] on input "number" at bounding box center [476, 473] width 156 height 18
type input "1"
click at [1507, 753] on button "Save Request" at bounding box center [1527, 757] width 62 height 16
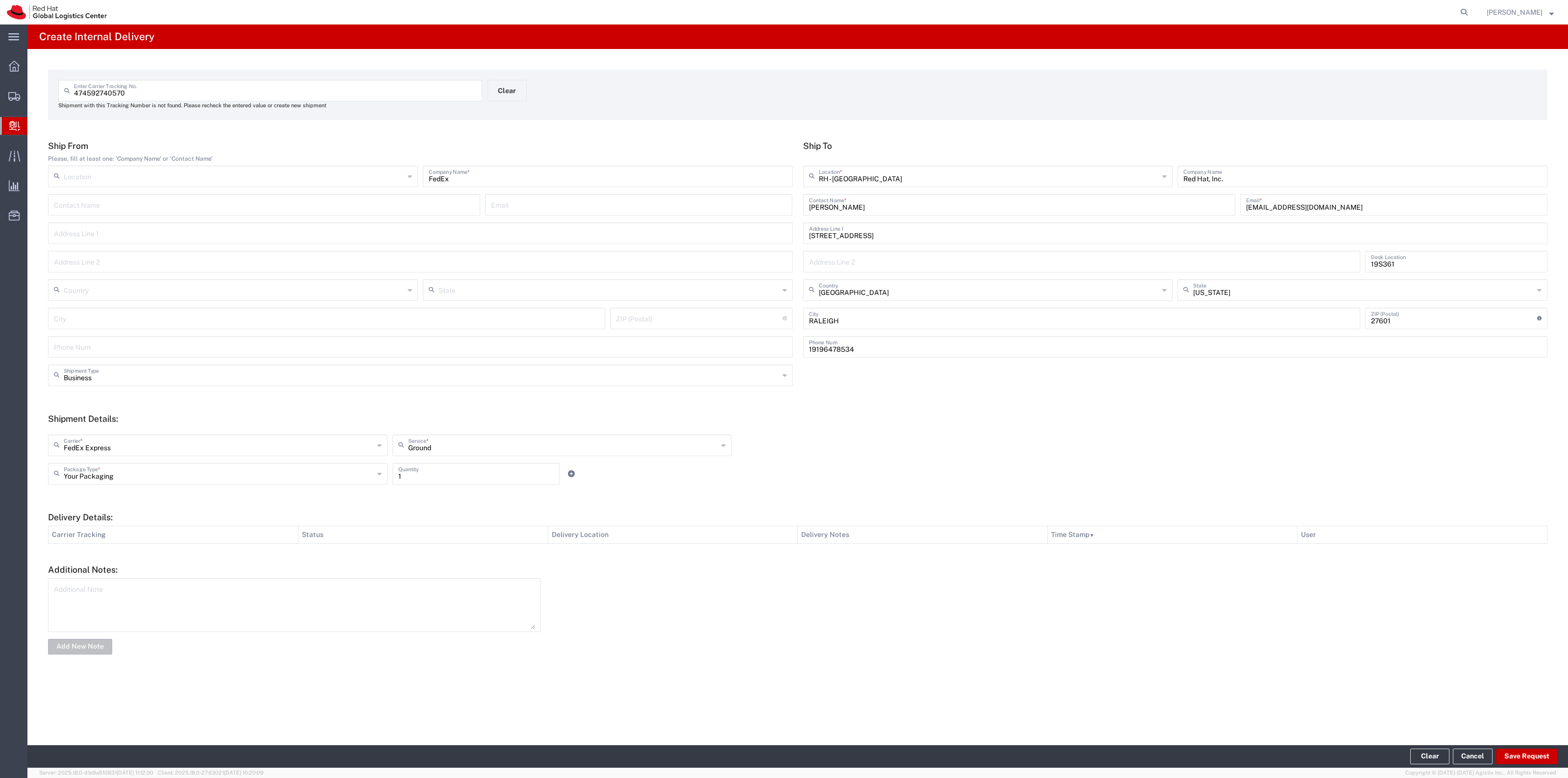
type input "United States"
type input "FORT MILL"
type input "29707"
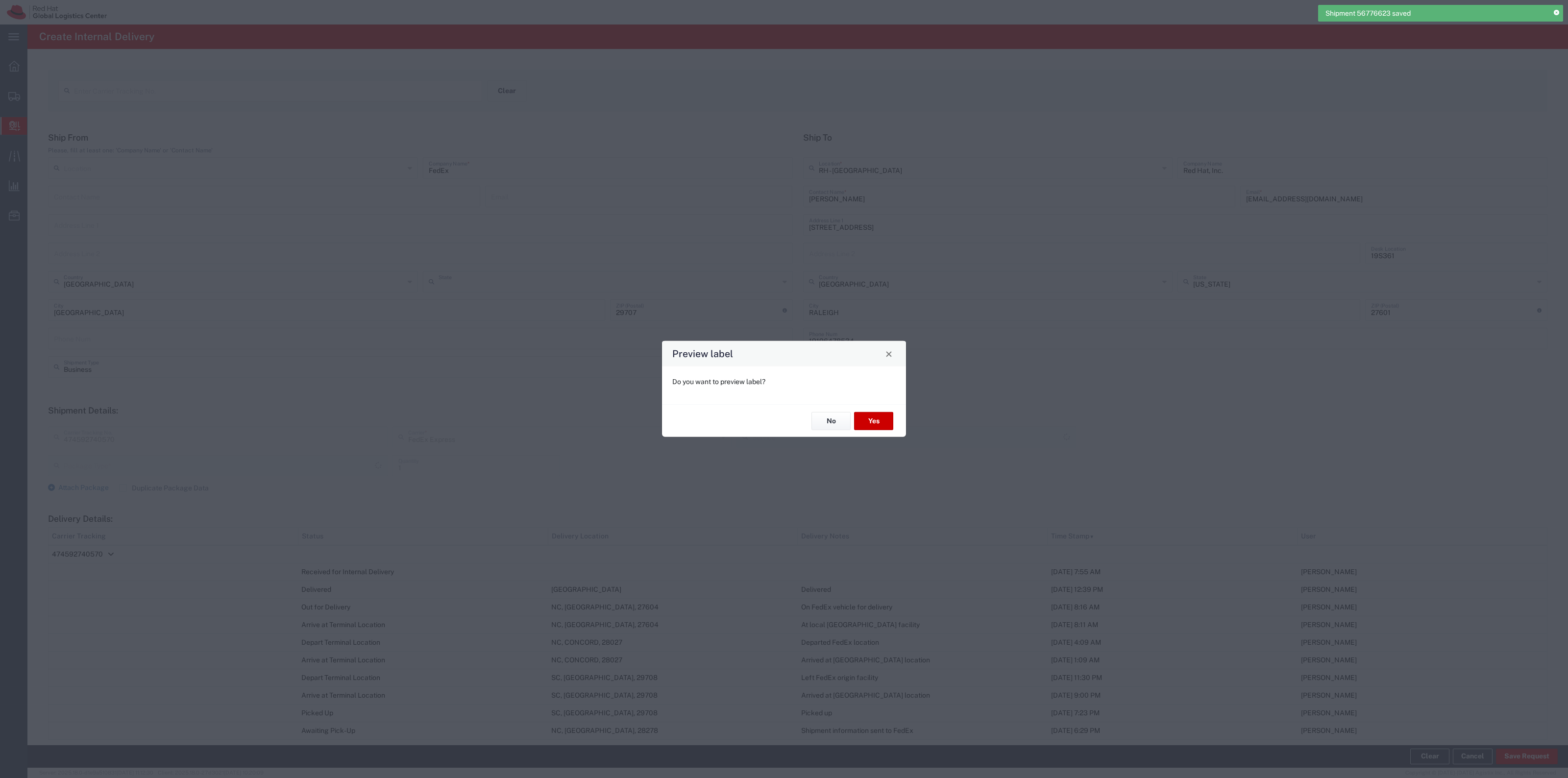
type input "South Carolina"
type input "Your Packaging"
type input "Ground"
click at [835, 426] on button "No" at bounding box center [830, 421] width 39 height 18
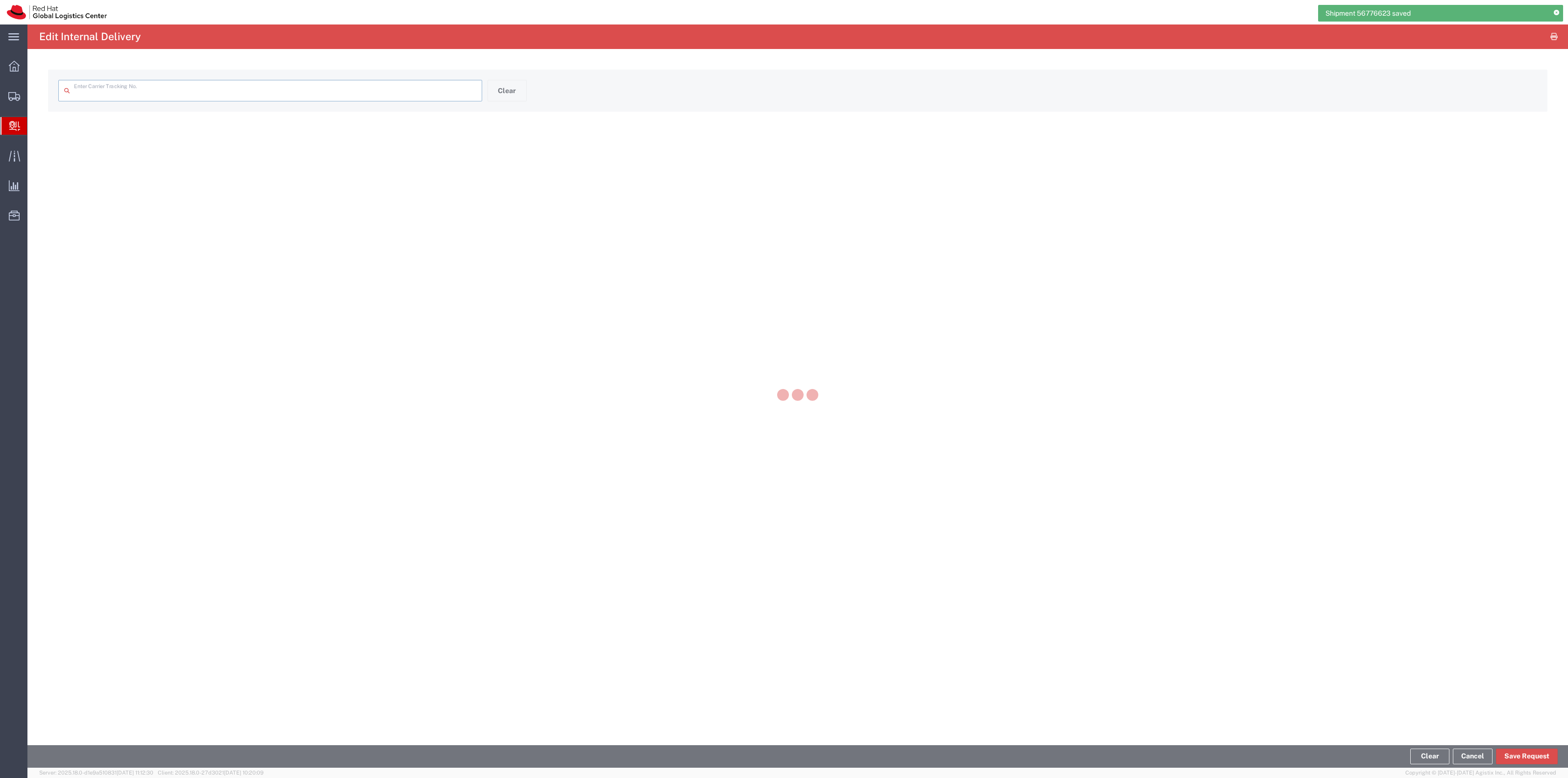
type input "474592740570"
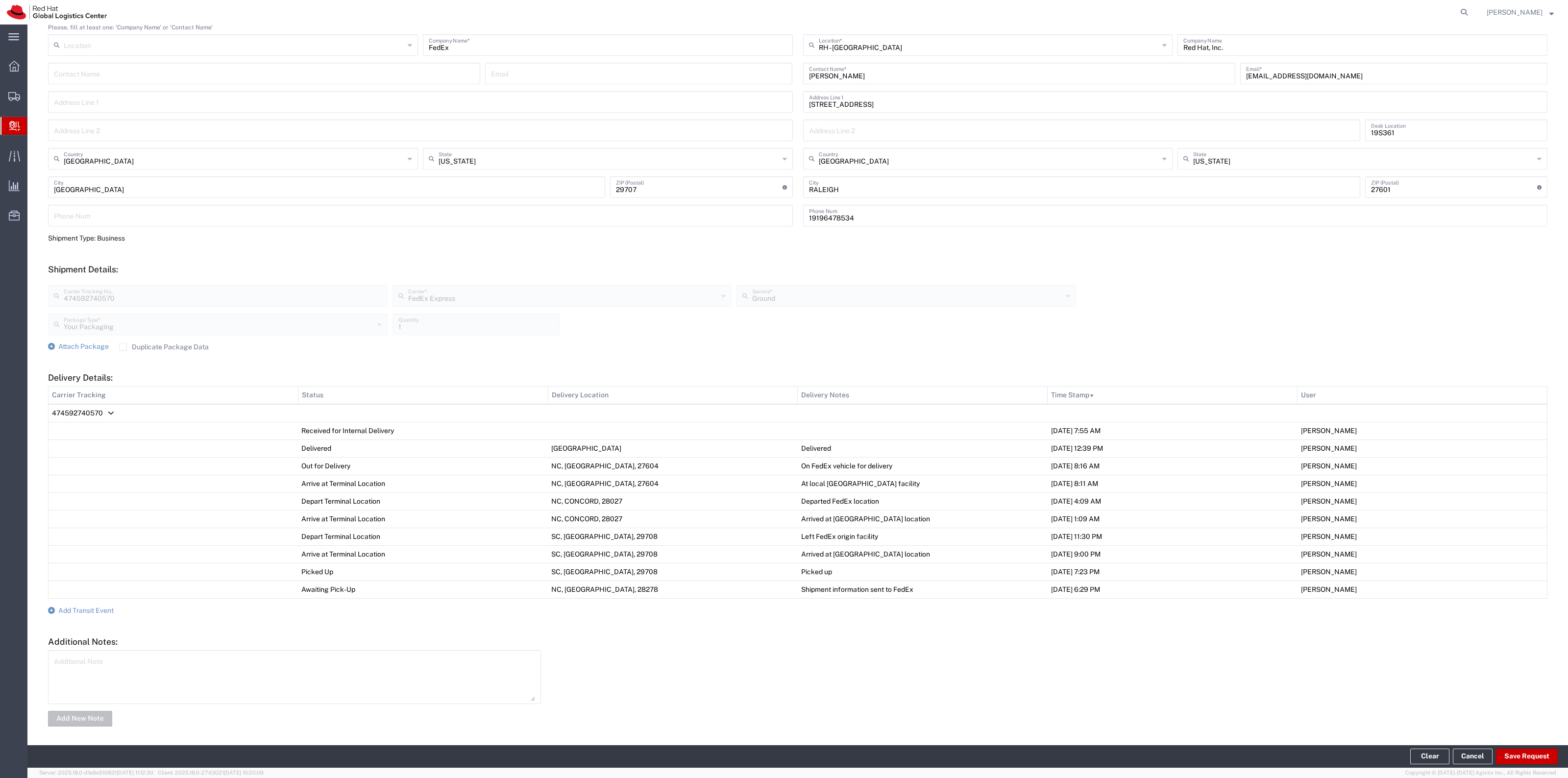
scroll to position [128, 0]
click at [104, 609] on span "Add Transit Event" at bounding box center [86, 606] width 55 height 8
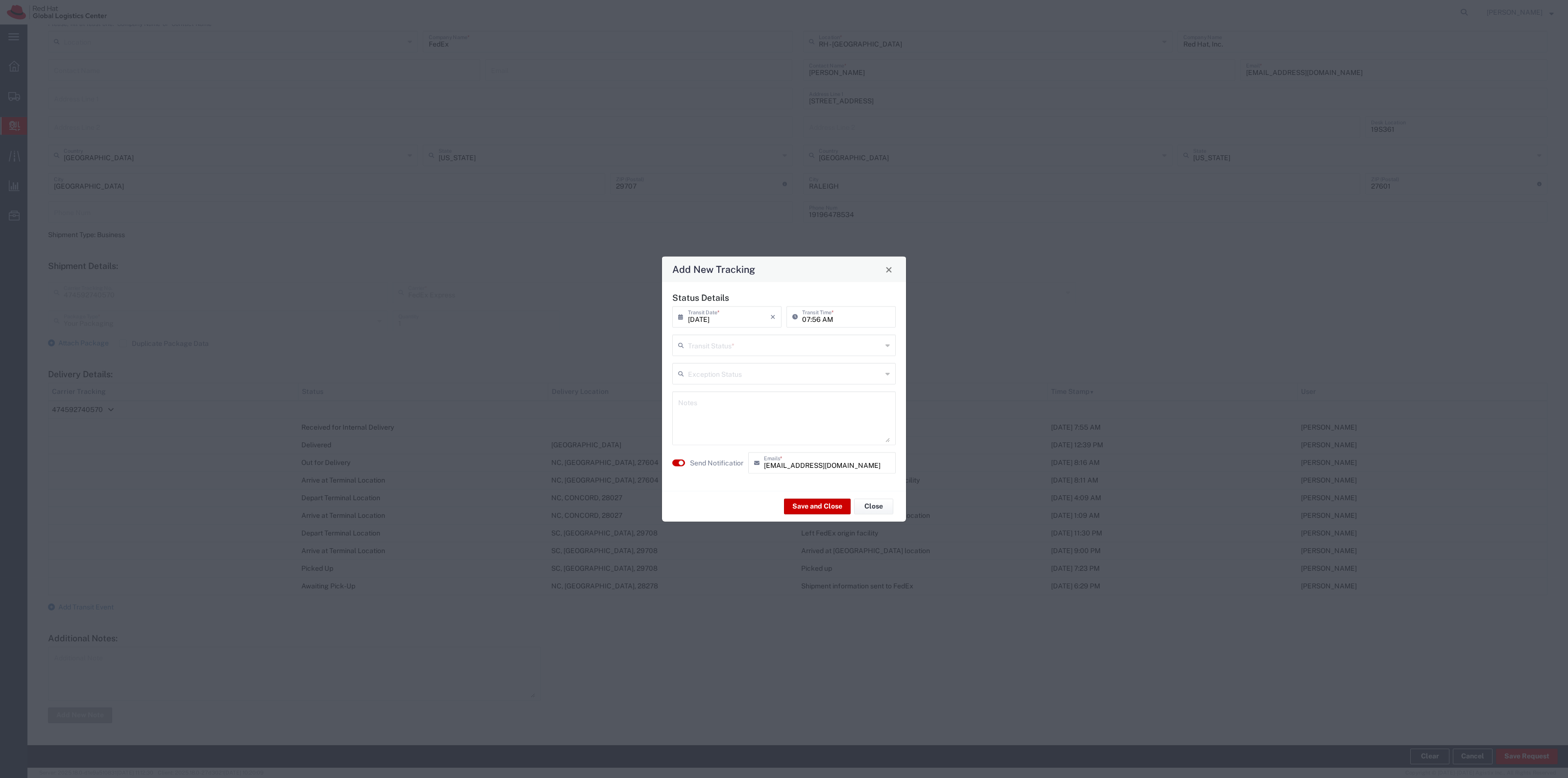
click at [738, 343] on input "text" at bounding box center [785, 345] width 194 height 18
click at [729, 363] on span "Delivery Confirmation" at bounding box center [783, 366] width 221 height 15
type input "Delivery Confirmation"
click at [719, 462] on label "Send Notification" at bounding box center [717, 463] width 55 height 11
click at [797, 505] on button "Save and Close" at bounding box center [817, 507] width 66 height 16
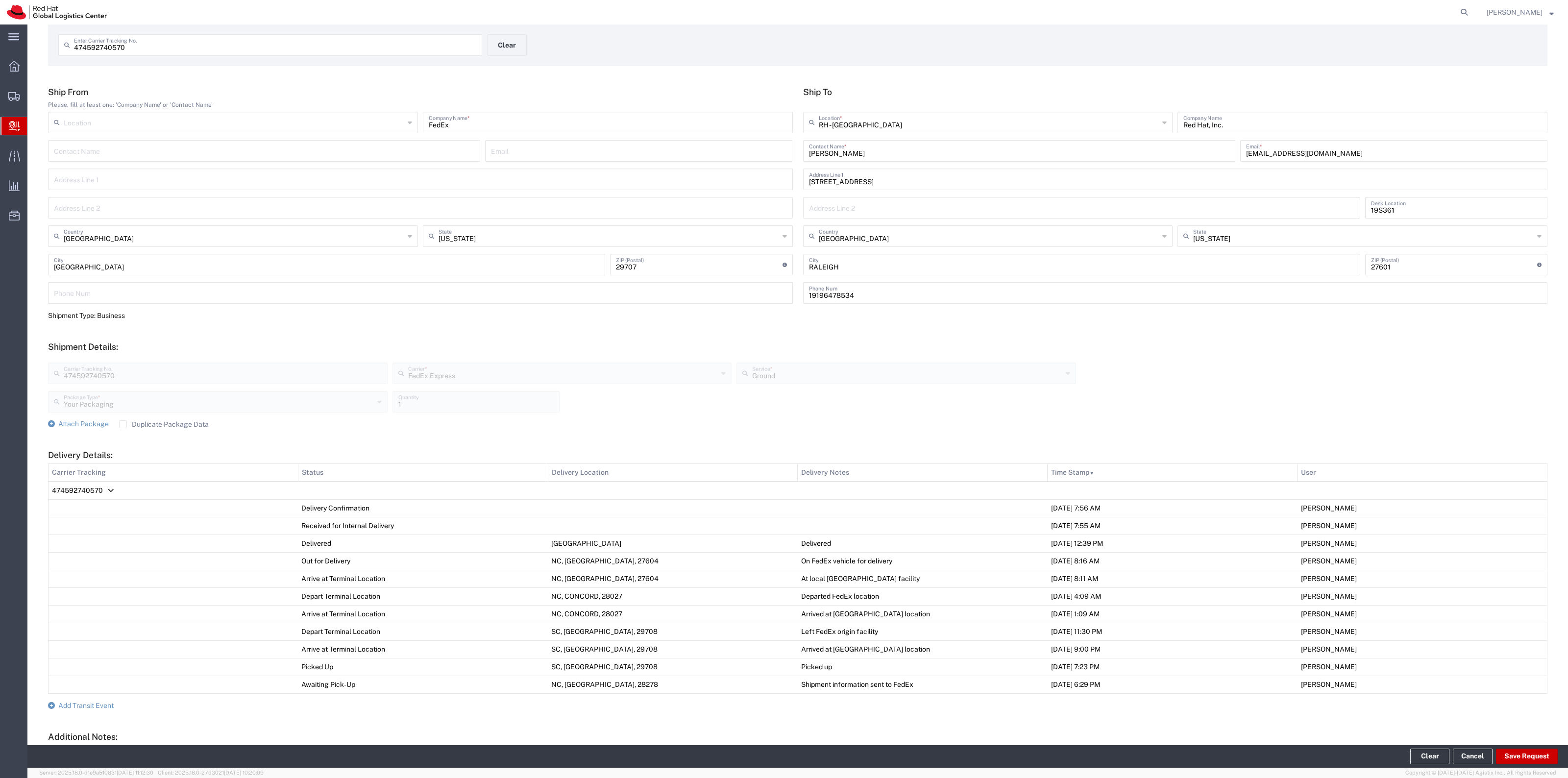
scroll to position [0, 0]
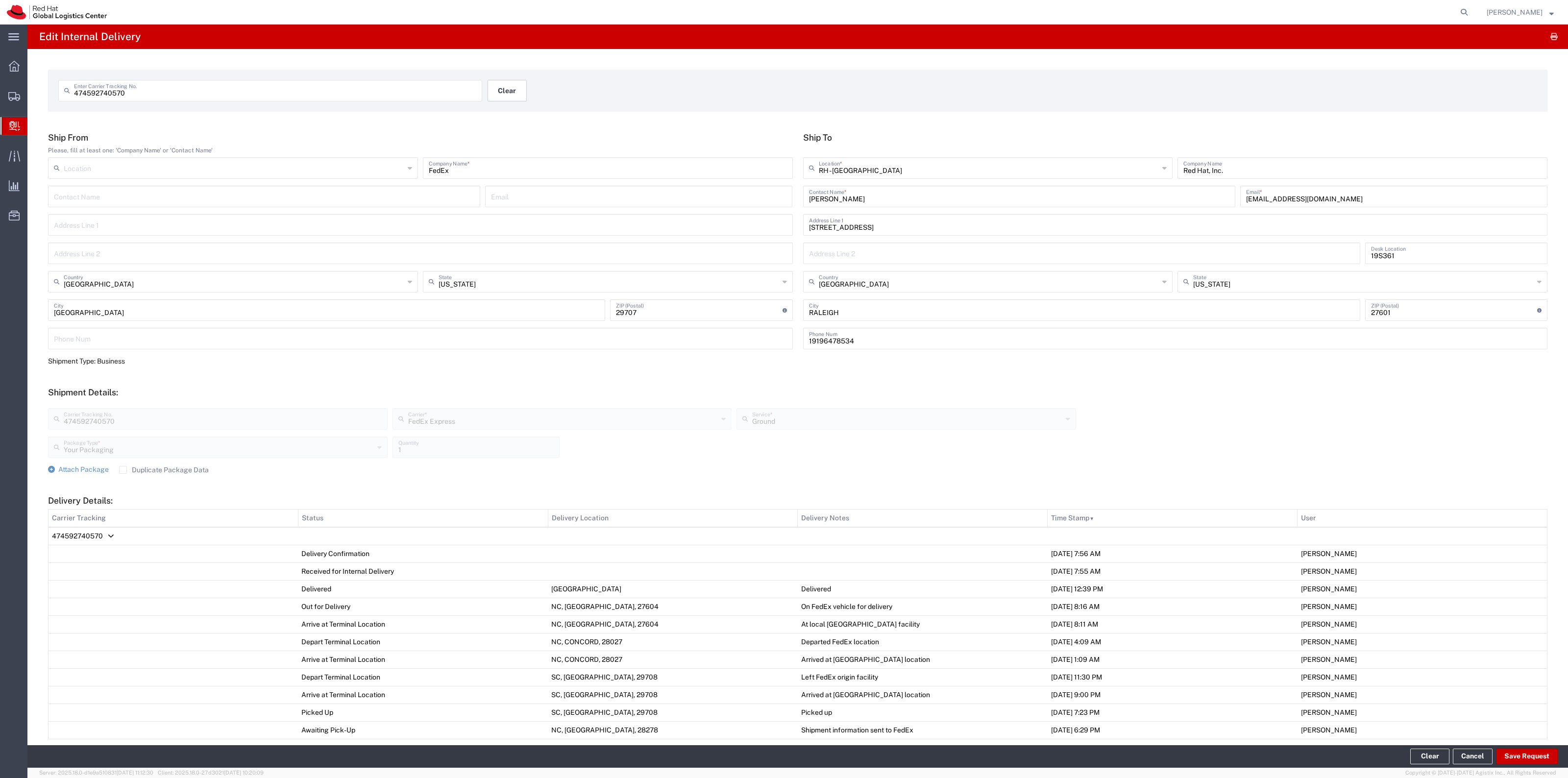
click at [508, 97] on button "Clear" at bounding box center [507, 90] width 39 height 22
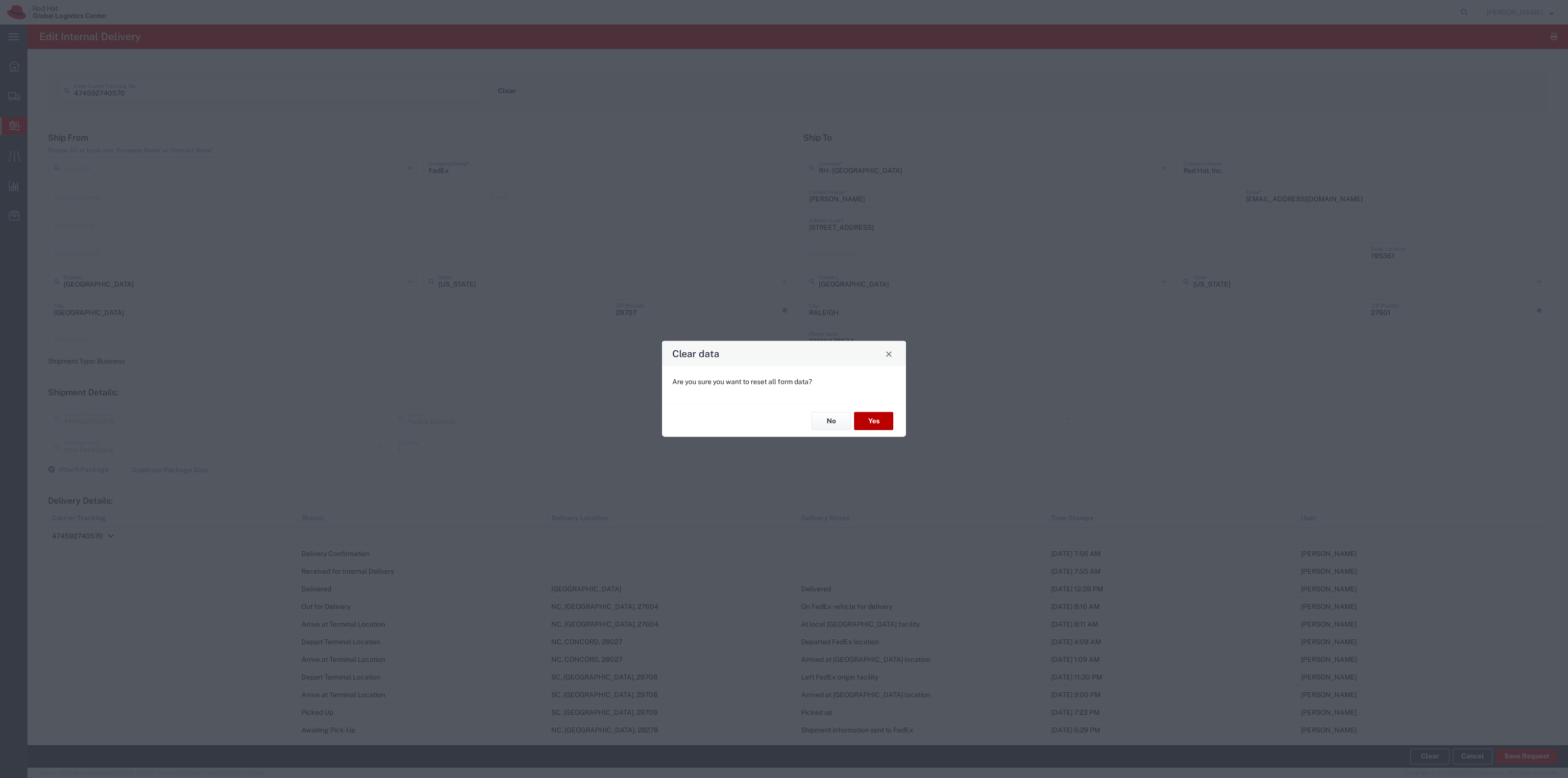
click at [870, 429] on button "Yes" at bounding box center [873, 421] width 39 height 18
